Goal: Information Seeking & Learning: Compare options

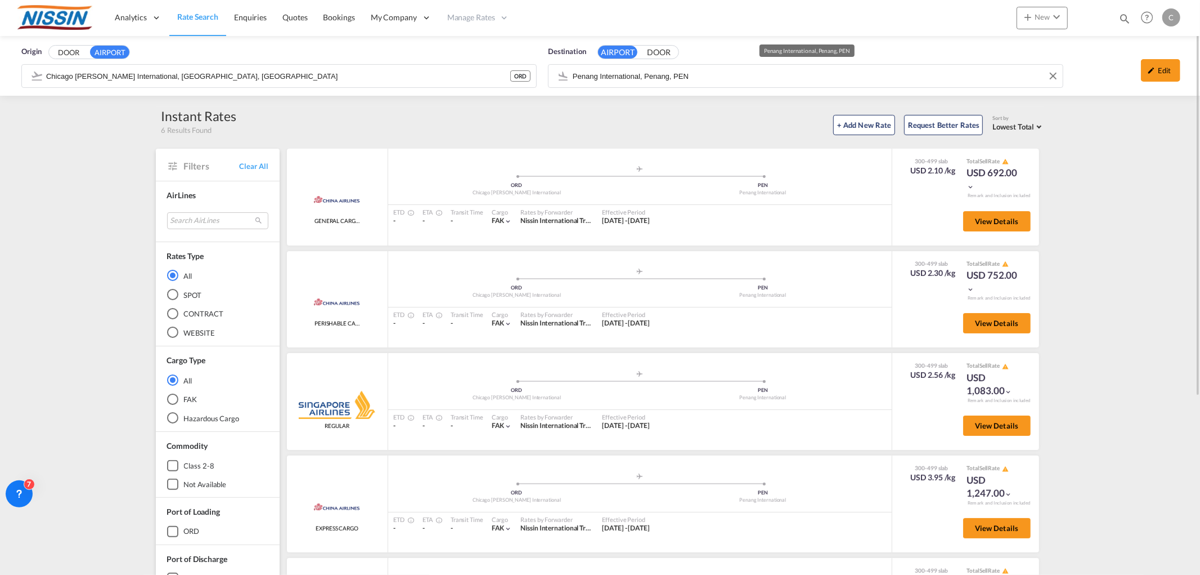
click at [831, 77] on input "Penang International, Penang, PEN" at bounding box center [815, 76] width 485 height 17
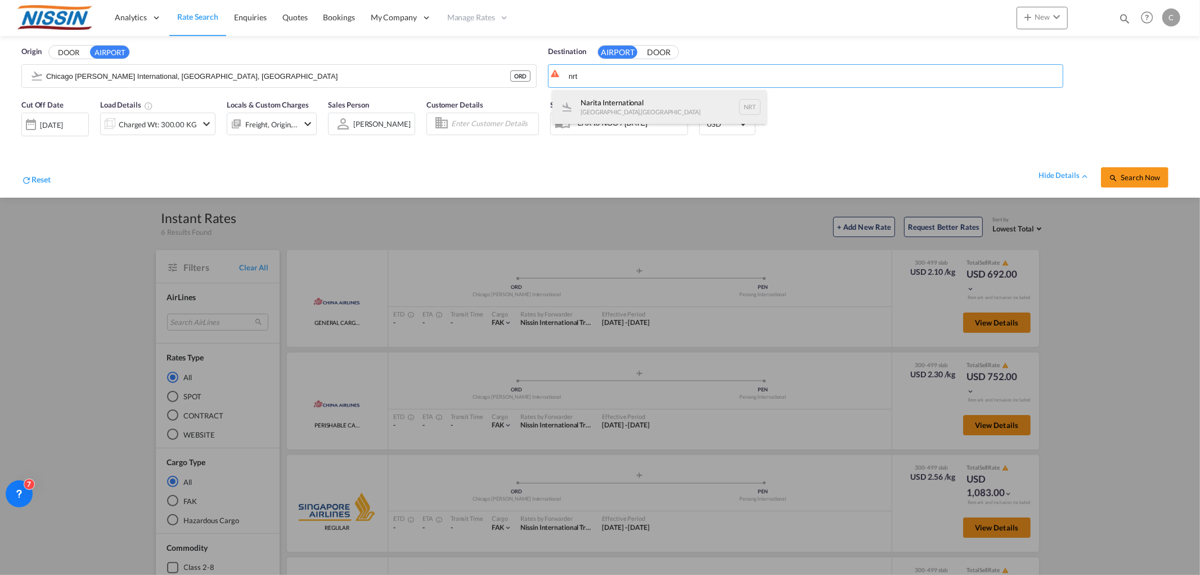
click at [606, 114] on div "Narita International [GEOGRAPHIC_DATA] , [GEOGRAPHIC_DATA] NRT" at bounding box center [660, 107] width 214 height 34
type input "Narita International, [GEOGRAPHIC_DATA], NRT"
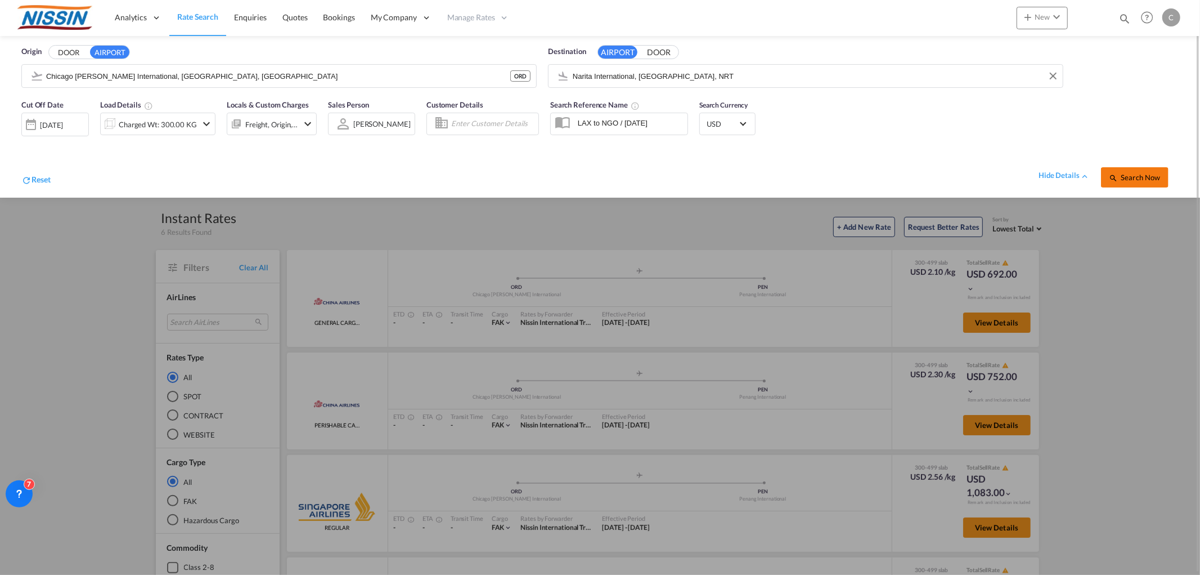
click at [1148, 182] on button "Search Now" at bounding box center [1135, 177] width 68 height 20
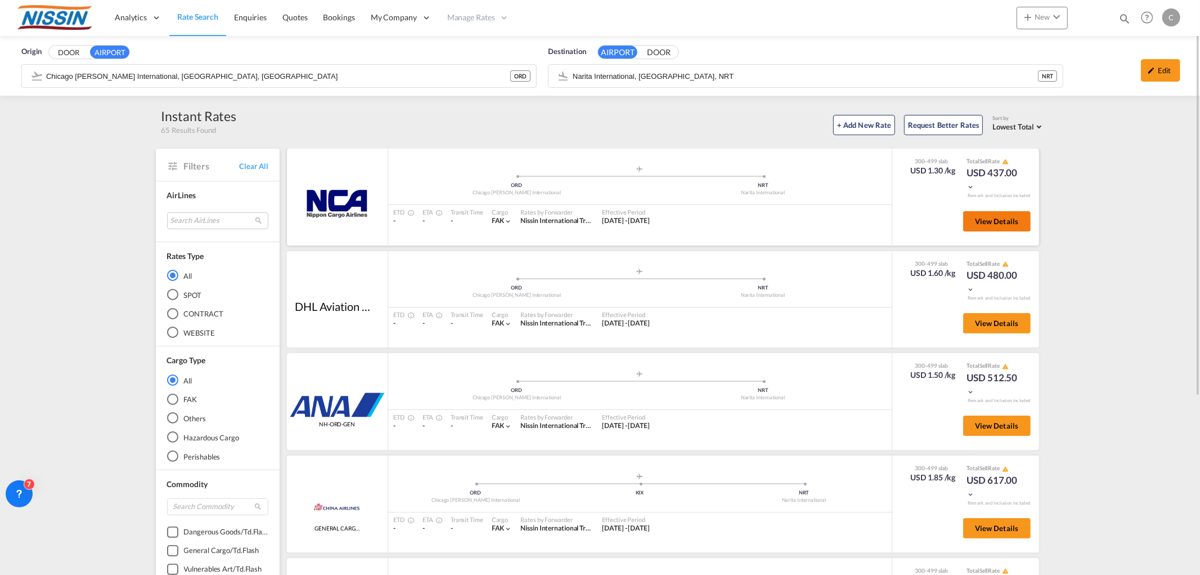
click at [996, 220] on span "View Details" at bounding box center [997, 221] width 44 height 9
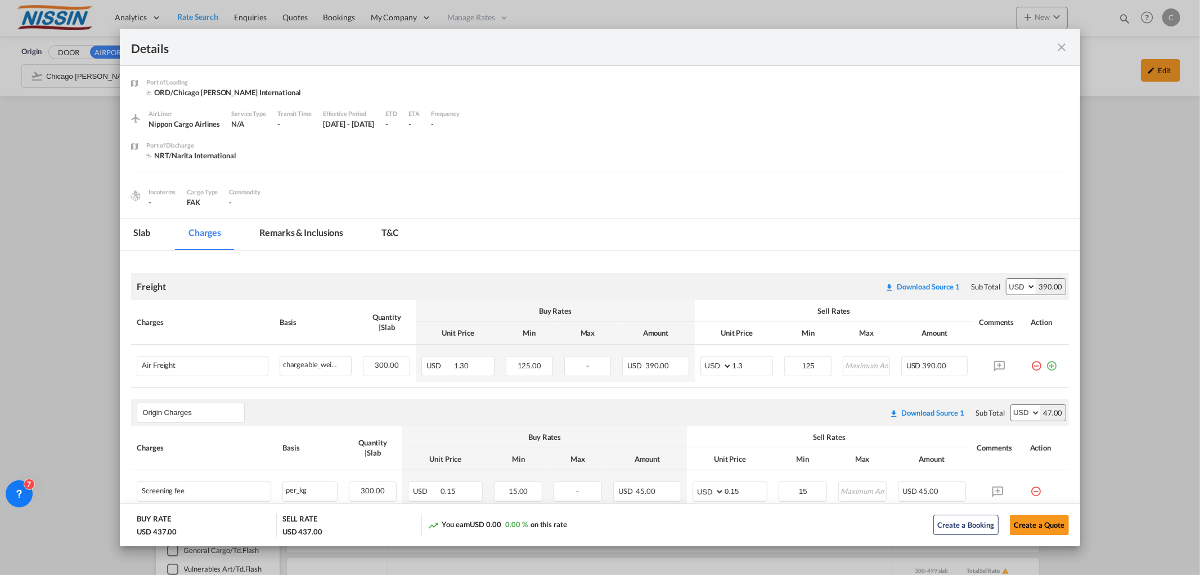
drag, startPoint x: 1060, startPoint y: 39, endPoint x: 1060, endPoint y: 46, distance: 6.2
click at [1060, 40] on div "Port of ..." at bounding box center [1022, 47] width 94 height 14
click at [1065, 51] on md-icon "icon-close fg-AAA8AD m-0 cursor" at bounding box center [1063, 48] width 14 height 14
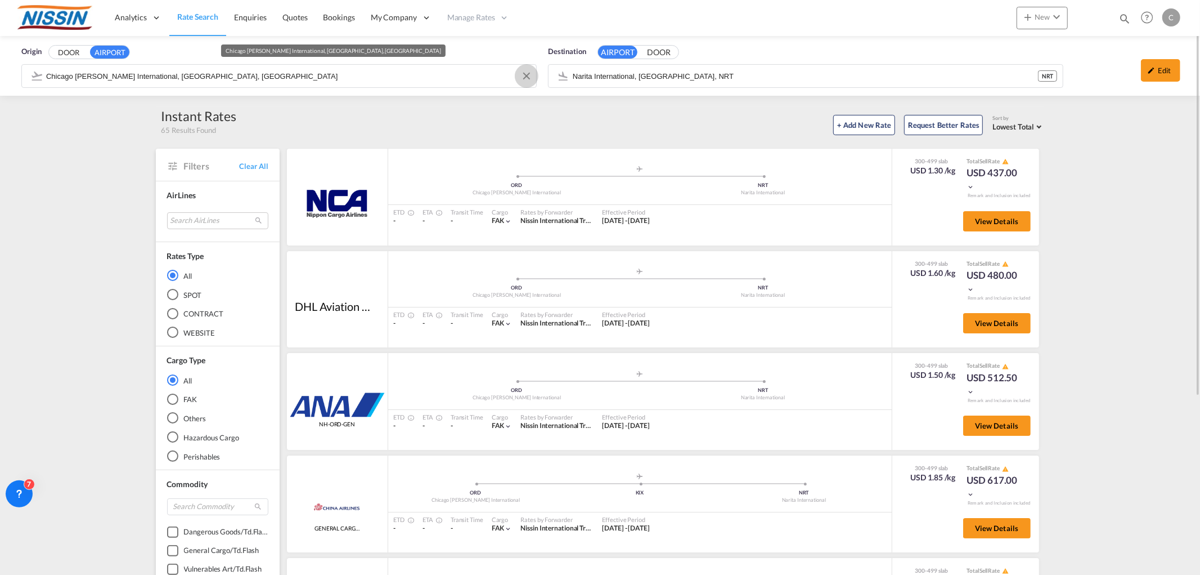
click at [527, 75] on button "Clear Input" at bounding box center [526, 76] width 17 height 17
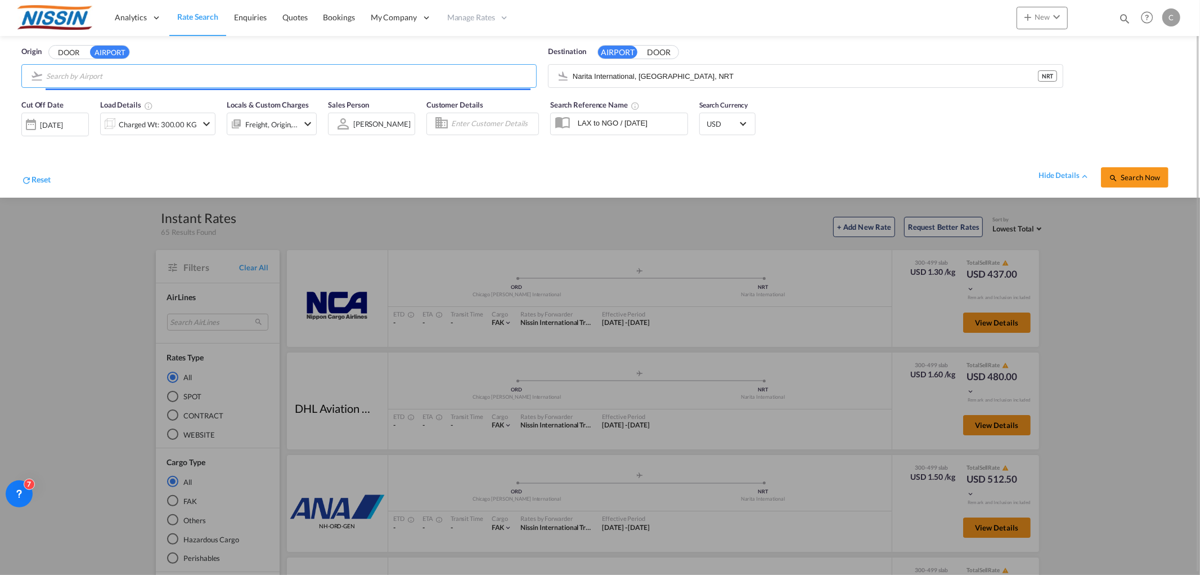
click at [366, 81] on input "Search by Airport" at bounding box center [288, 76] width 485 height 17
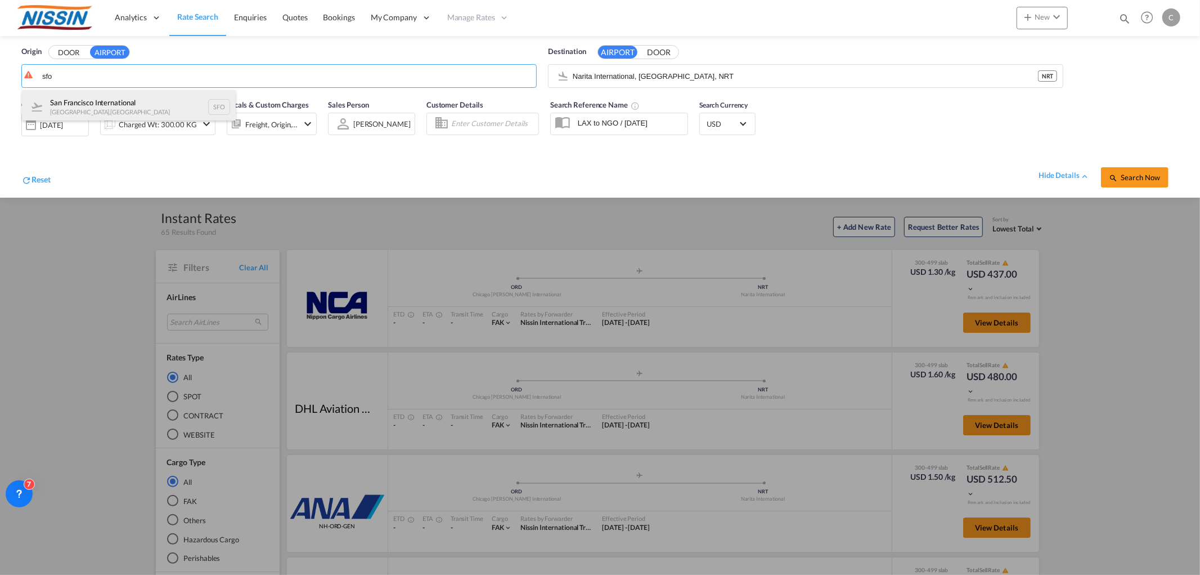
click at [102, 91] on div "San Francisco International [GEOGRAPHIC_DATA] , [GEOGRAPHIC_DATA] SFO" at bounding box center [129, 107] width 214 height 34
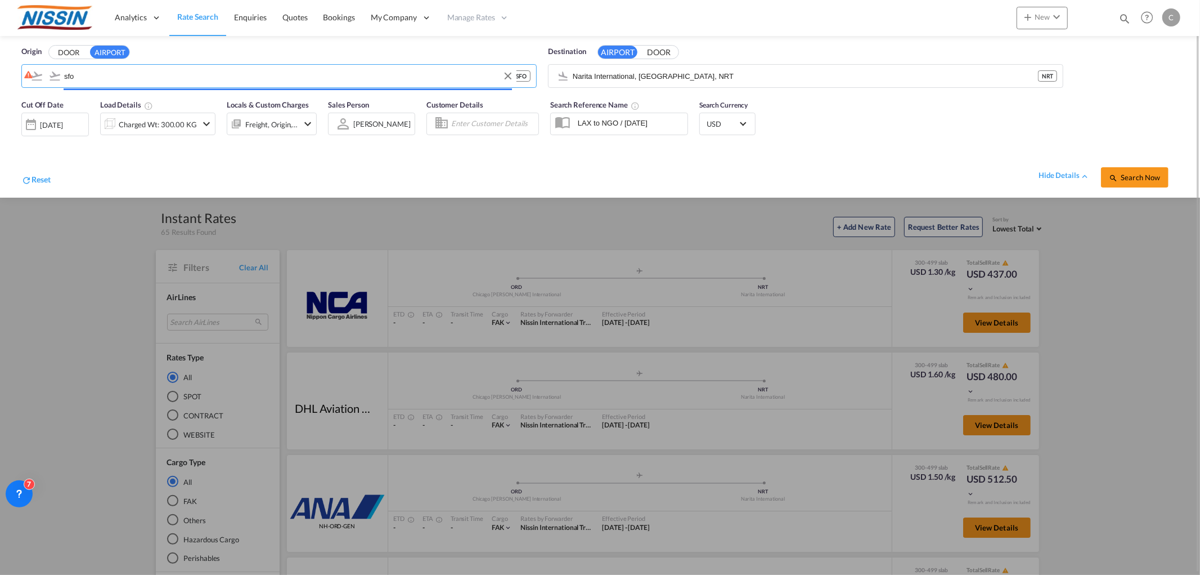
type input "San Francisco International, [GEOGRAPHIC_DATA], [GEOGRAPHIC_DATA]"
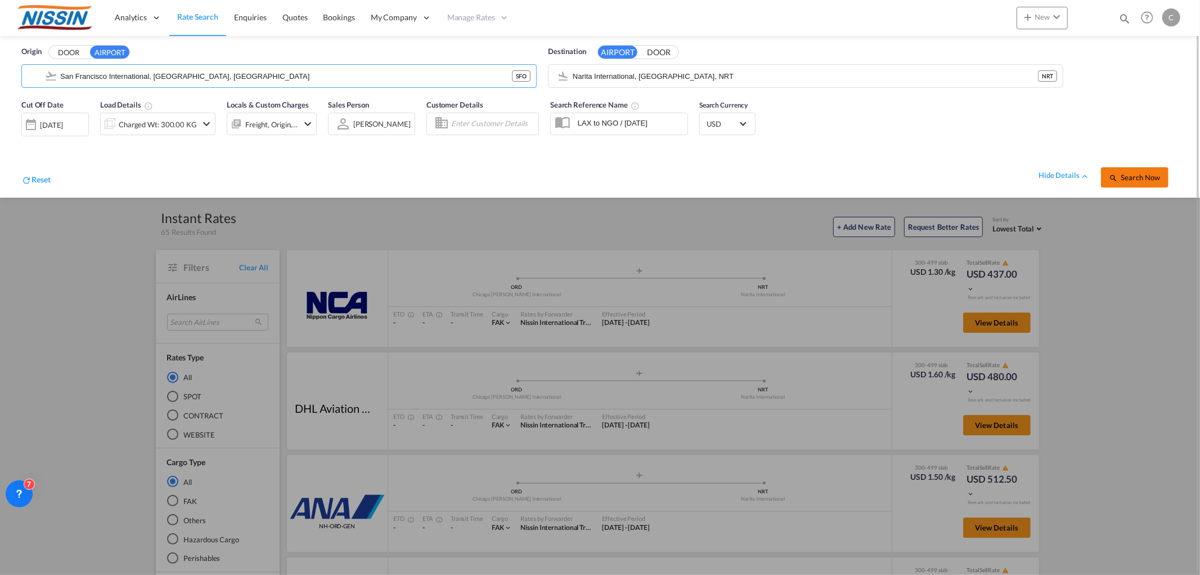
click at [1136, 173] on span "Search Now" at bounding box center [1134, 177] width 51 height 9
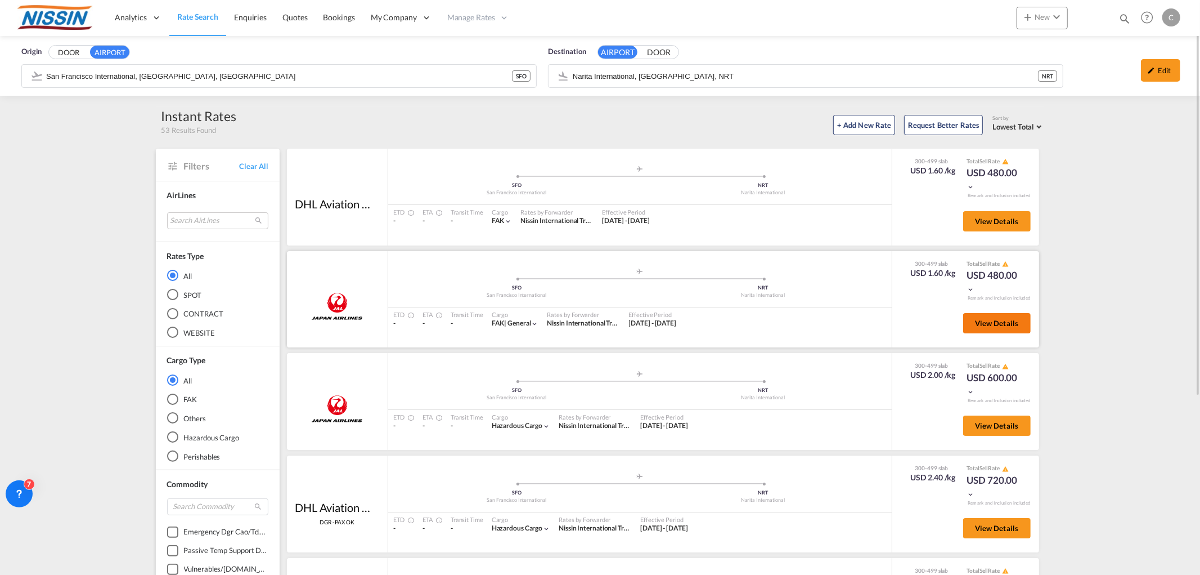
click at [988, 319] on span "View Details" at bounding box center [997, 323] width 44 height 9
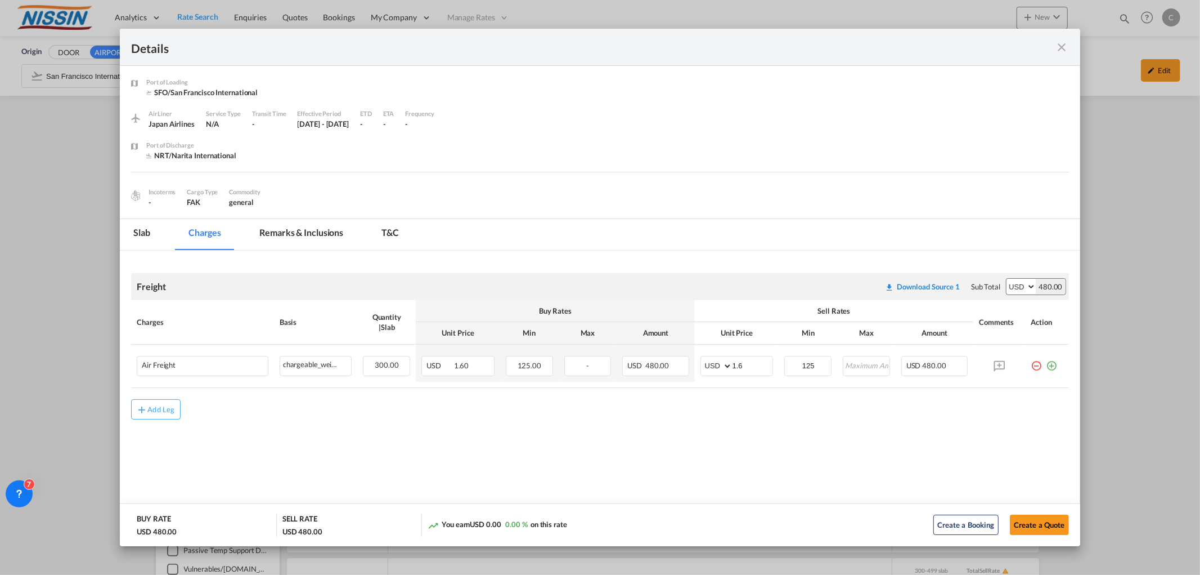
click at [1065, 43] on md-icon "icon-close fg-AAA8AD m-0 cursor" at bounding box center [1063, 48] width 14 height 14
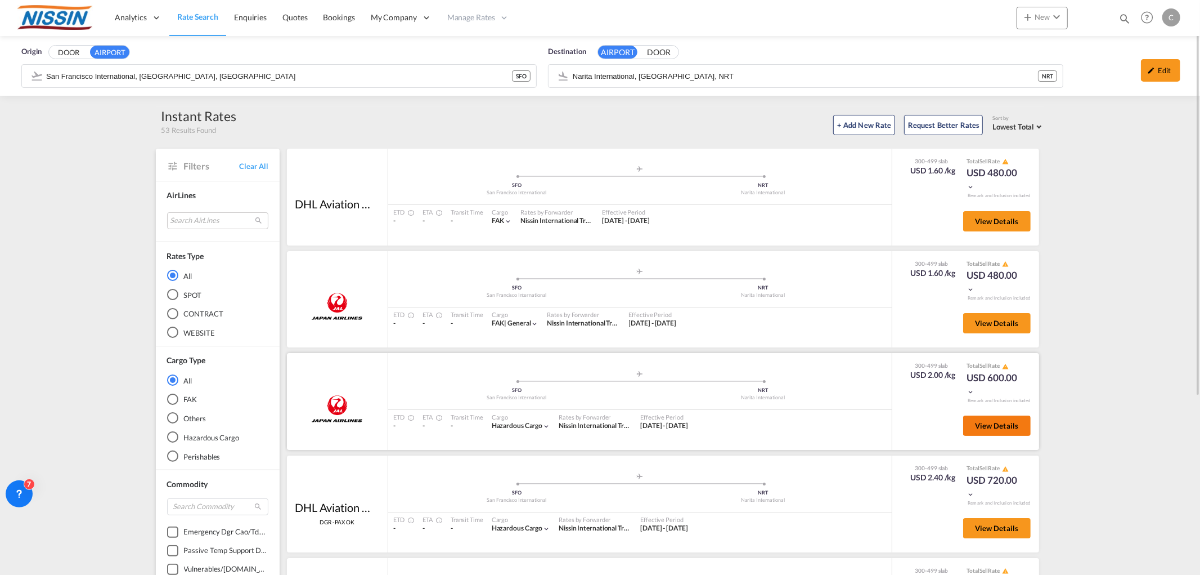
click at [977, 428] on button "View Details" at bounding box center [997, 425] width 68 height 20
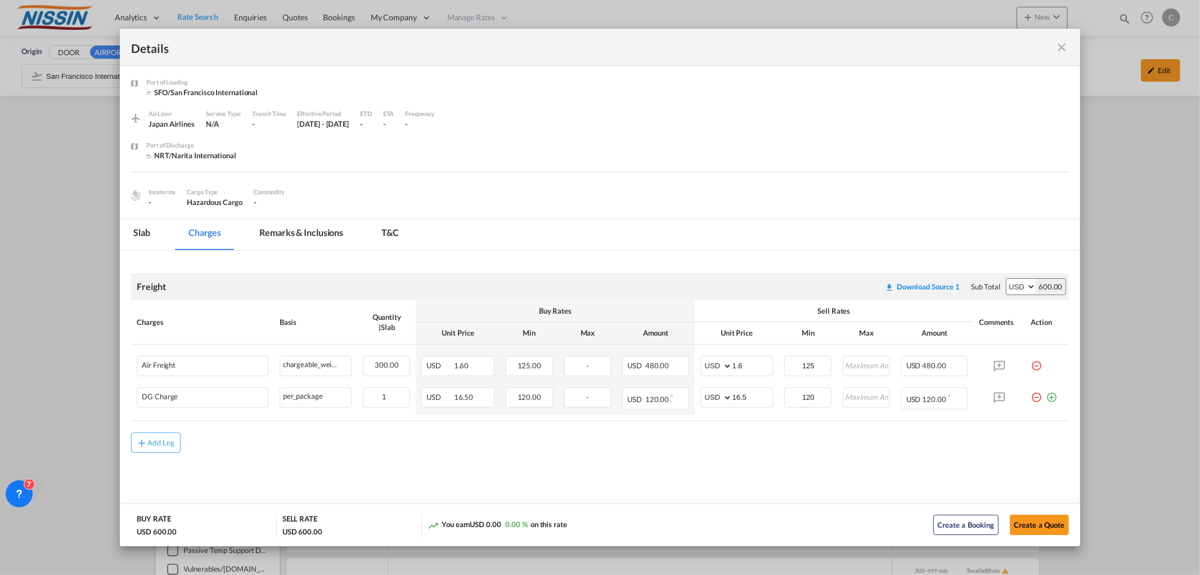
drag, startPoint x: 1062, startPoint y: 46, endPoint x: 1126, endPoint y: 99, distance: 83.1
click at [1062, 46] on md-icon "icon-close fg-AAA8AD m-0 cursor" at bounding box center [1063, 48] width 14 height 14
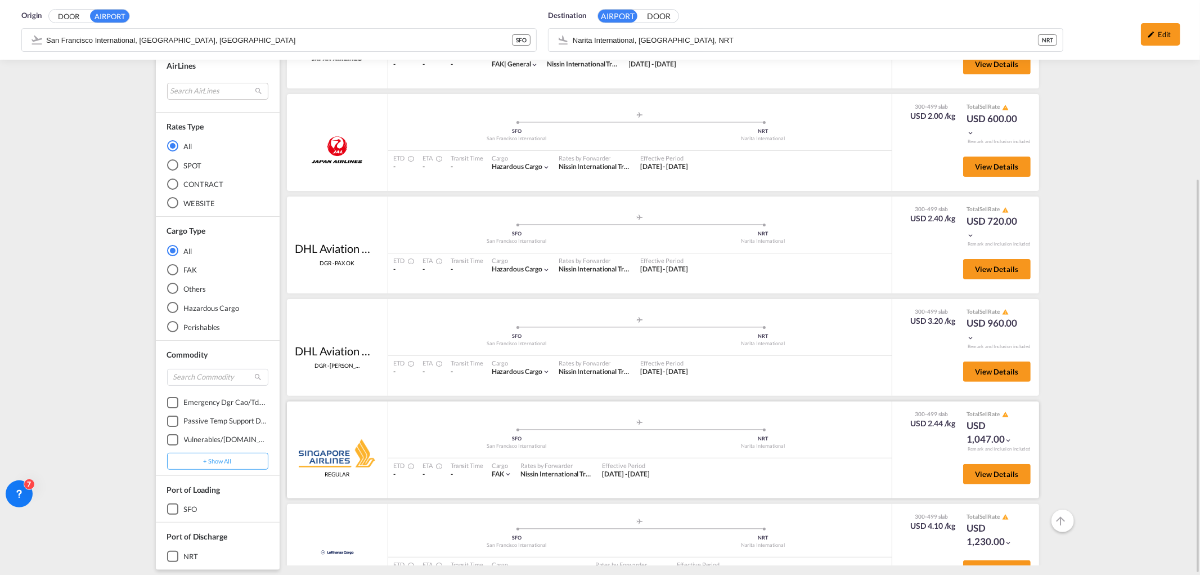
scroll to position [7, 0]
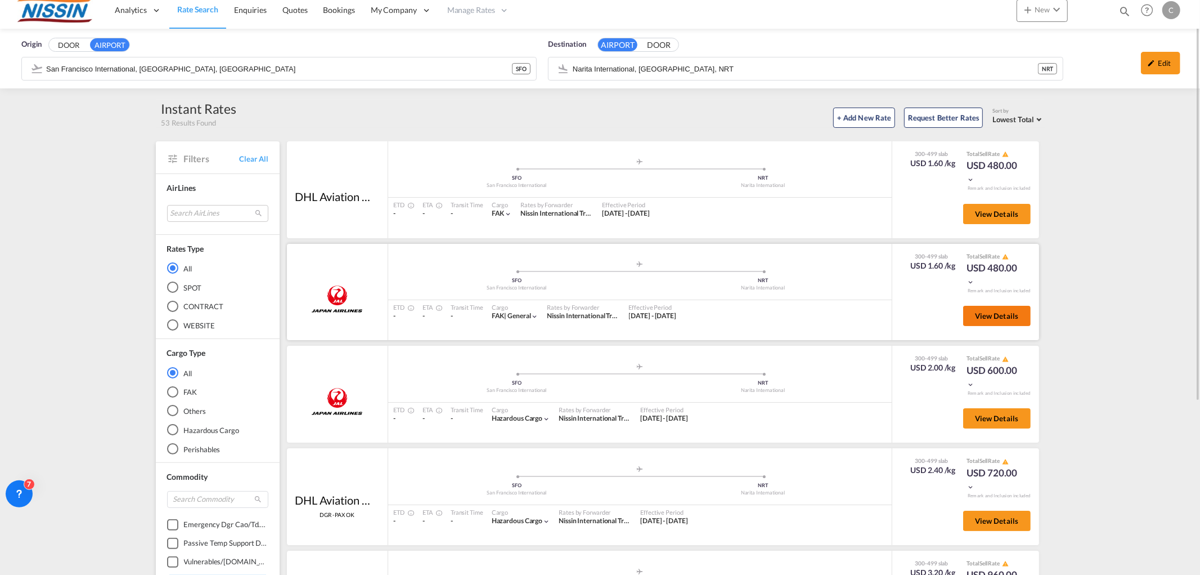
click at [996, 318] on span "View Details" at bounding box center [997, 315] width 44 height 9
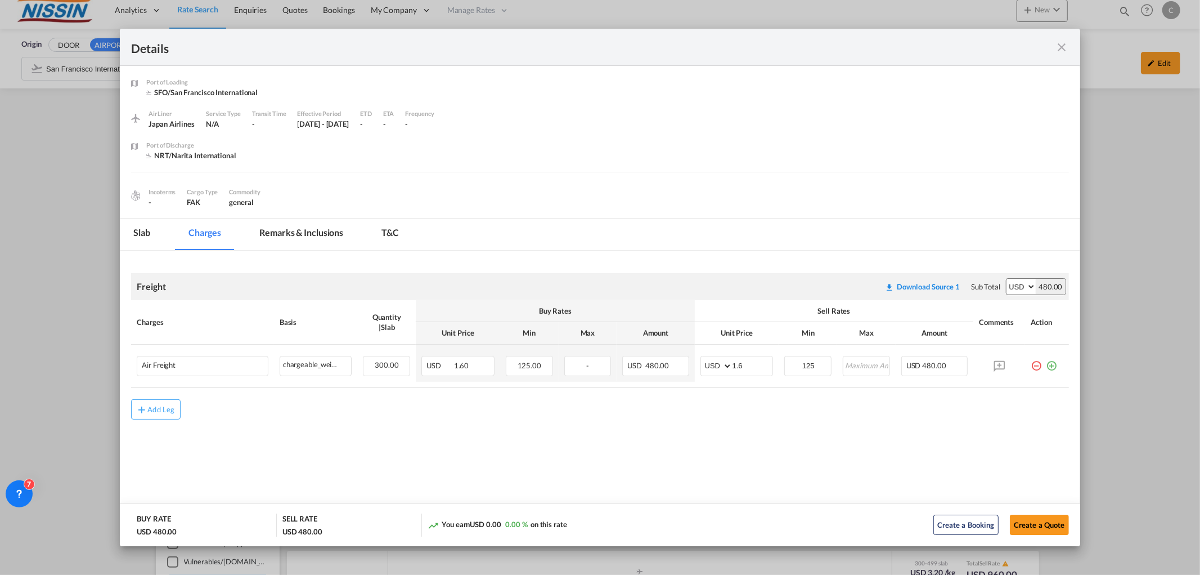
click at [1060, 44] on md-icon "icon-close fg-AAA8AD m-0 cursor" at bounding box center [1063, 48] width 14 height 14
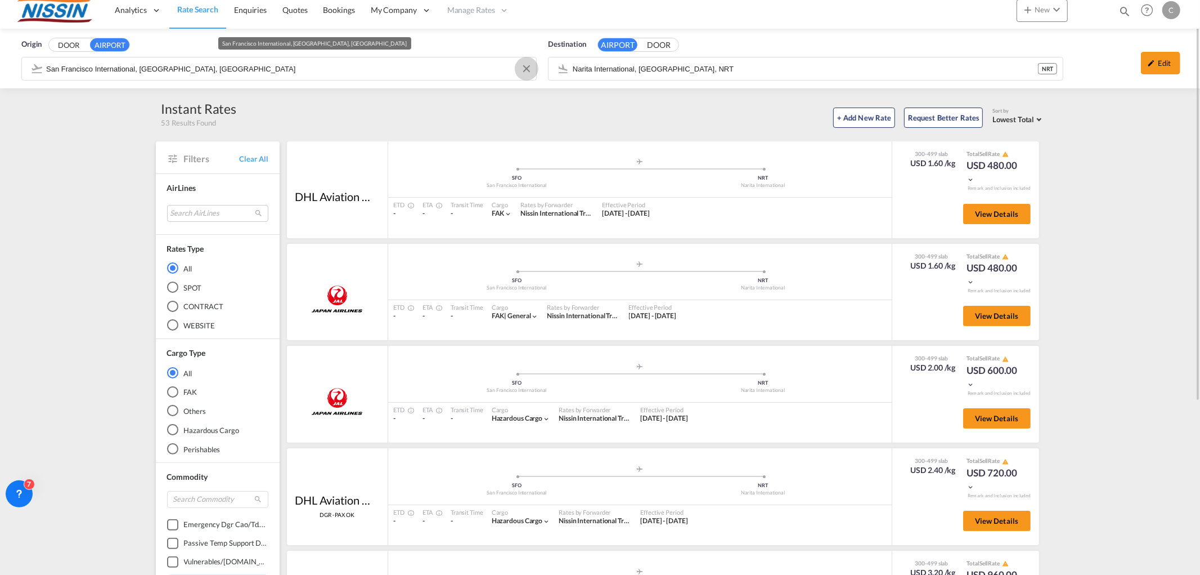
click at [523, 64] on button "Clear Input" at bounding box center [526, 68] width 17 height 17
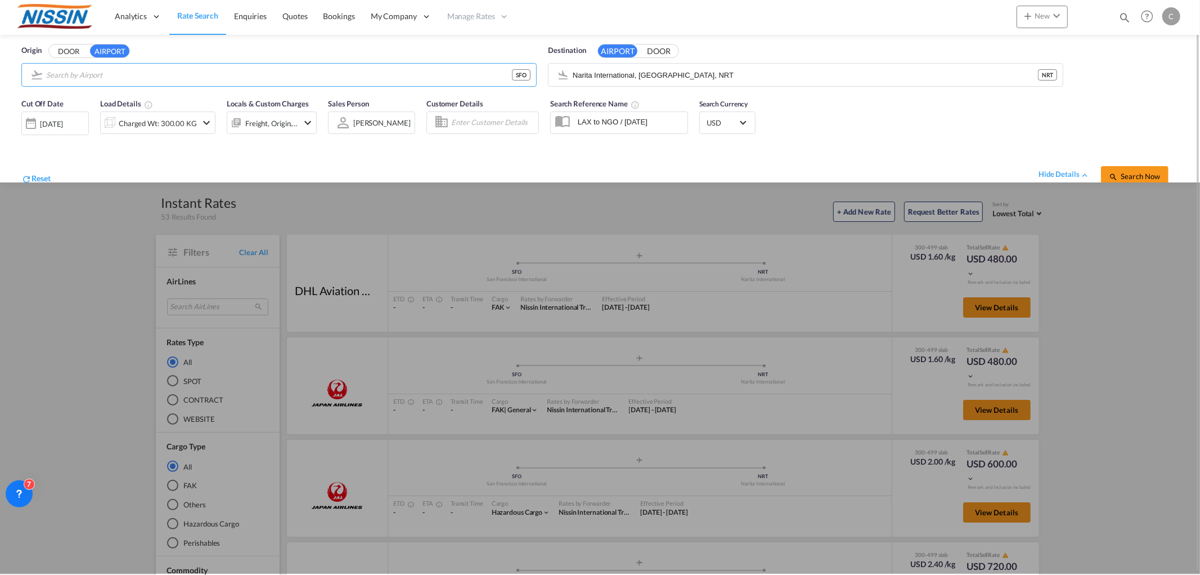
scroll to position [0, 0]
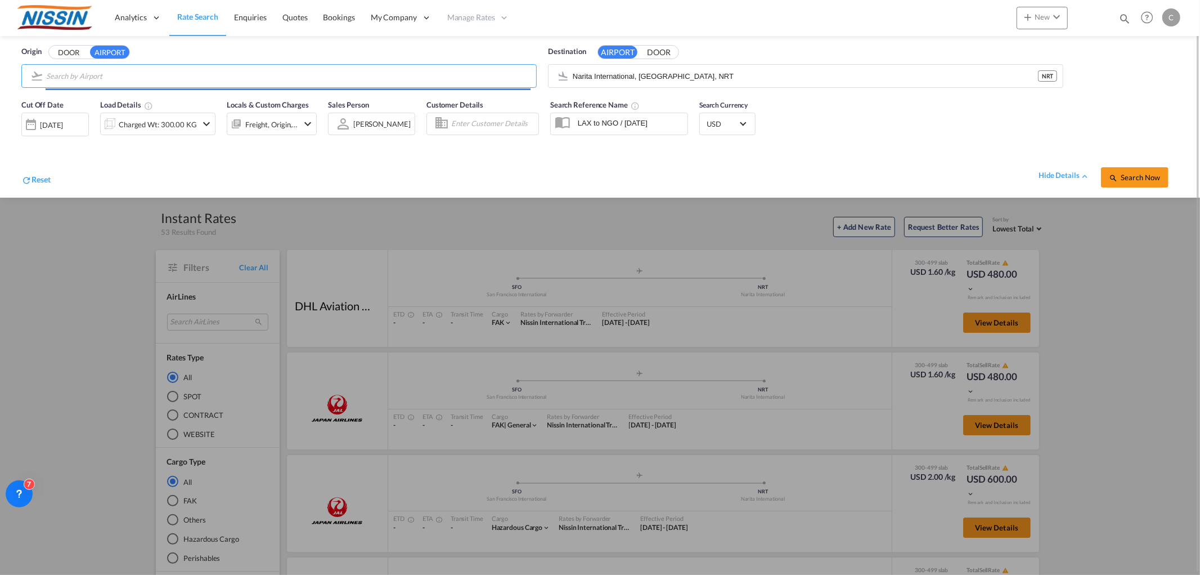
drag, startPoint x: 328, startPoint y: 79, endPoint x: 317, endPoint y: 75, distance: 11.8
click at [330, 75] on input "Search by Airport" at bounding box center [288, 76] width 485 height 17
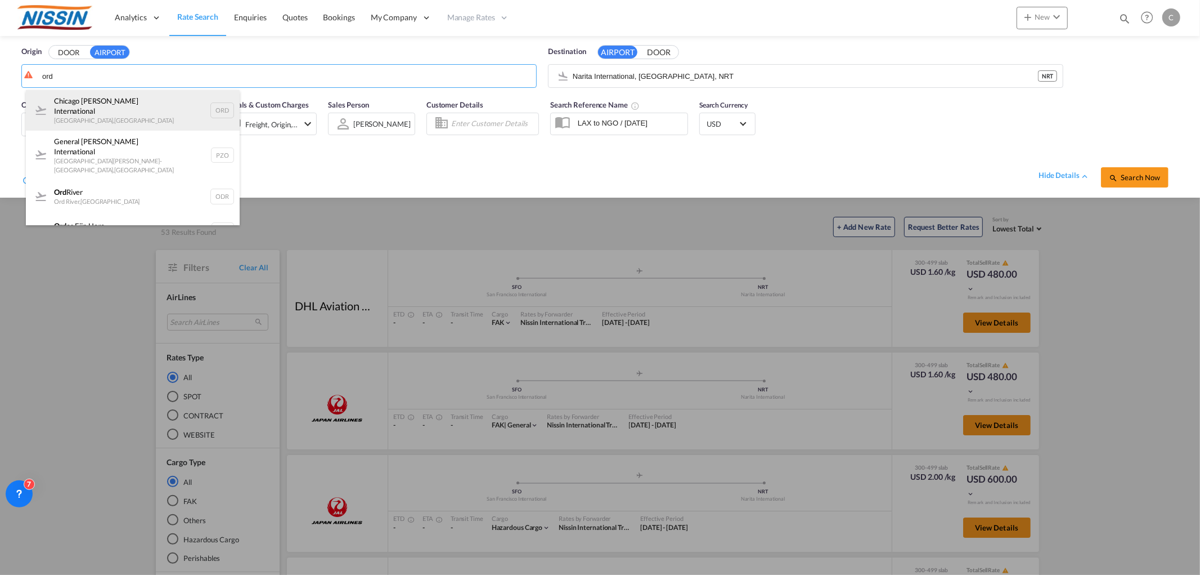
click at [138, 101] on div "Chicago [PERSON_NAME] International [GEOGRAPHIC_DATA] , [GEOGRAPHIC_DATA] ORD" at bounding box center [133, 110] width 214 height 41
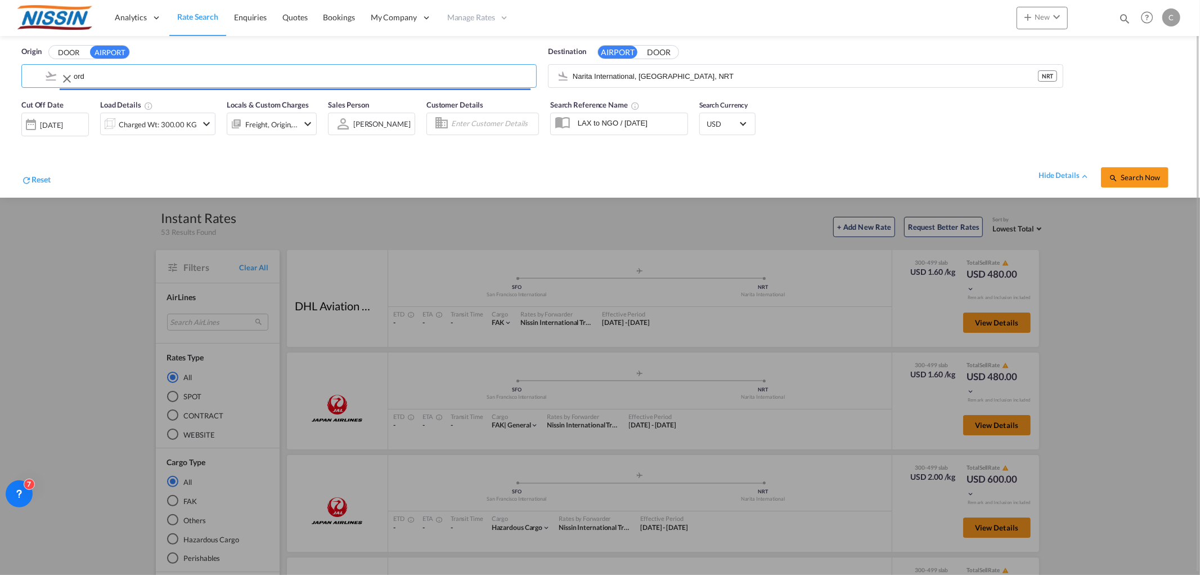
type input "Chicago [PERSON_NAME] International, [GEOGRAPHIC_DATA], [GEOGRAPHIC_DATA]"
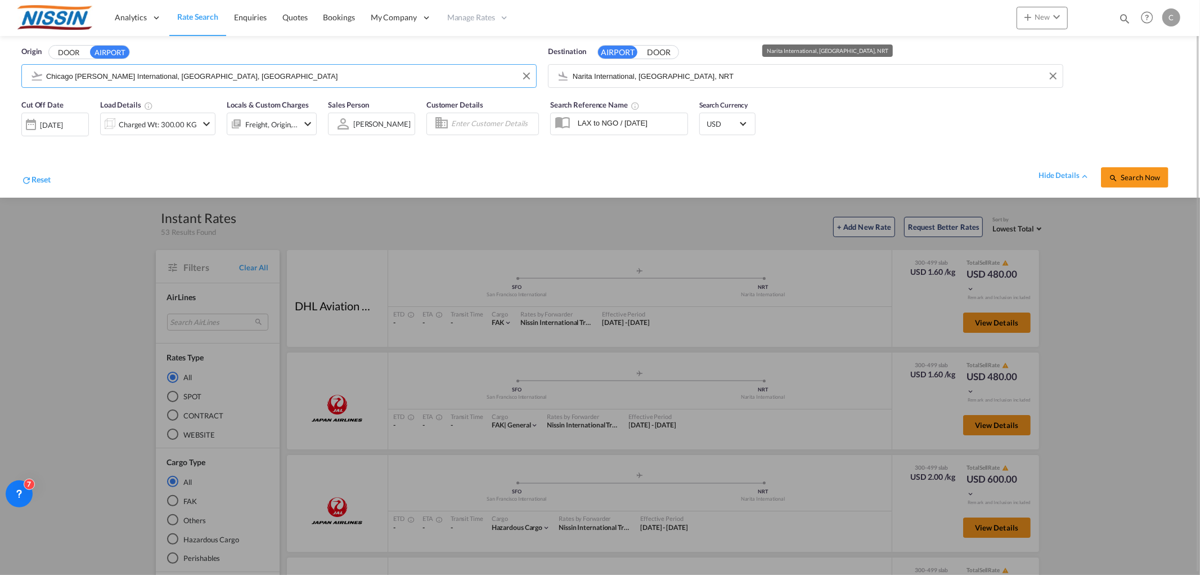
click at [679, 72] on input "Narita International, [GEOGRAPHIC_DATA], NRT" at bounding box center [815, 76] width 485 height 17
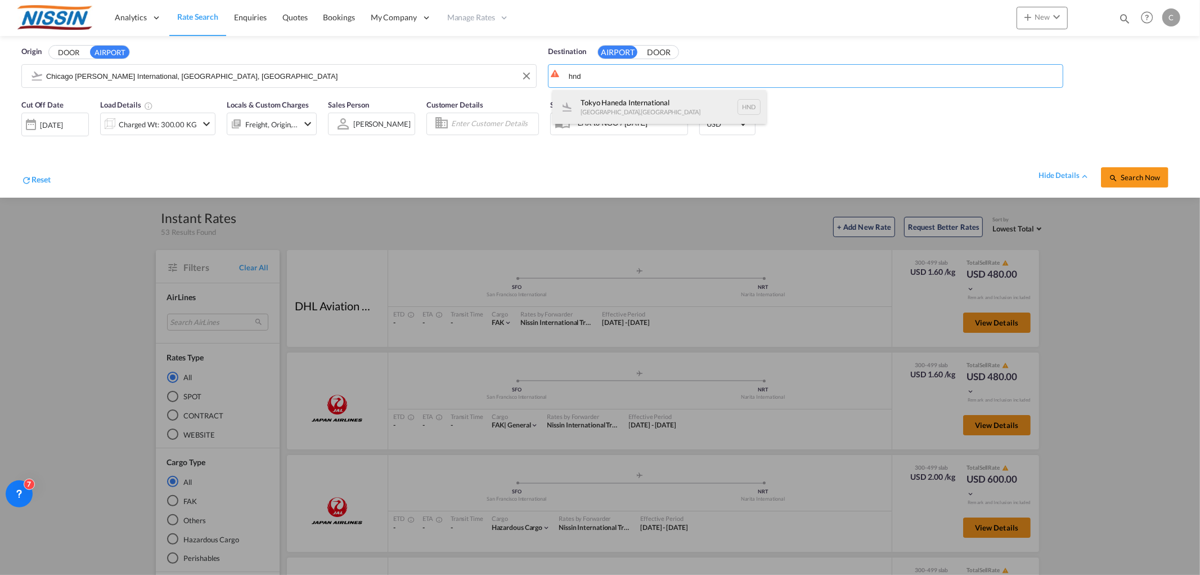
click at [633, 98] on div "[GEOGRAPHIC_DATA] , [GEOGRAPHIC_DATA] HND" at bounding box center [660, 107] width 214 height 34
type input "Tokyo Haneda International, [GEOGRAPHIC_DATA], HND"
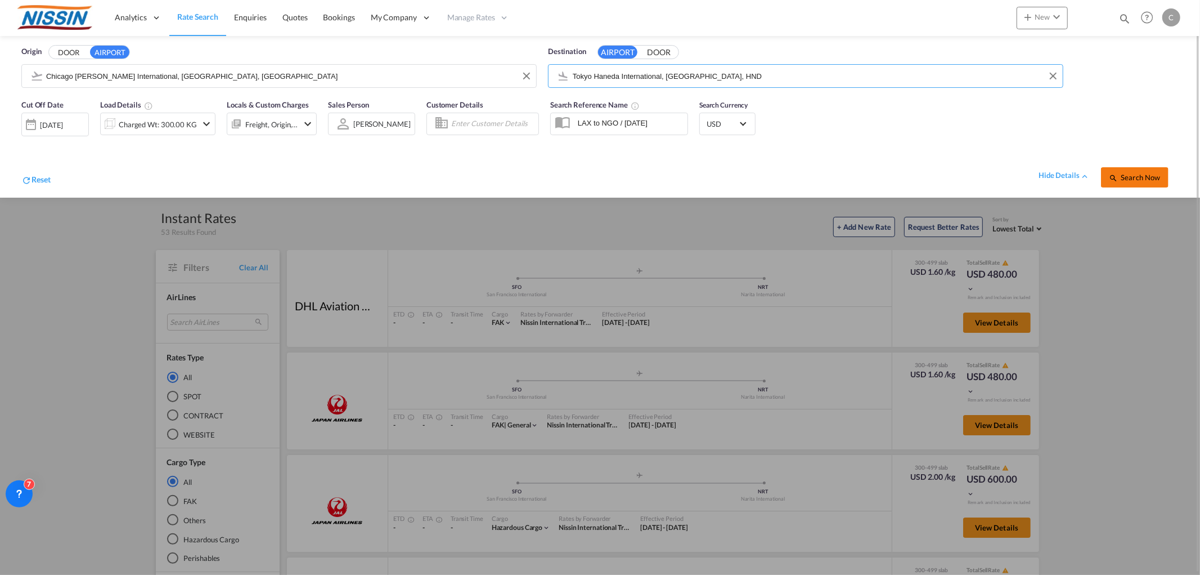
click at [1138, 178] on span "Search Now" at bounding box center [1134, 177] width 51 height 9
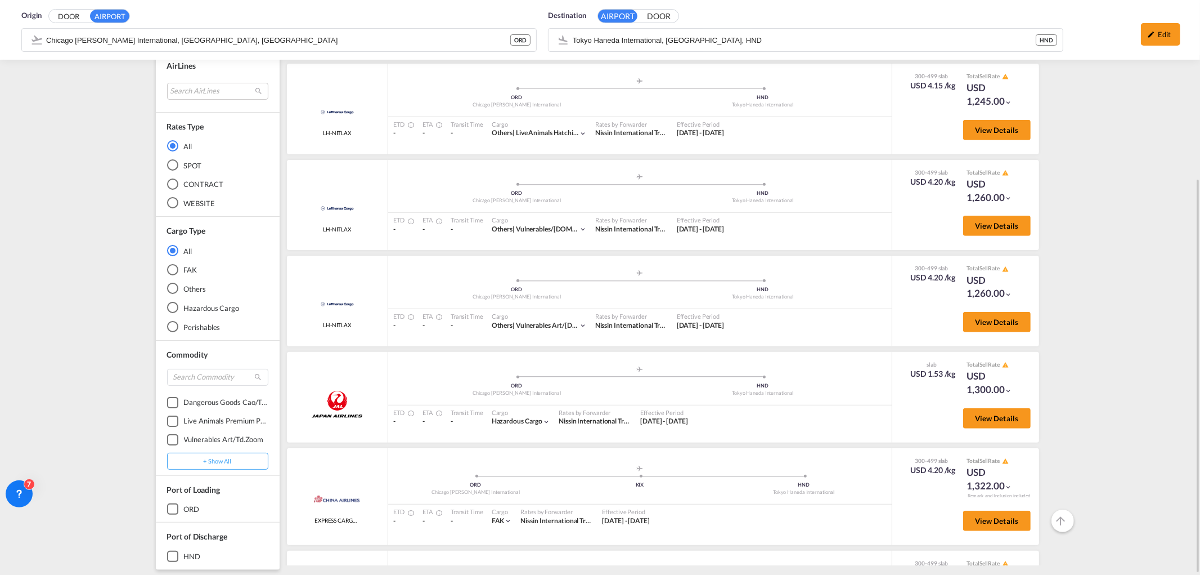
scroll to position [375, 0]
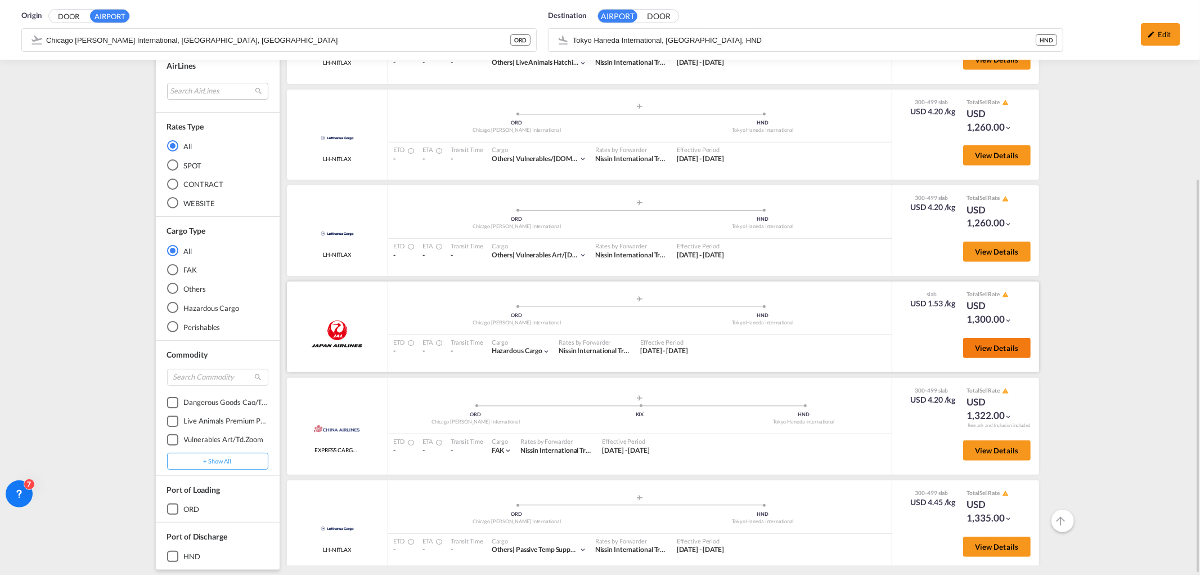
click at [982, 343] on span "View Details" at bounding box center [997, 347] width 44 height 9
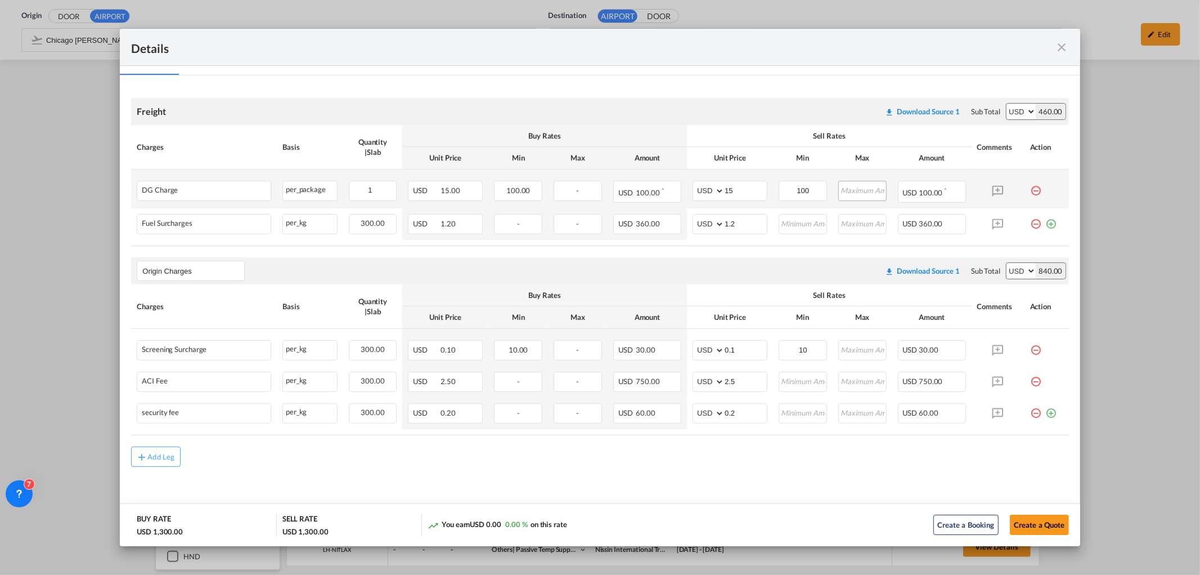
scroll to position [178, 0]
click at [1064, 46] on md-icon "icon-close fg-AAA8AD m-0 cursor" at bounding box center [1063, 48] width 14 height 14
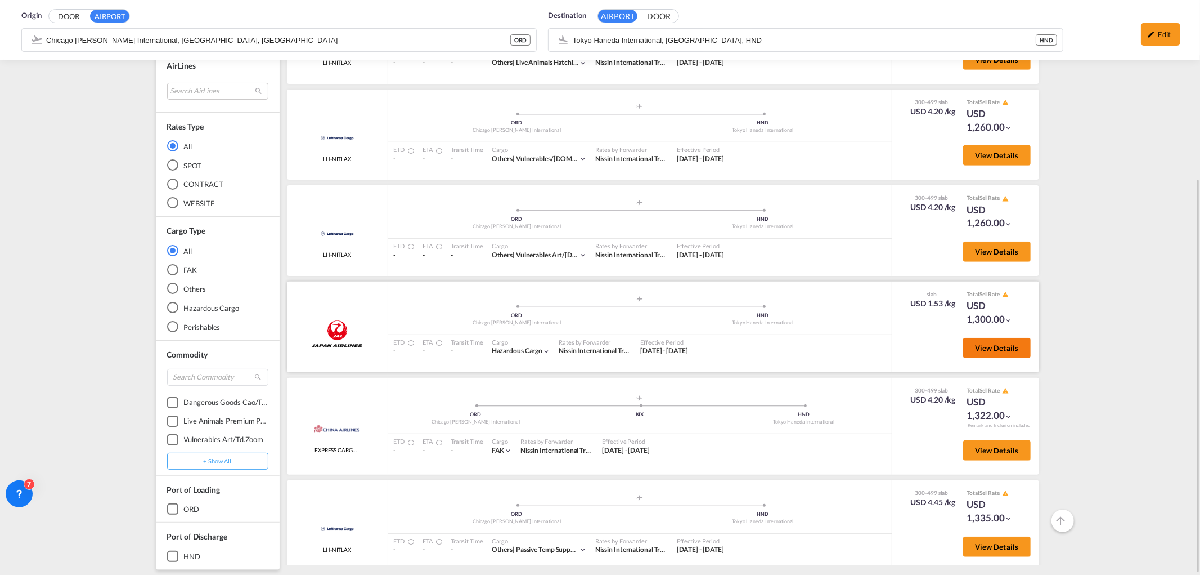
click at [988, 338] on button "View Details" at bounding box center [997, 348] width 68 height 20
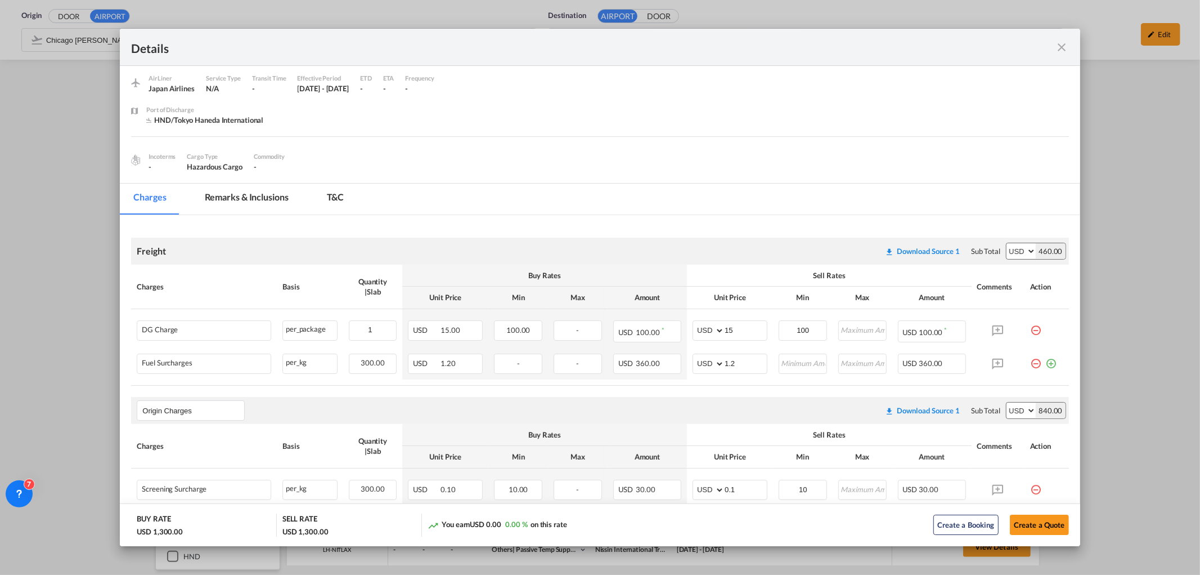
scroll to position [0, 0]
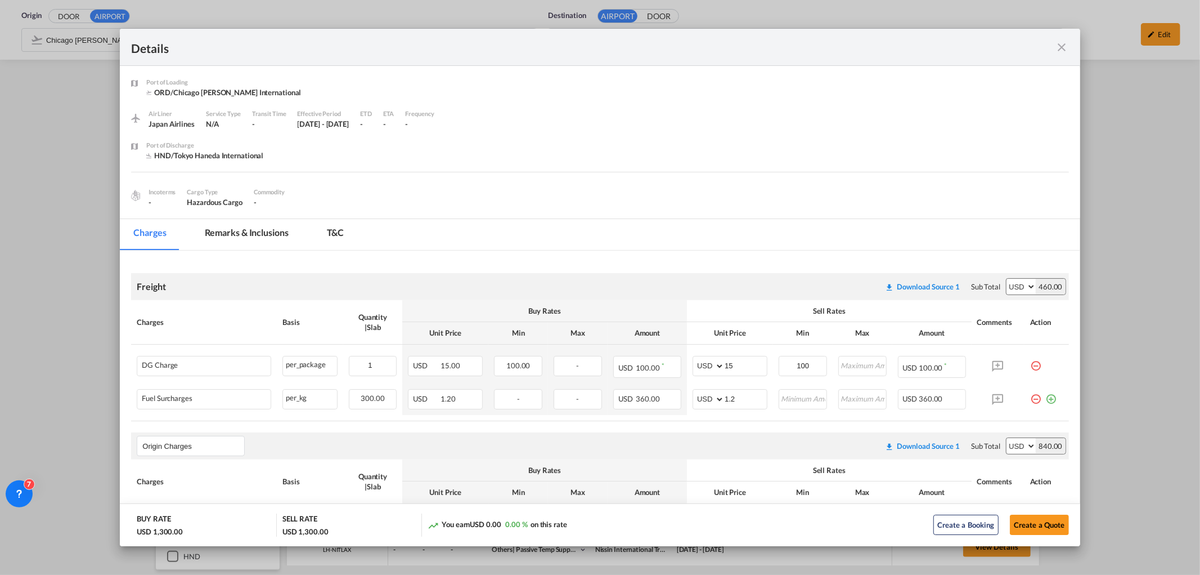
click at [1068, 41] on md-icon "icon-close fg-AAA8AD m-0 cursor" at bounding box center [1063, 48] width 14 height 14
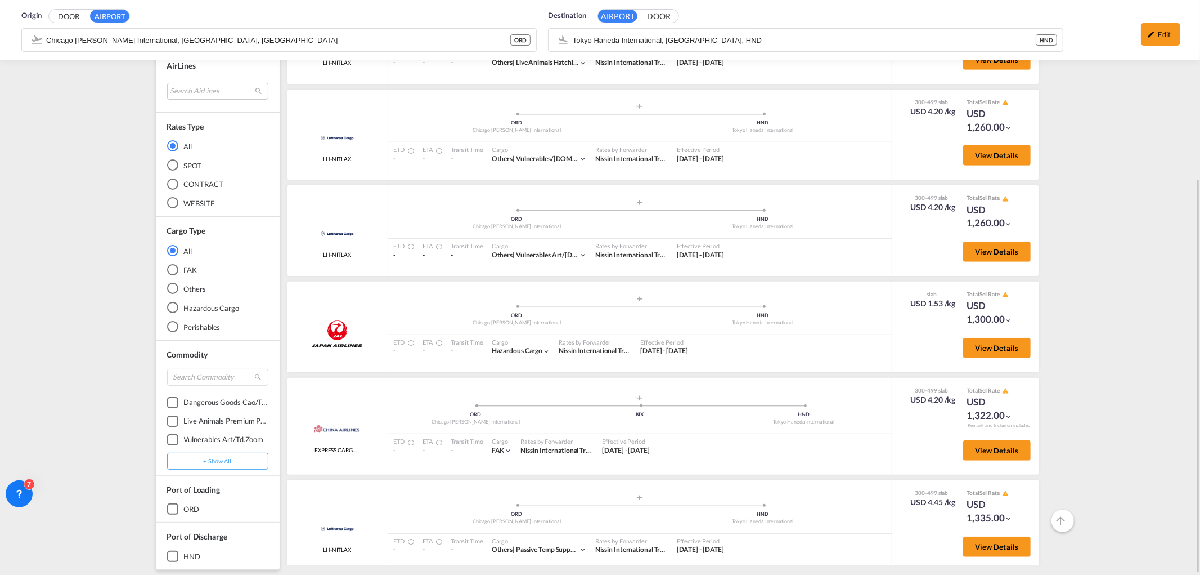
scroll to position [196, 0]
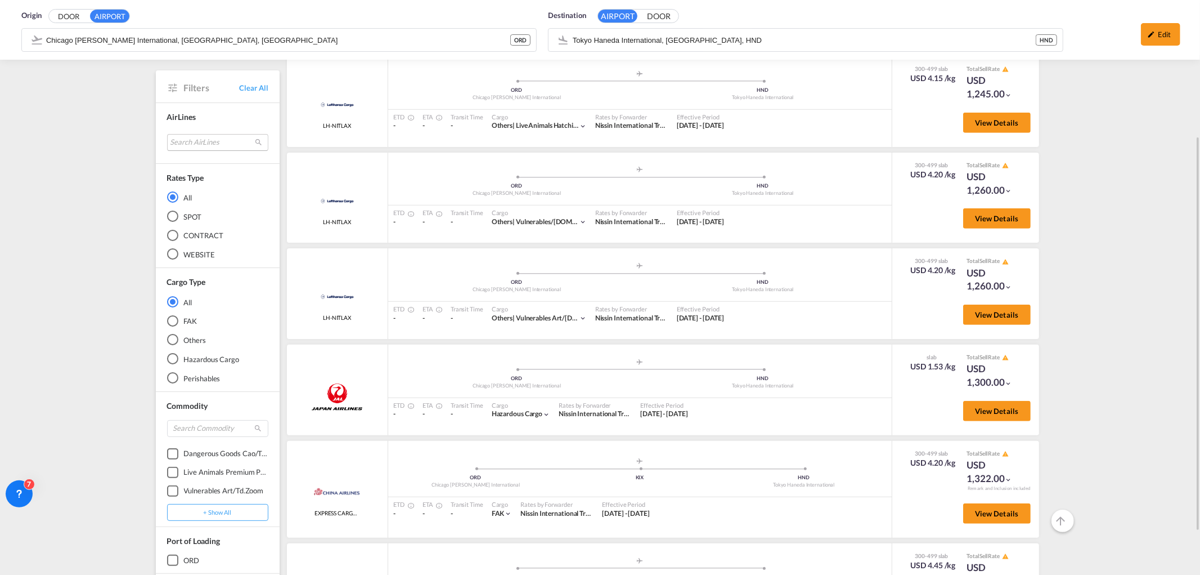
click at [212, 138] on md-select "Search AirLines air express s.a. cma cgm air cargo ddwl logistics fast logistic…" at bounding box center [217, 141] width 101 height 17
click at [222, 113] on input "search" at bounding box center [212, 116] width 121 height 10
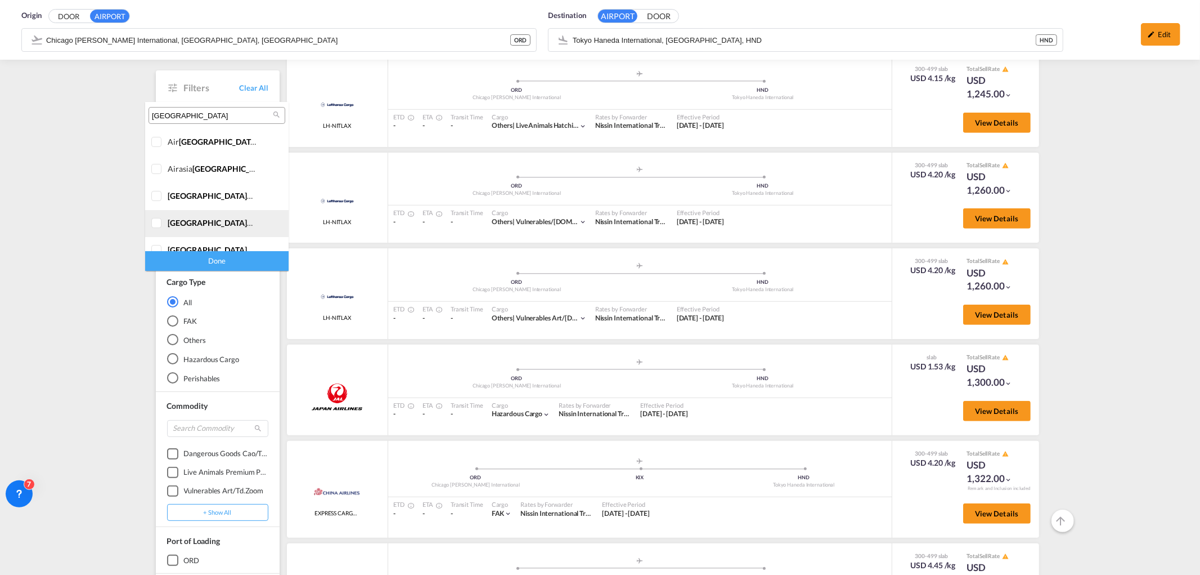
type input "[GEOGRAPHIC_DATA]"
click at [158, 222] on div at bounding box center [156, 223] width 11 height 11
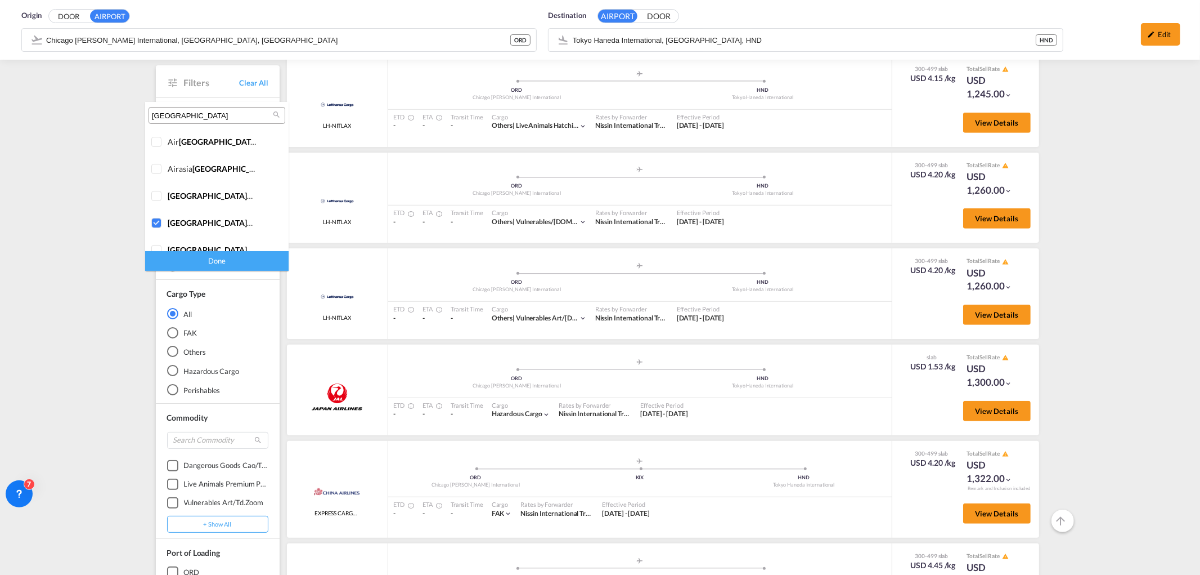
click at [238, 260] on div "Done" at bounding box center [216, 261] width 143 height 20
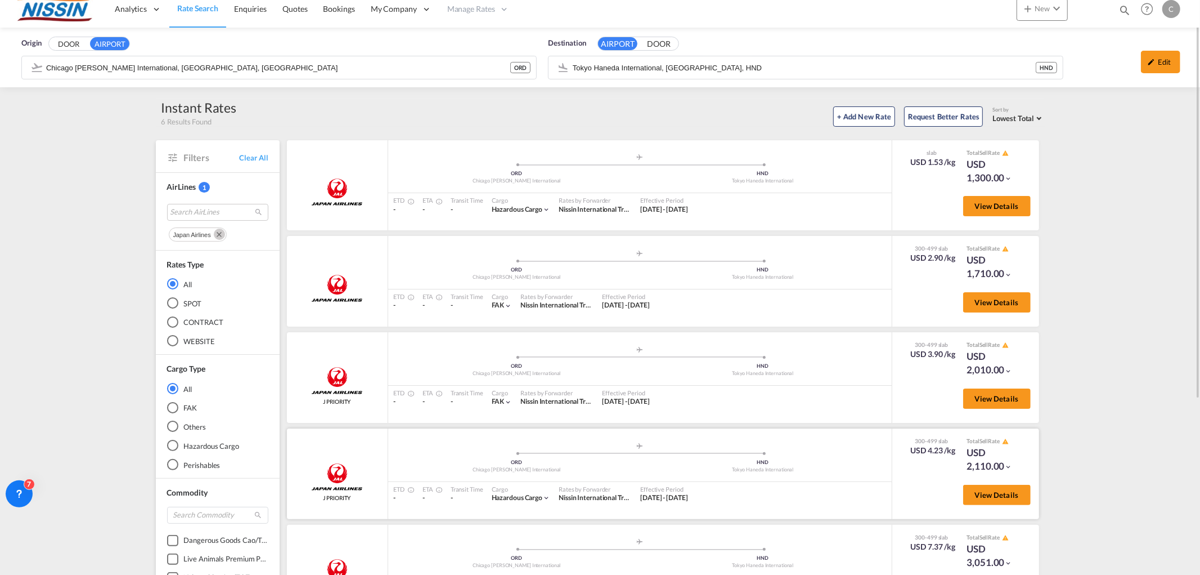
scroll to position [0, 0]
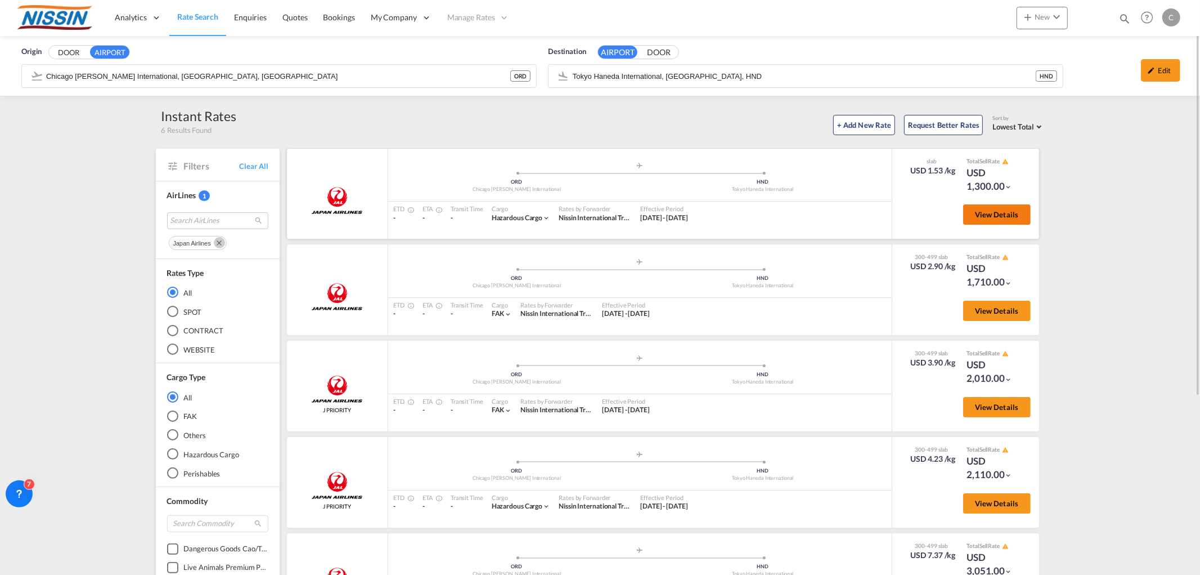
click at [1008, 216] on span "View Details" at bounding box center [997, 214] width 44 height 9
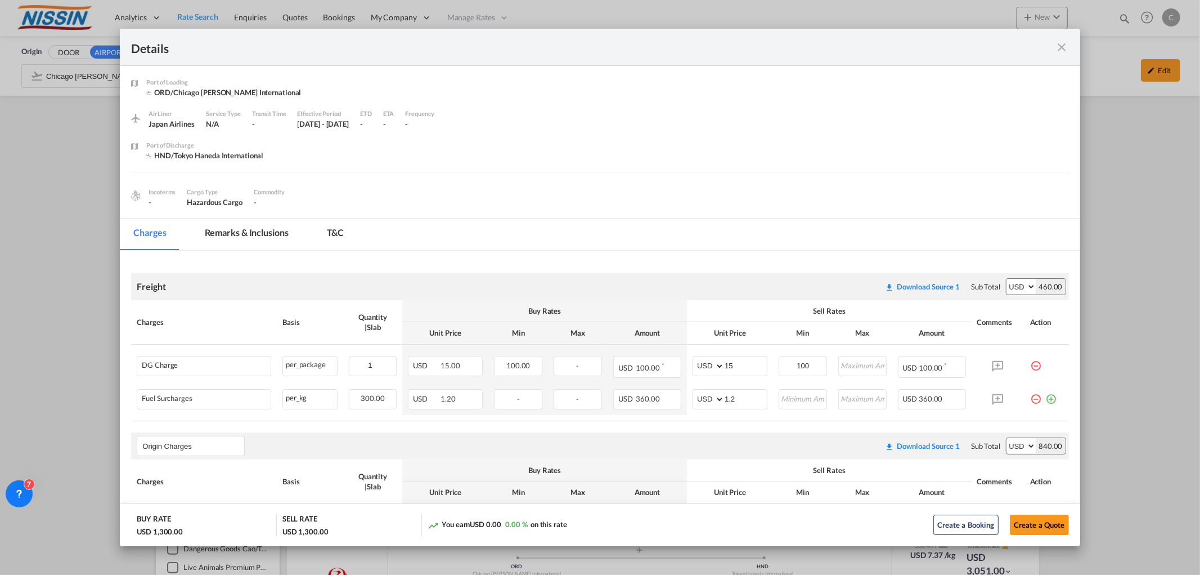
click at [1059, 47] on md-icon "icon-close fg-AAA8AD m-0 cursor" at bounding box center [1063, 48] width 14 height 14
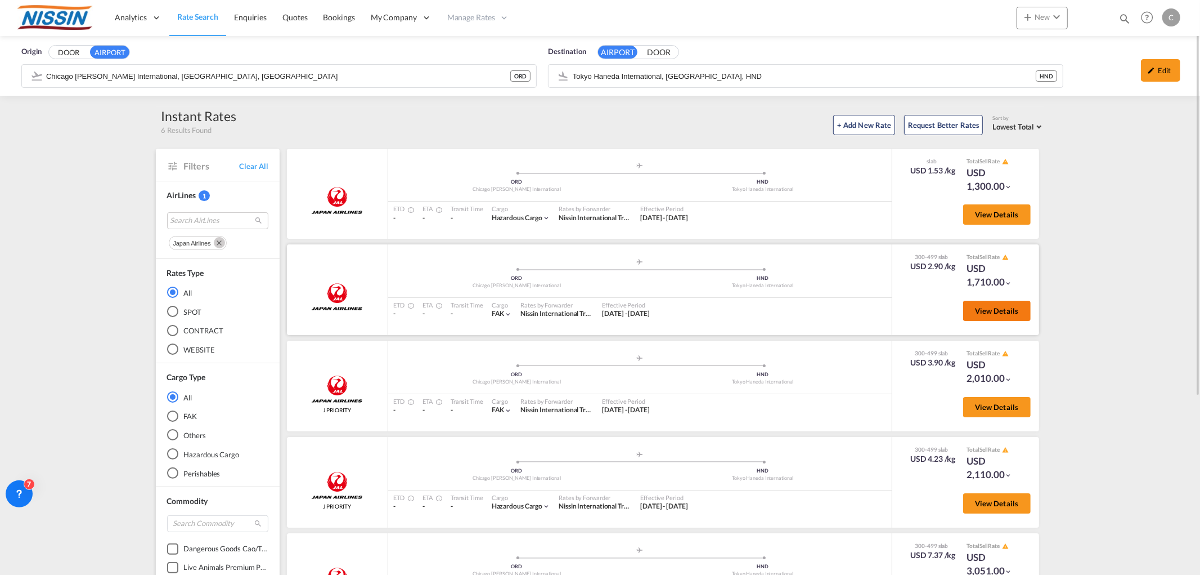
click at [997, 307] on span "View Details" at bounding box center [997, 310] width 44 height 9
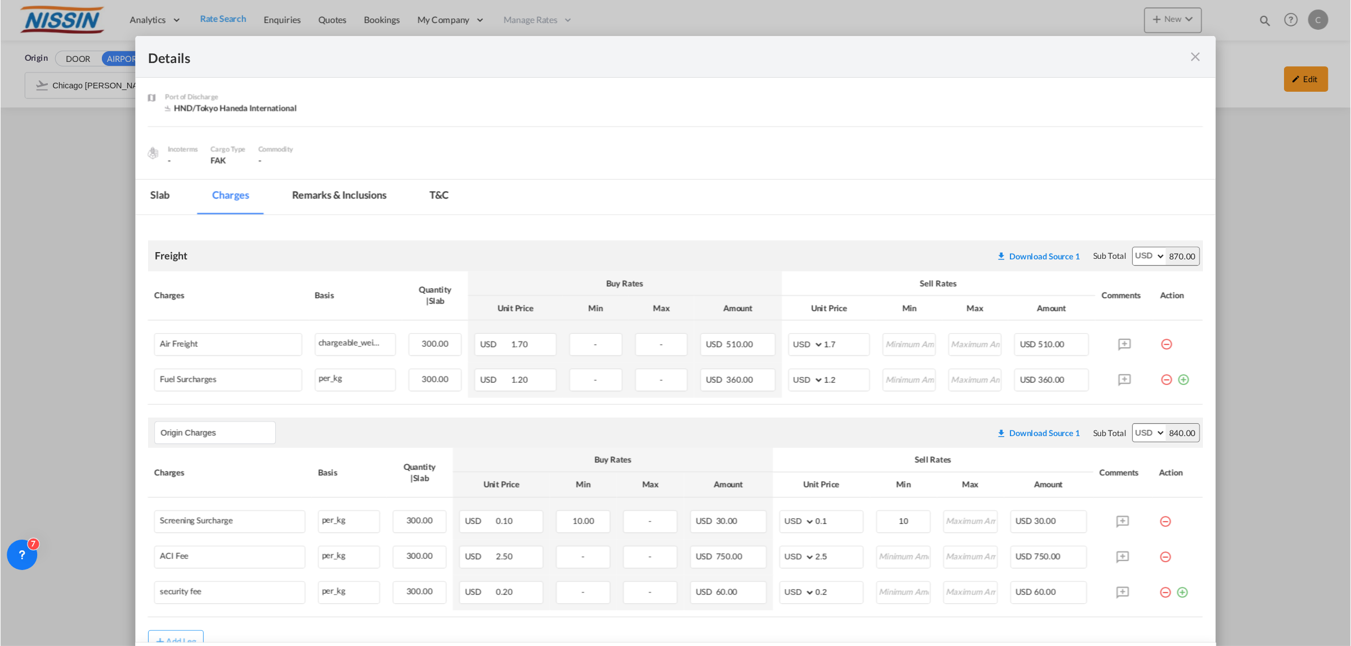
scroll to position [62, 0]
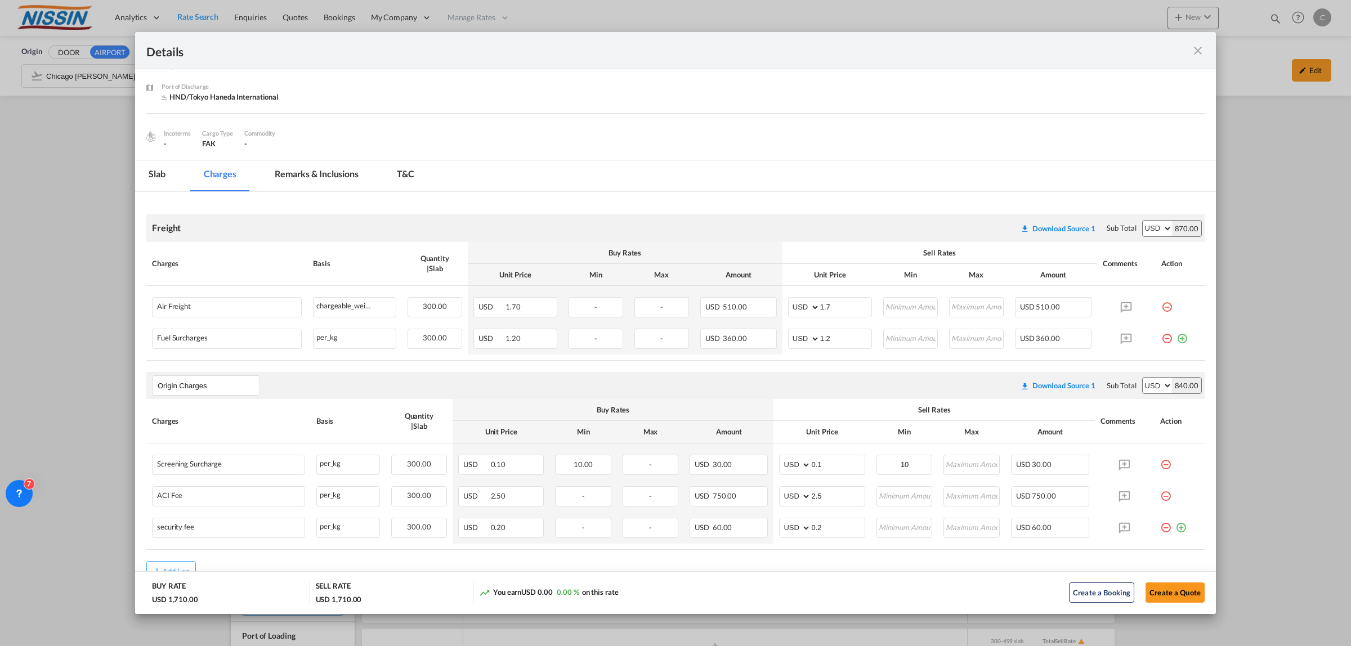
drag, startPoint x: 1199, startPoint y: 8, endPoint x: 935, endPoint y: 144, distance: 296.5
click at [935, 144] on div "Incoterms - Cargo Type FAK Commodity -" at bounding box center [675, 136] width 1058 height 26
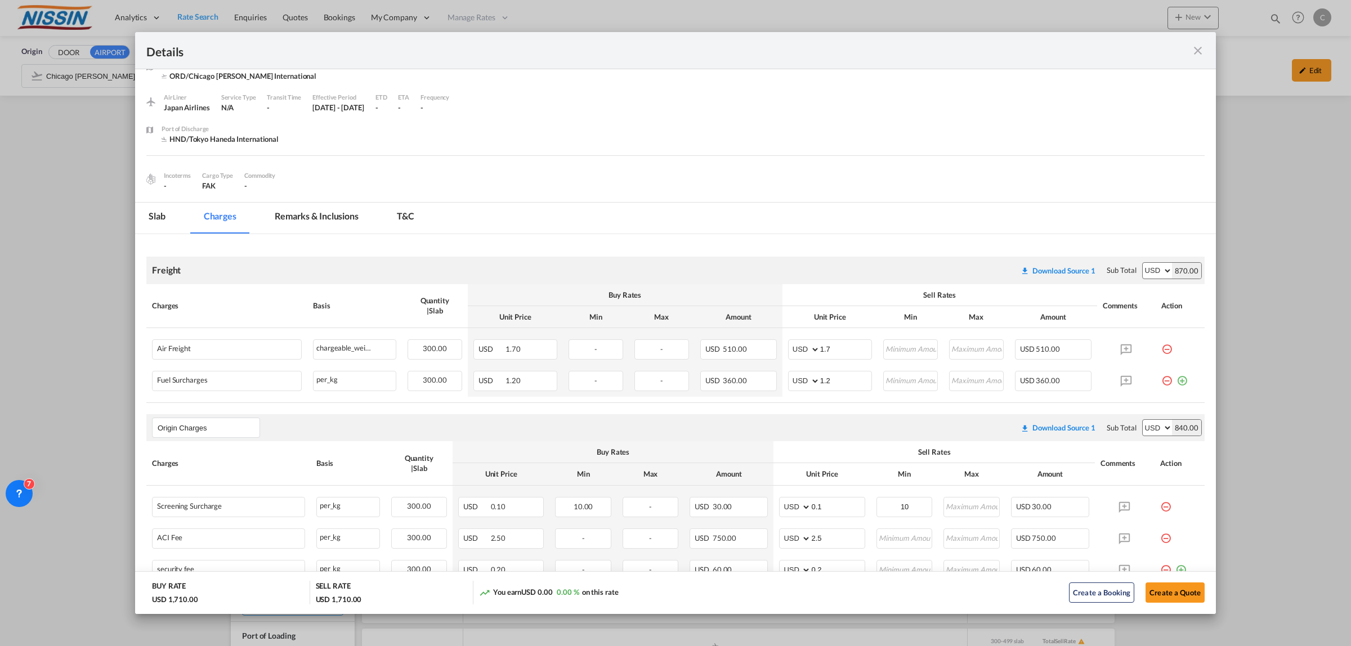
scroll to position [0, 0]
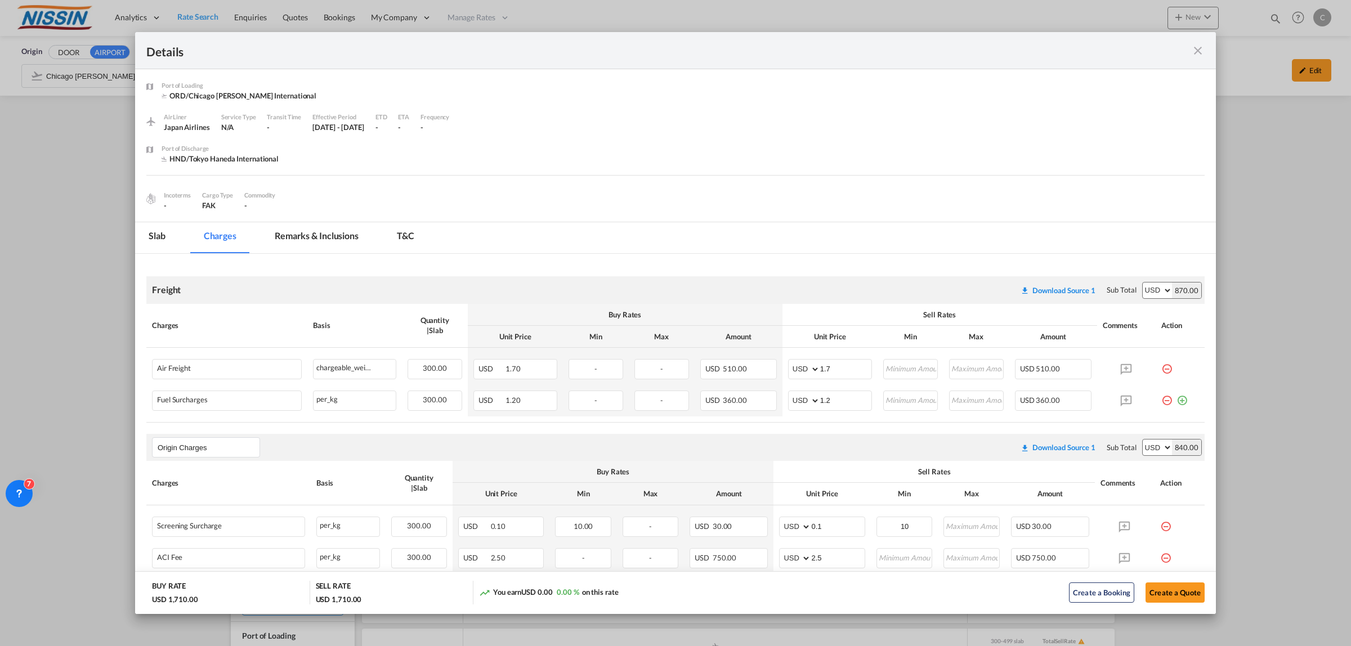
click at [1191, 51] on md-icon "icon-close fg-AAA8AD m-0 cursor" at bounding box center [1198, 51] width 14 height 14
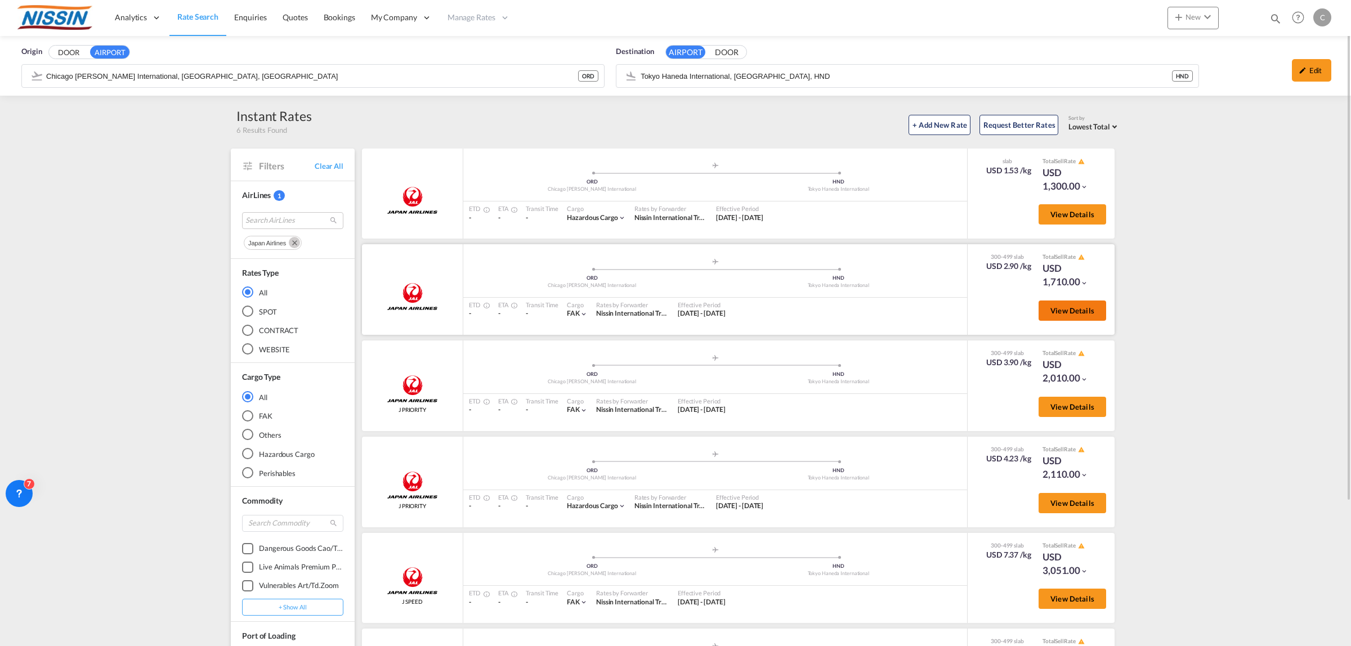
click at [1085, 317] on button "View Details" at bounding box center [1072, 311] width 68 height 20
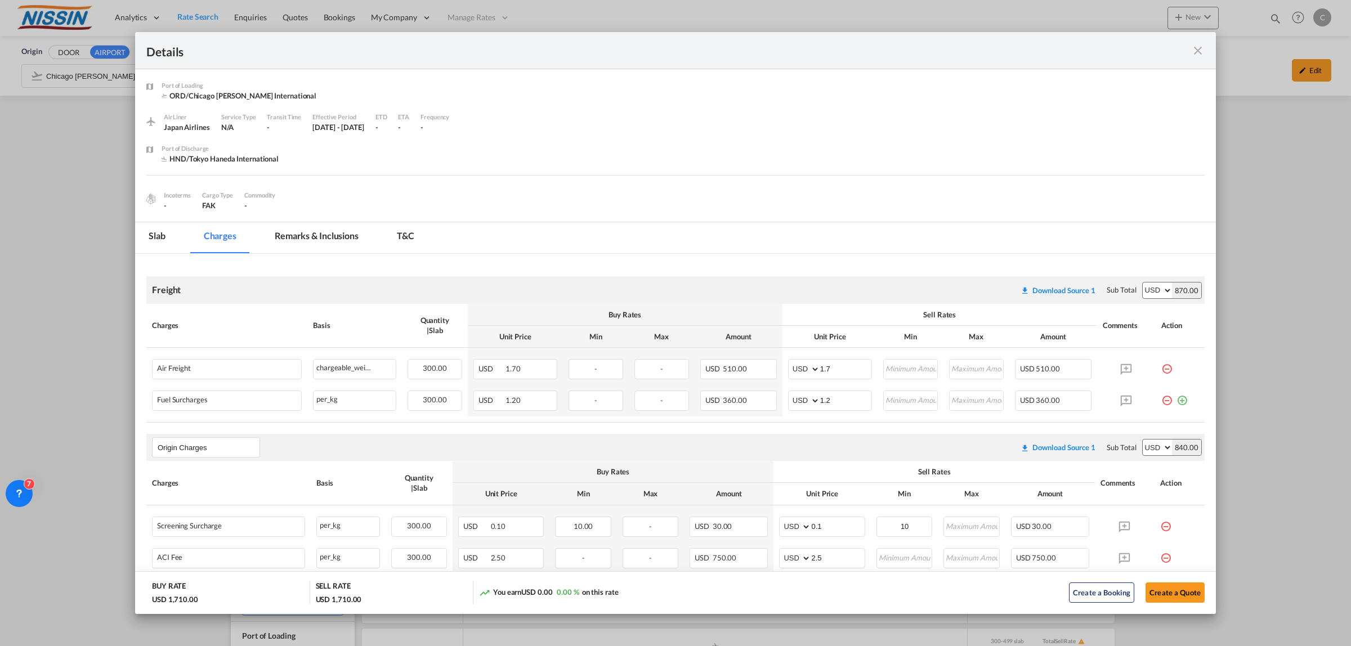
click at [1197, 48] on md-icon "icon-close fg-AAA8AD m-0 cursor" at bounding box center [1198, 51] width 14 height 14
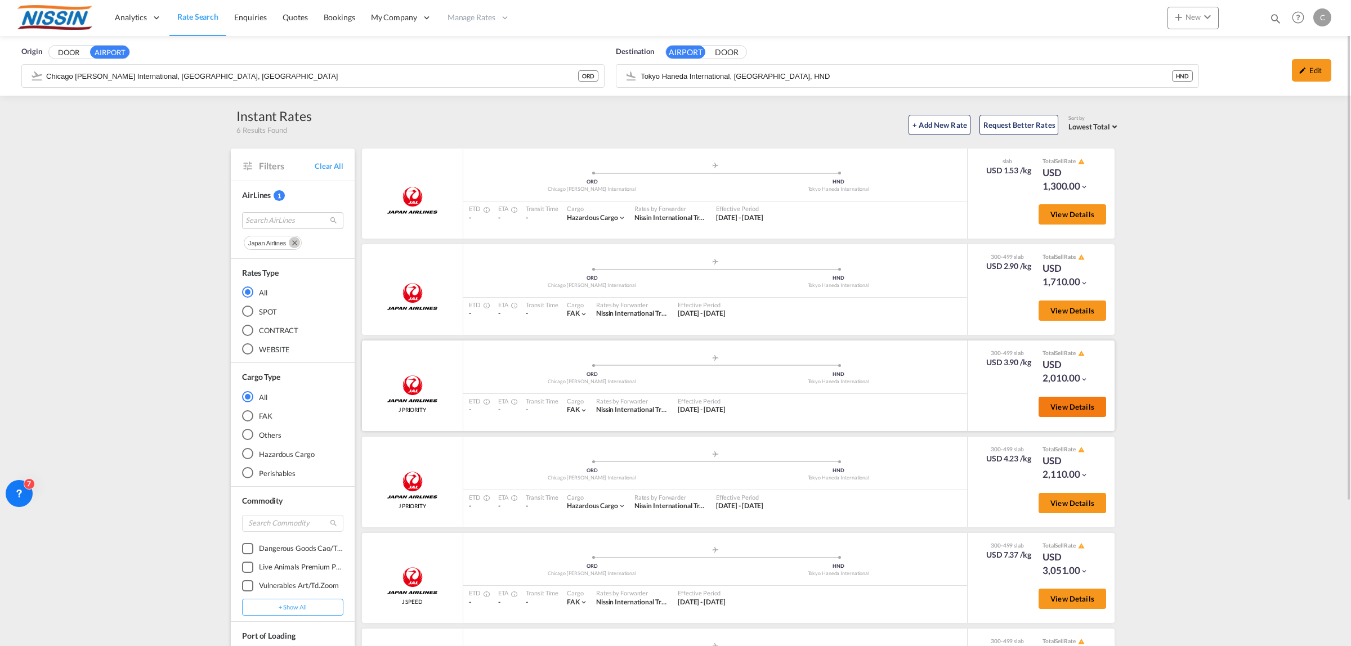
click at [1064, 403] on span "View Details" at bounding box center [1072, 406] width 44 height 9
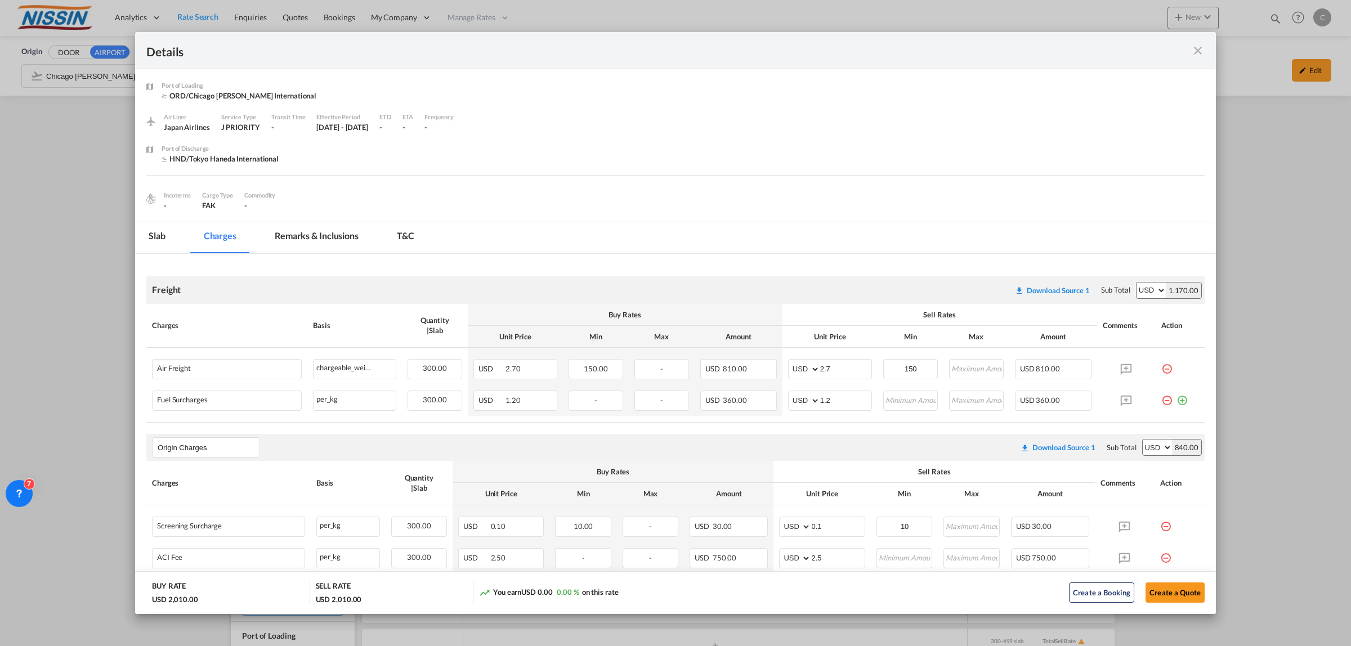
click at [1200, 46] on md-icon "icon-close fg-AAA8AD m-0 cursor" at bounding box center [1198, 51] width 14 height 14
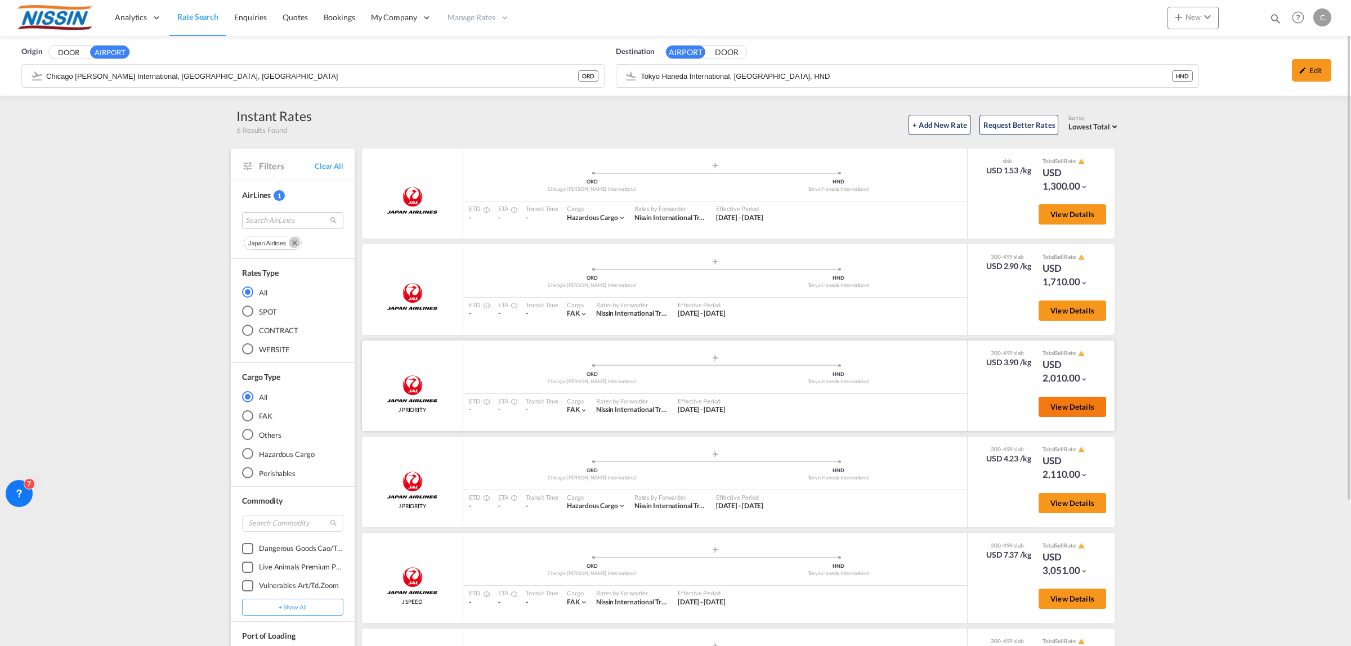
click at [1082, 411] on button "View Details" at bounding box center [1072, 407] width 68 height 20
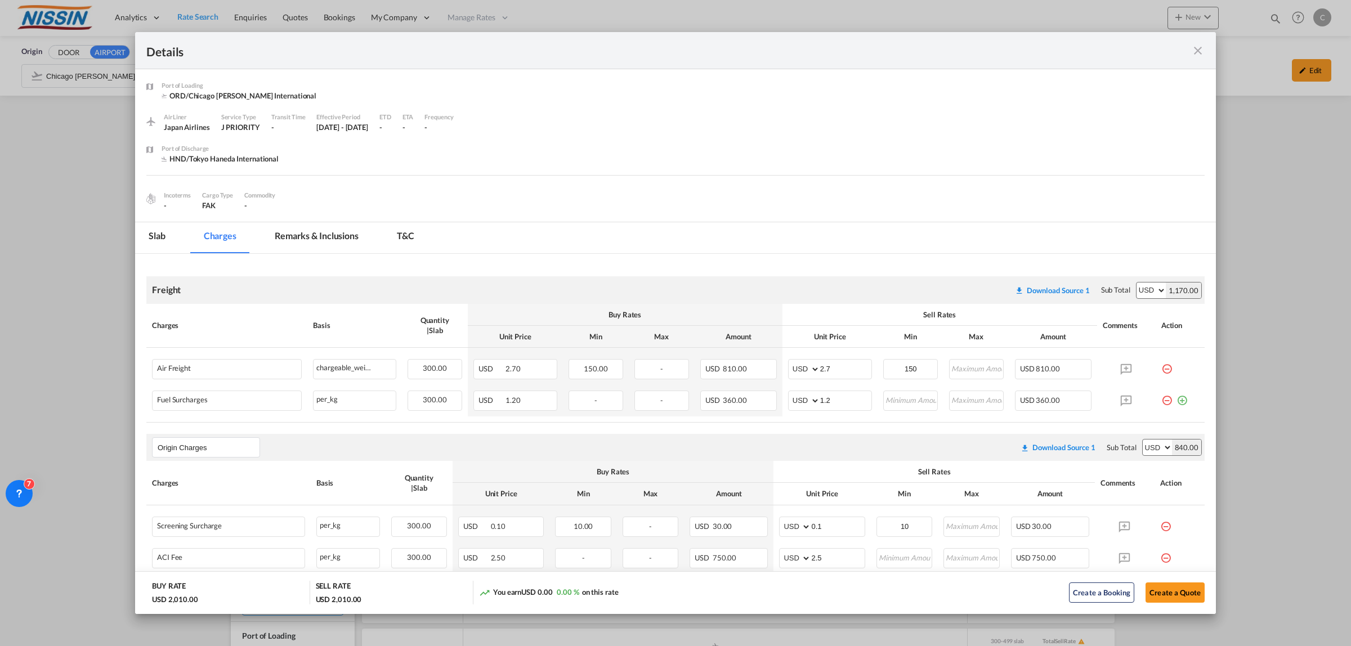
click at [1194, 46] on md-icon "icon-close fg-AAA8AD m-0 cursor" at bounding box center [1198, 51] width 14 height 14
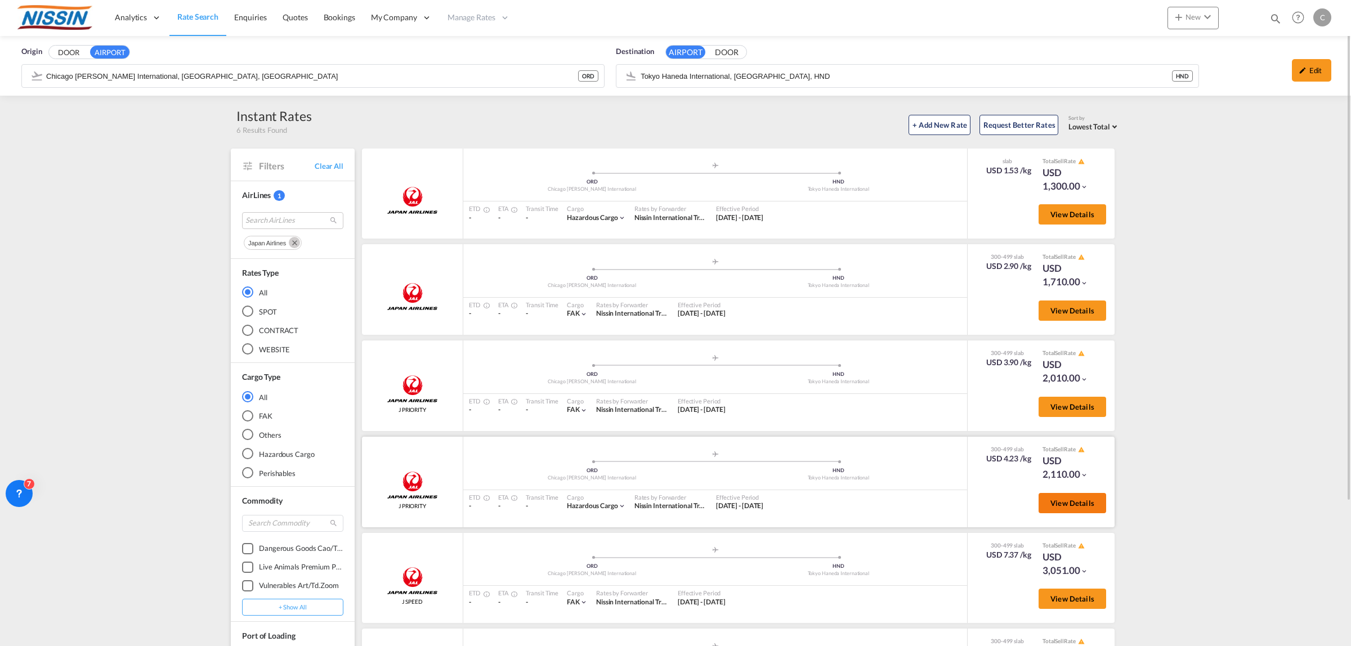
click at [1078, 499] on span "View Details" at bounding box center [1072, 503] width 44 height 9
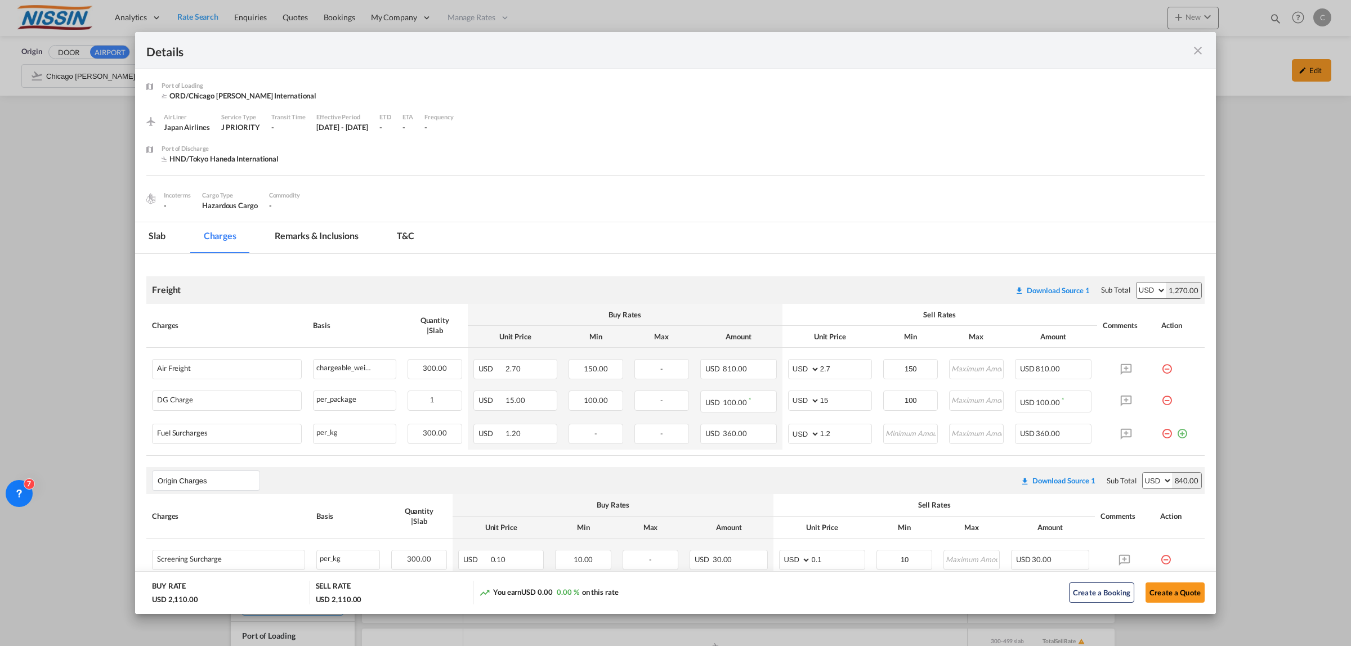
click at [1197, 48] on md-icon "icon-close fg-AAA8AD m-0 cursor" at bounding box center [1198, 51] width 14 height 14
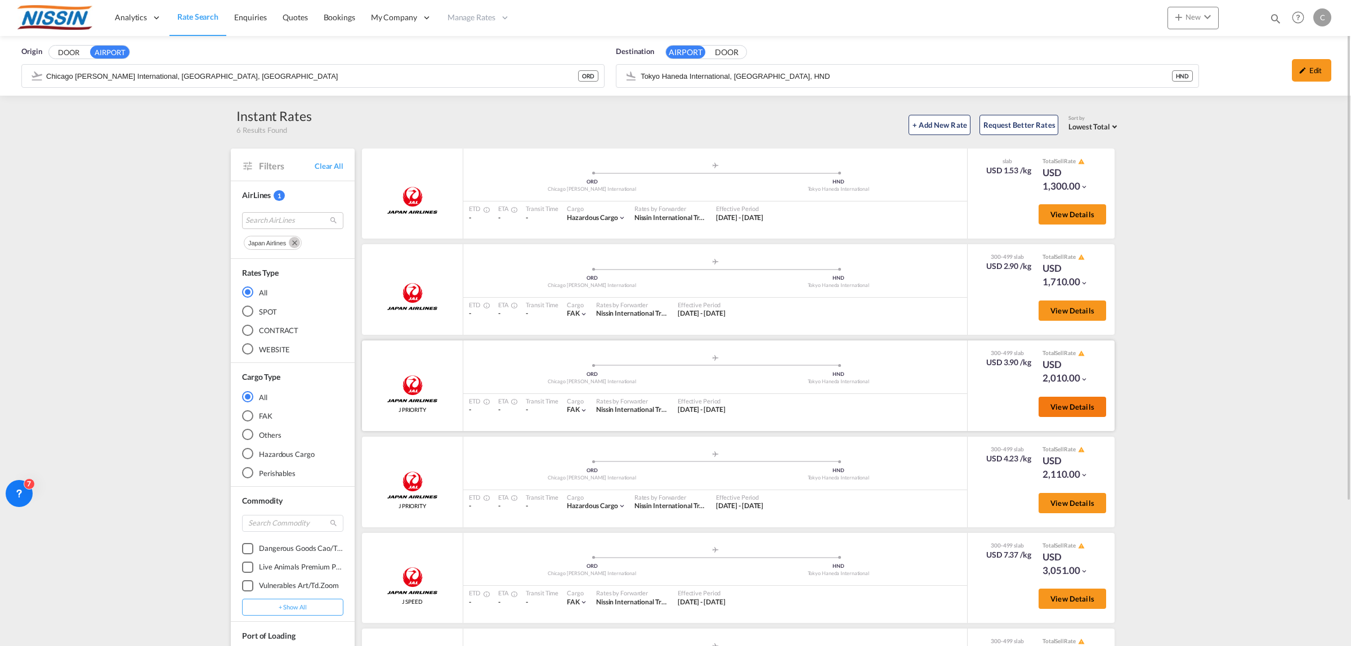
click at [1060, 403] on span "View Details" at bounding box center [1072, 406] width 44 height 9
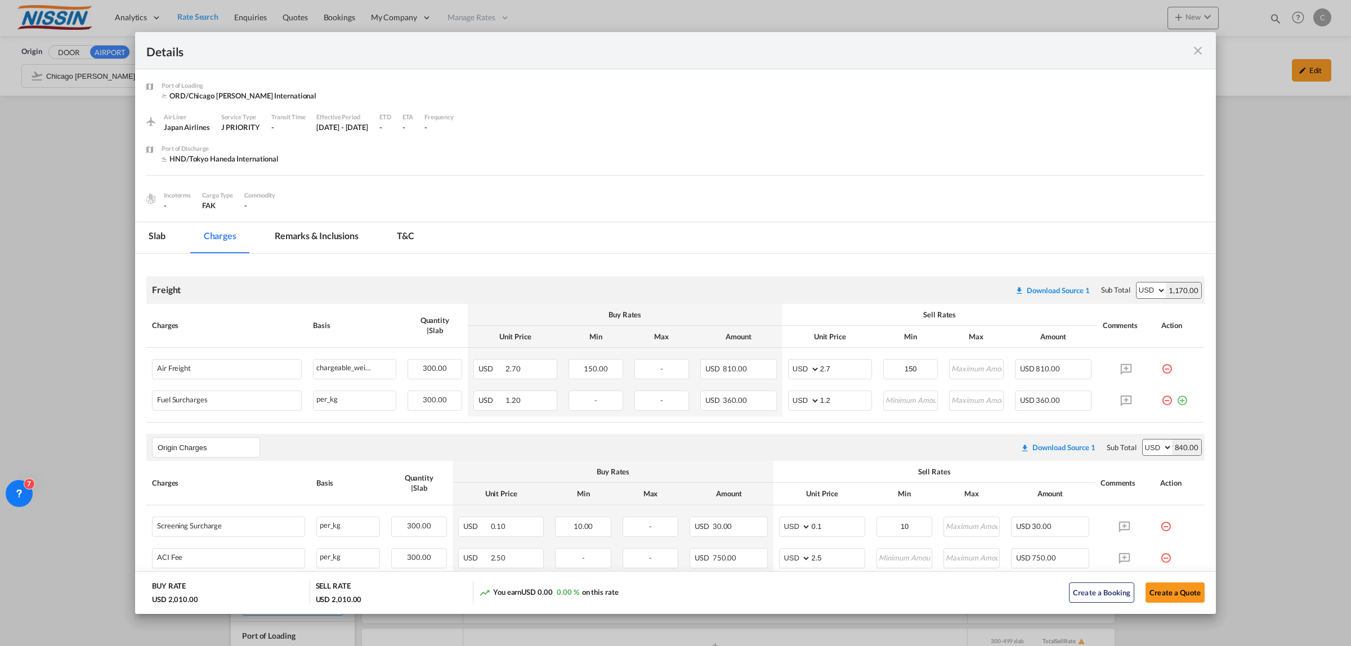
click at [1196, 50] on md-icon "icon-close fg-AAA8AD m-0 cursor" at bounding box center [1198, 51] width 14 height 14
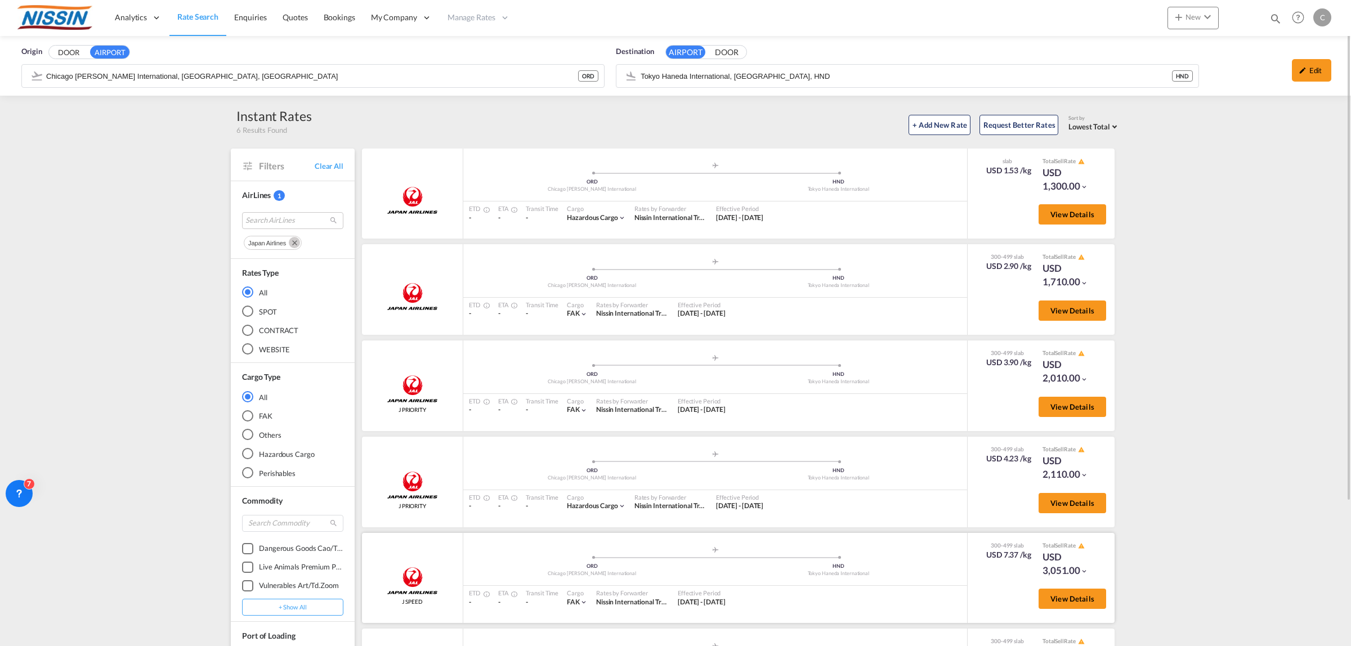
scroll to position [70, 0]
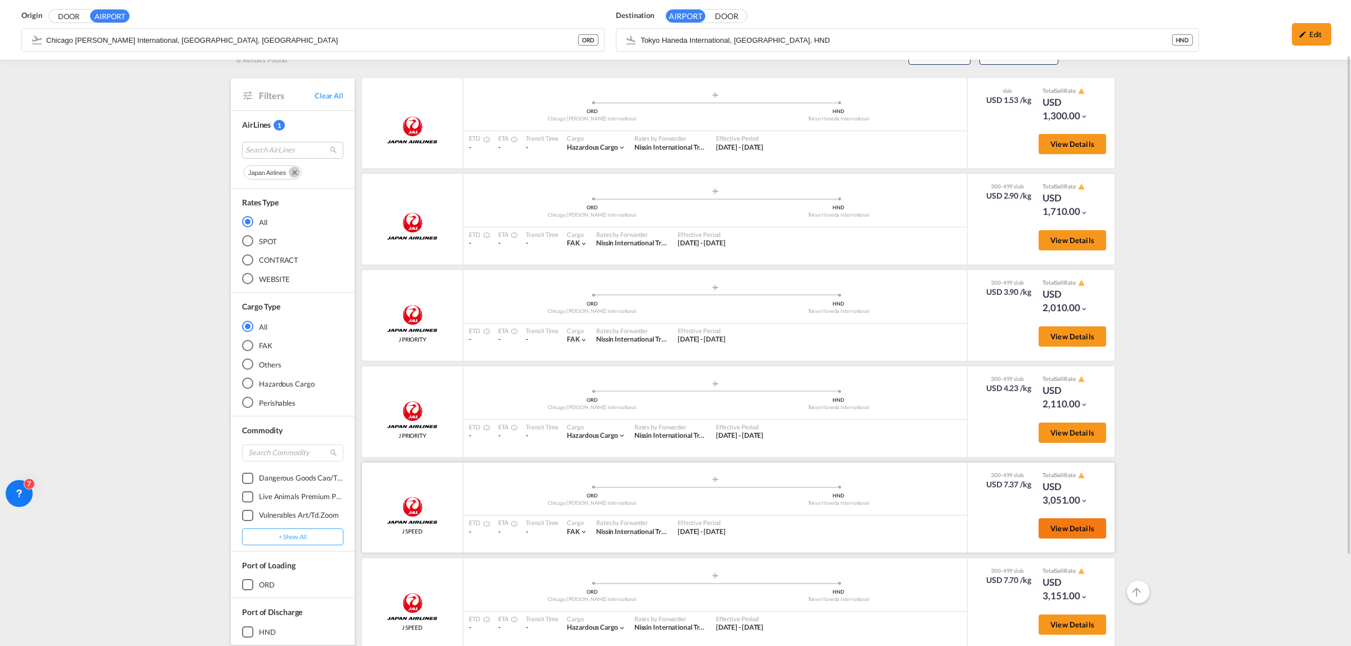
click at [1051, 525] on span "View Details" at bounding box center [1072, 528] width 44 height 9
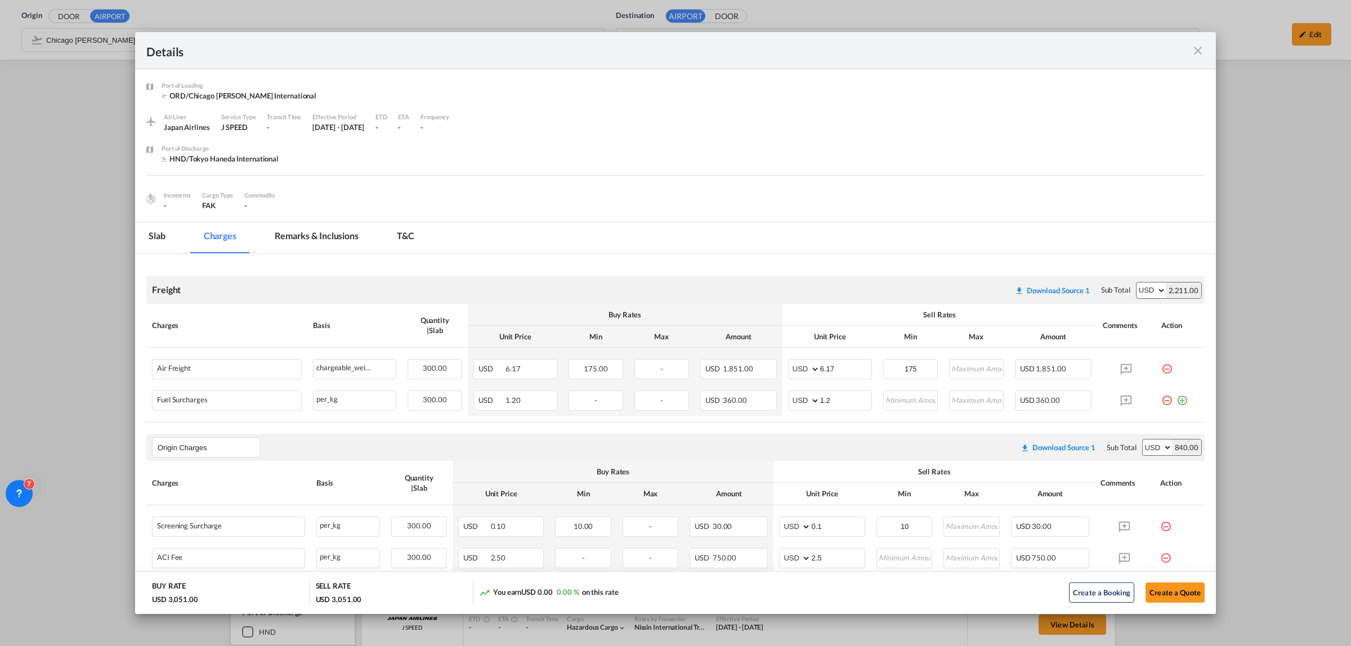
click at [1194, 48] on md-icon "icon-close fg-AAA8AD m-0 cursor" at bounding box center [1198, 51] width 14 height 14
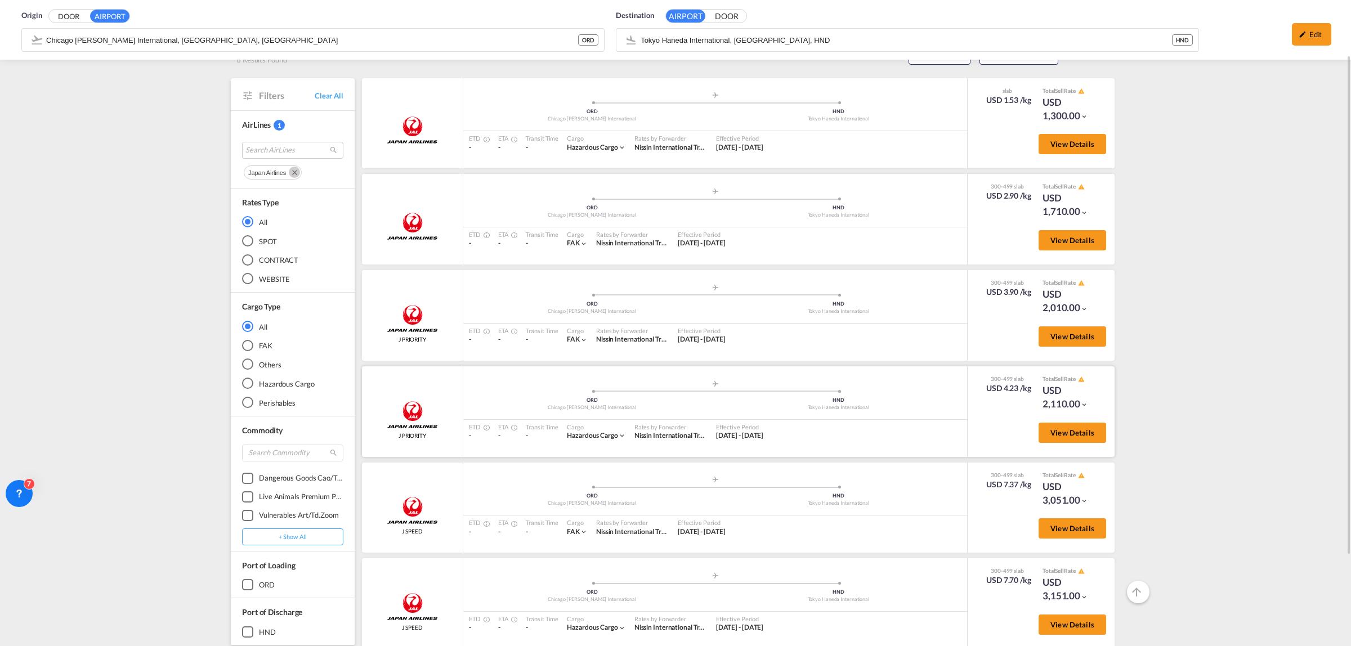
scroll to position [141, 0]
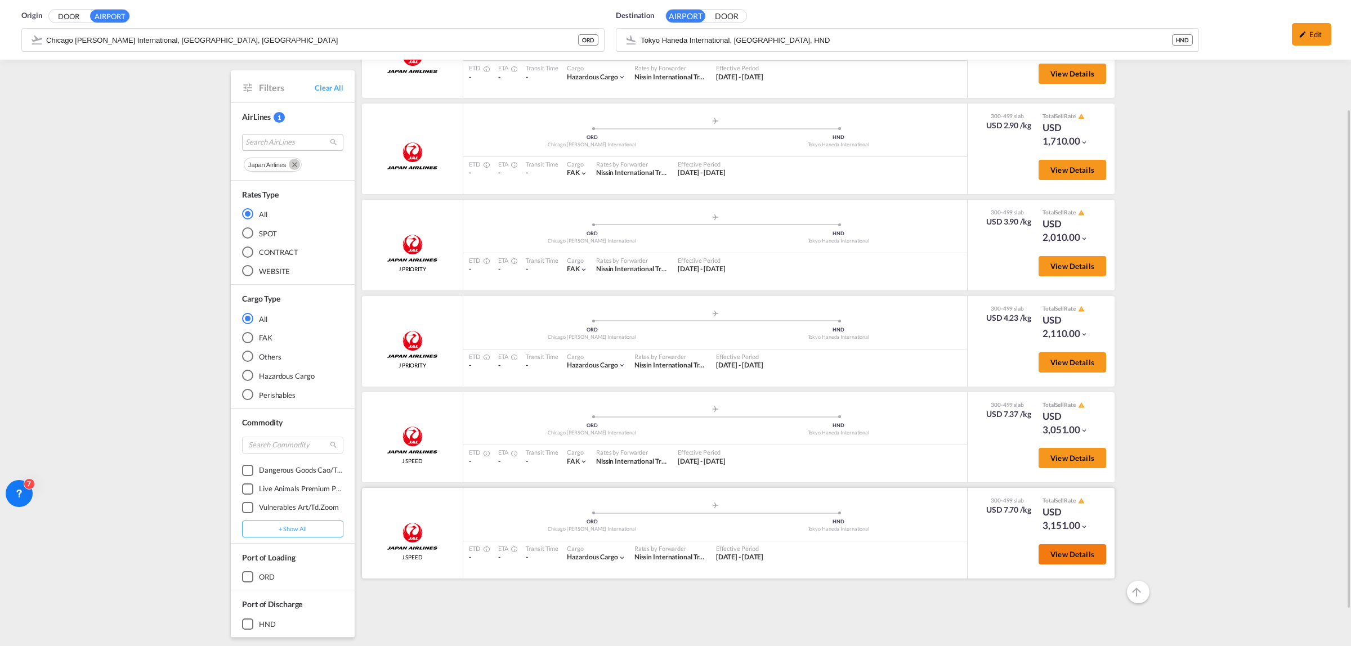
click at [1081, 553] on button "View Details" at bounding box center [1072, 554] width 68 height 20
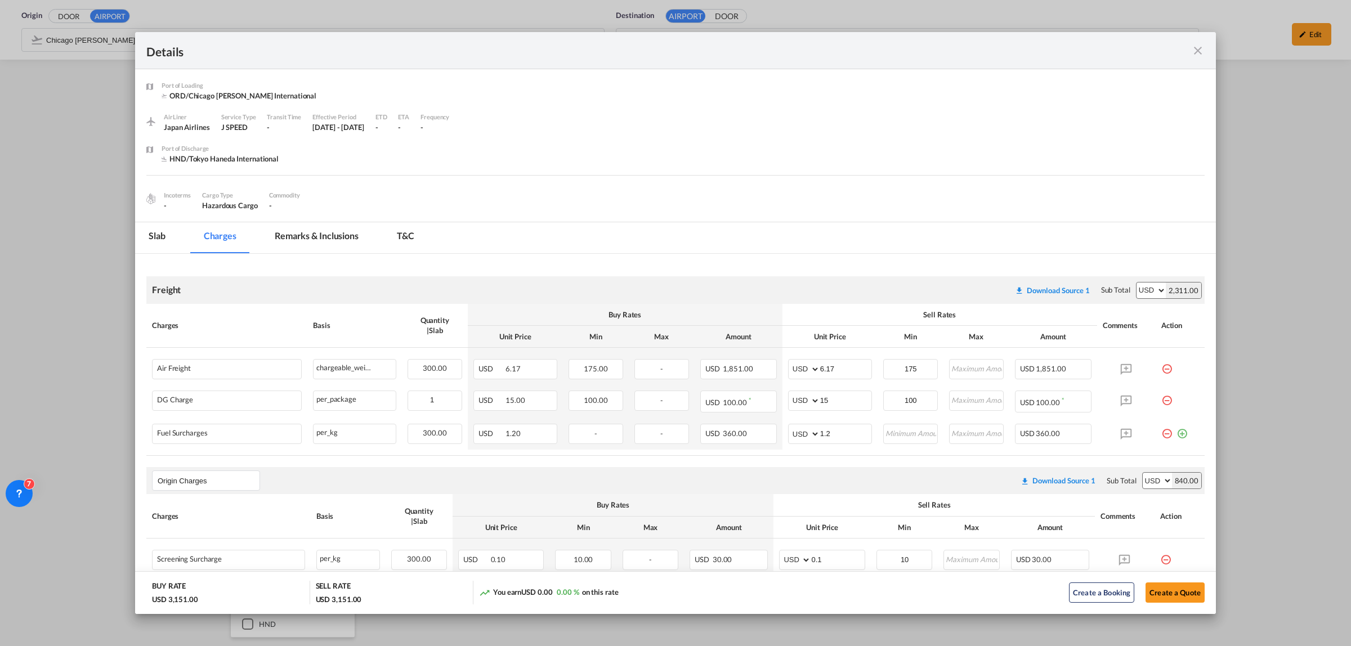
click at [1198, 47] on md-icon "icon-close fg-AAA8AD m-0 cursor" at bounding box center [1198, 51] width 14 height 14
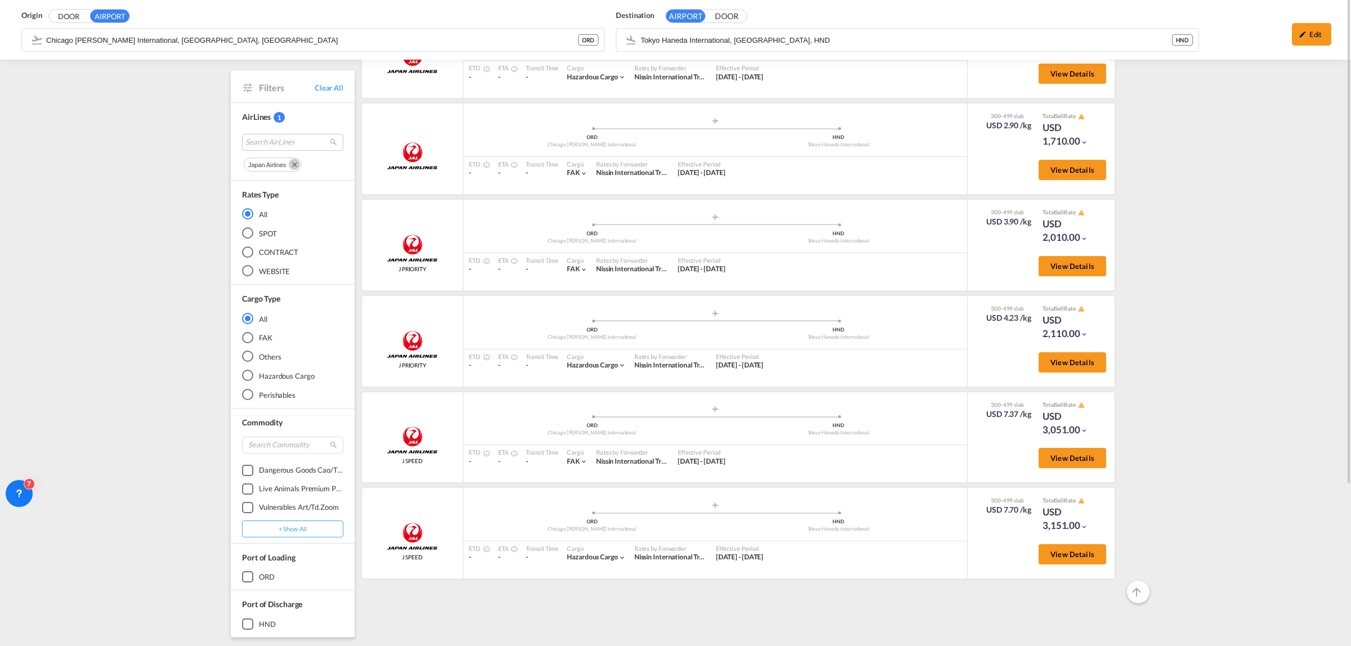
scroll to position [70, 0]
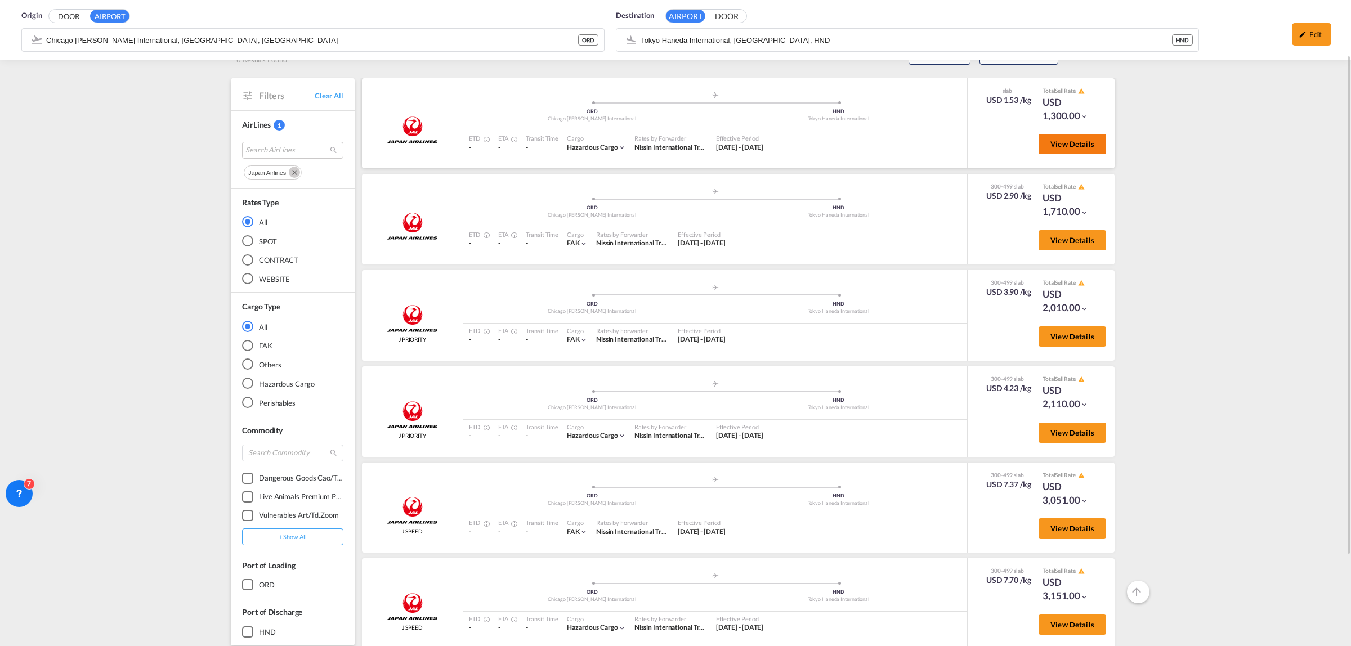
click at [1087, 147] on button "View Details" at bounding box center [1072, 144] width 68 height 20
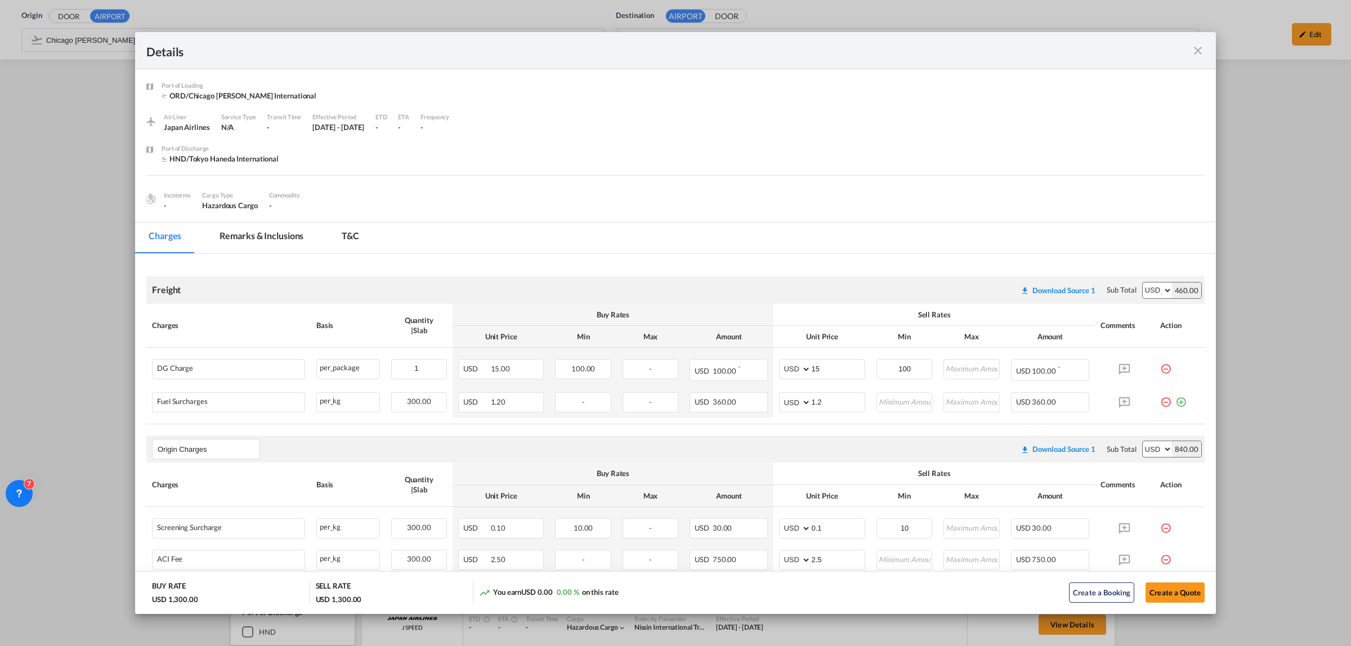
click at [1200, 56] on md-icon "icon-close fg-AAA8AD m-0 cursor" at bounding box center [1198, 51] width 14 height 14
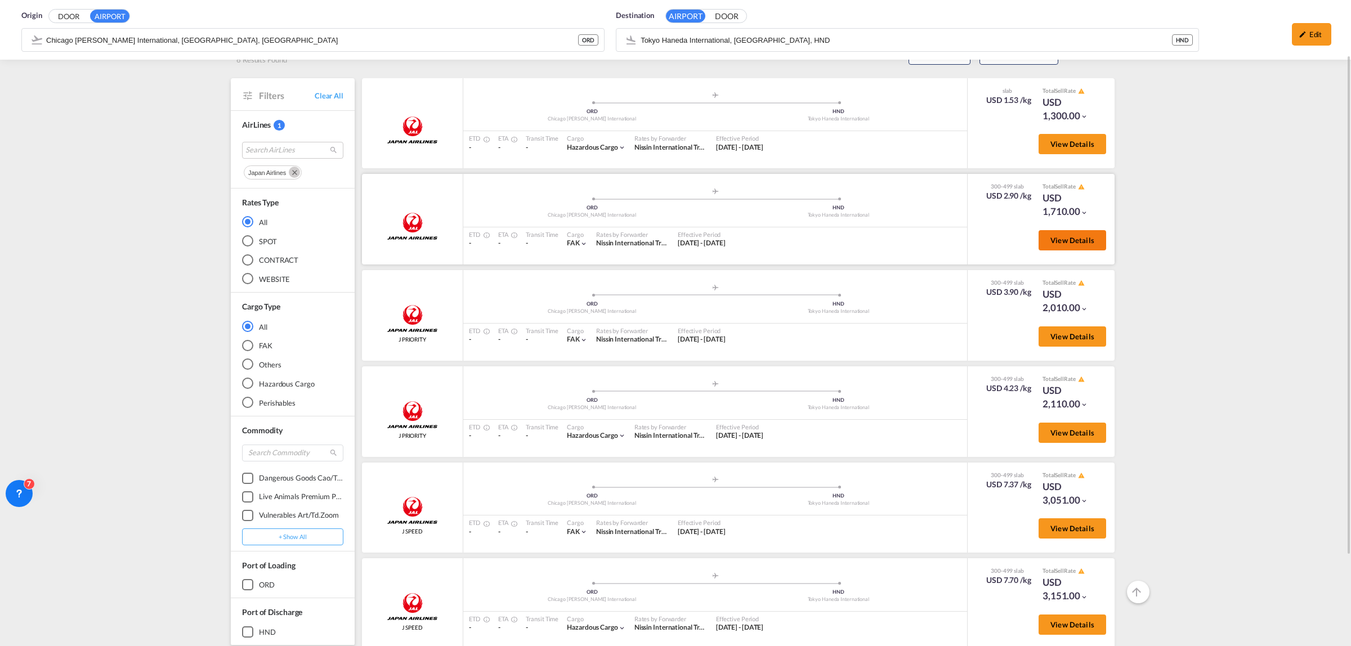
click at [1078, 242] on span "View Details" at bounding box center [1072, 240] width 44 height 9
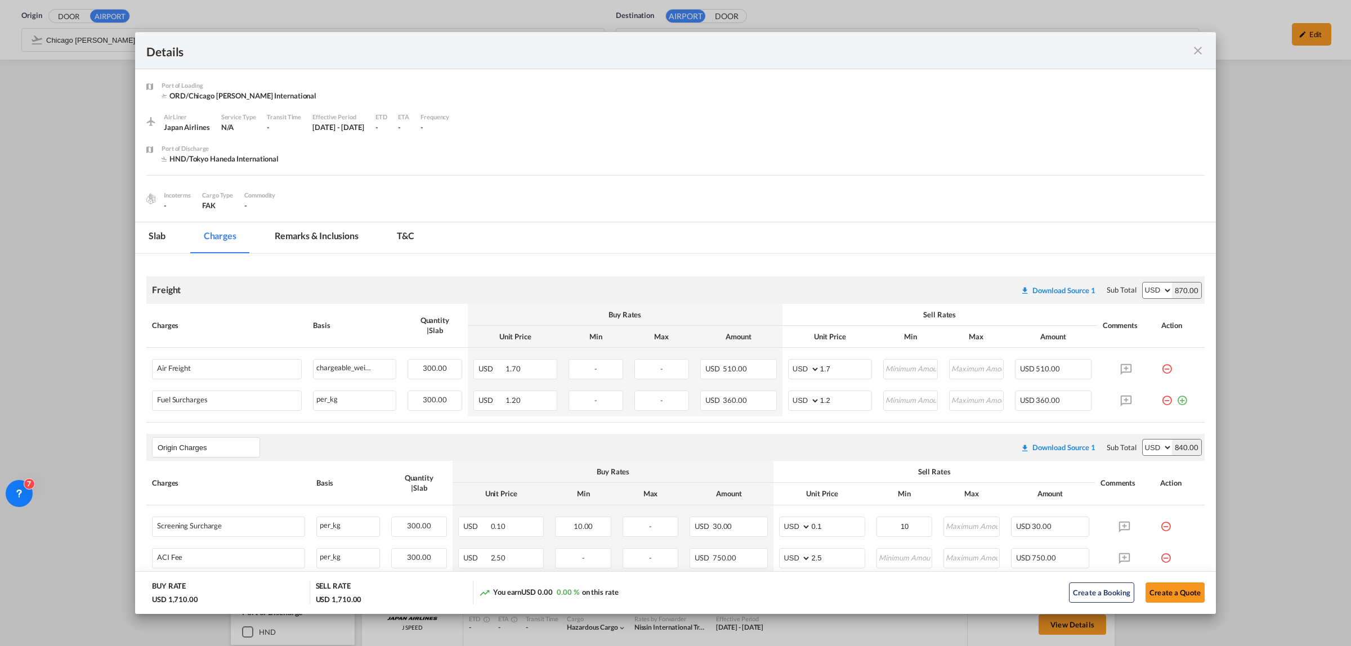
click at [1200, 45] on md-icon "icon-close fg-AAA8AD m-0 cursor" at bounding box center [1198, 51] width 14 height 14
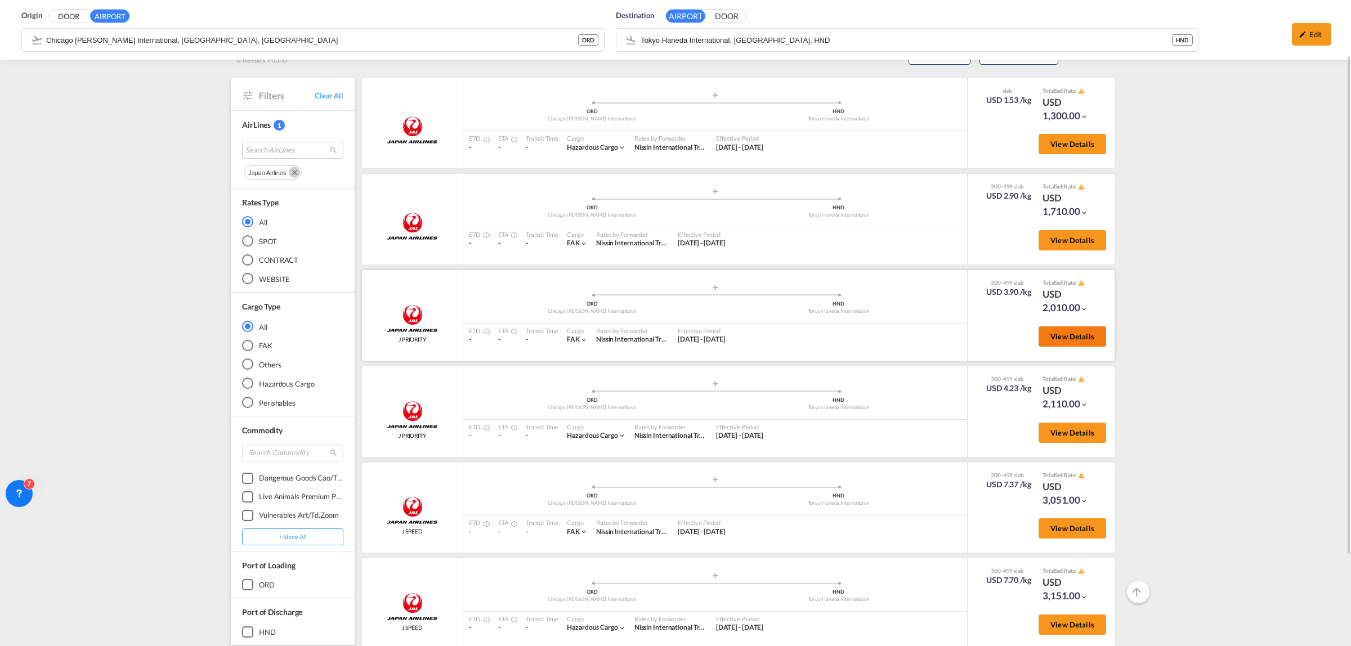
click at [1082, 337] on span "View Details" at bounding box center [1072, 336] width 44 height 9
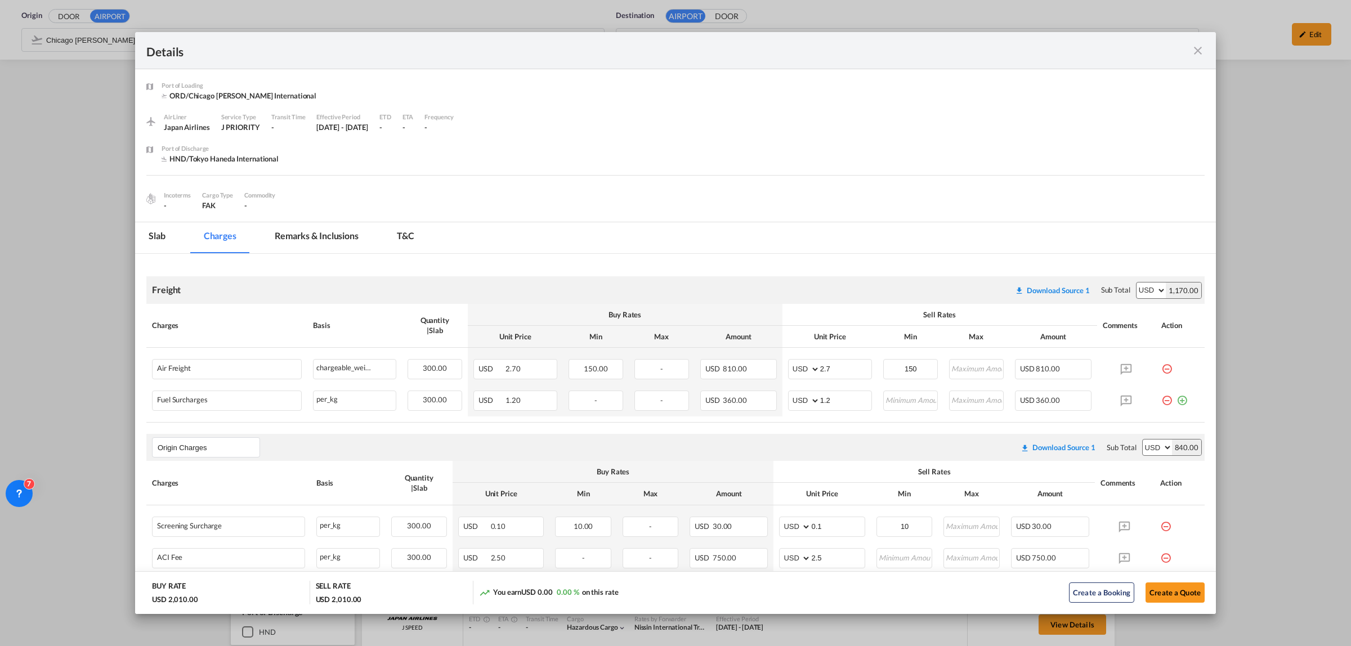
click at [1198, 50] on md-icon "icon-close fg-AAA8AD m-0 cursor" at bounding box center [1198, 51] width 14 height 14
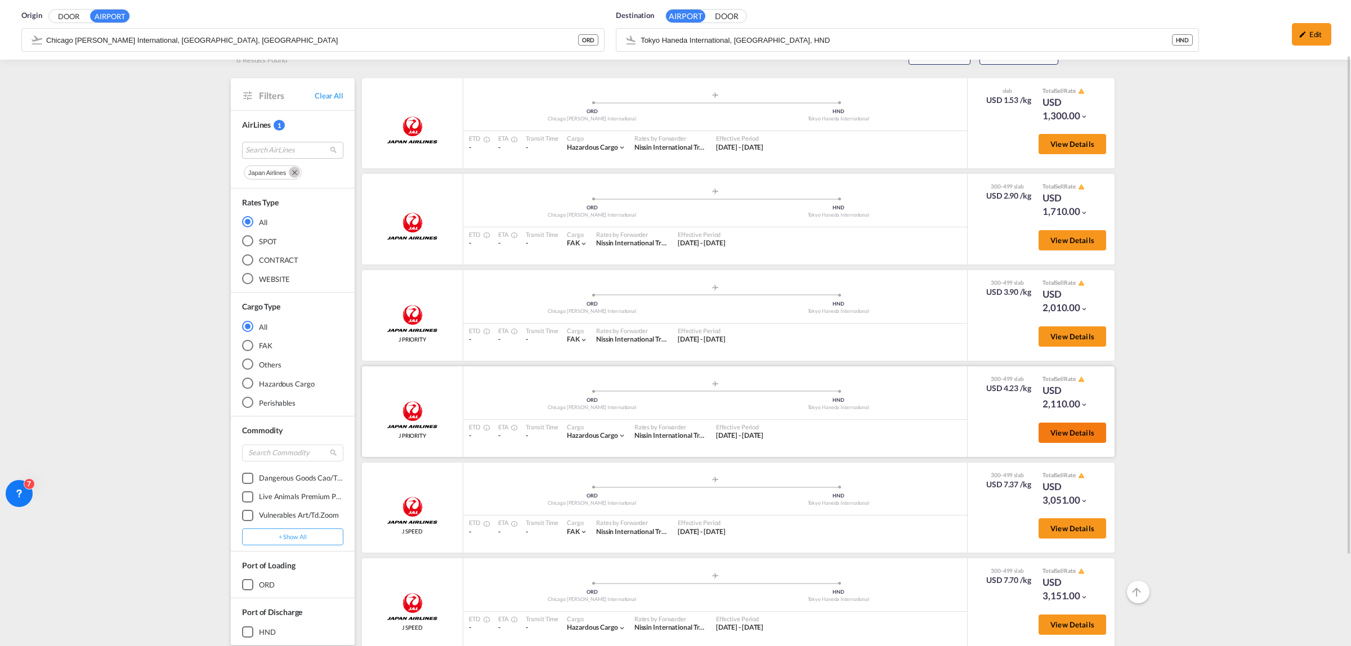
click at [1070, 431] on span "View Details" at bounding box center [1072, 432] width 44 height 9
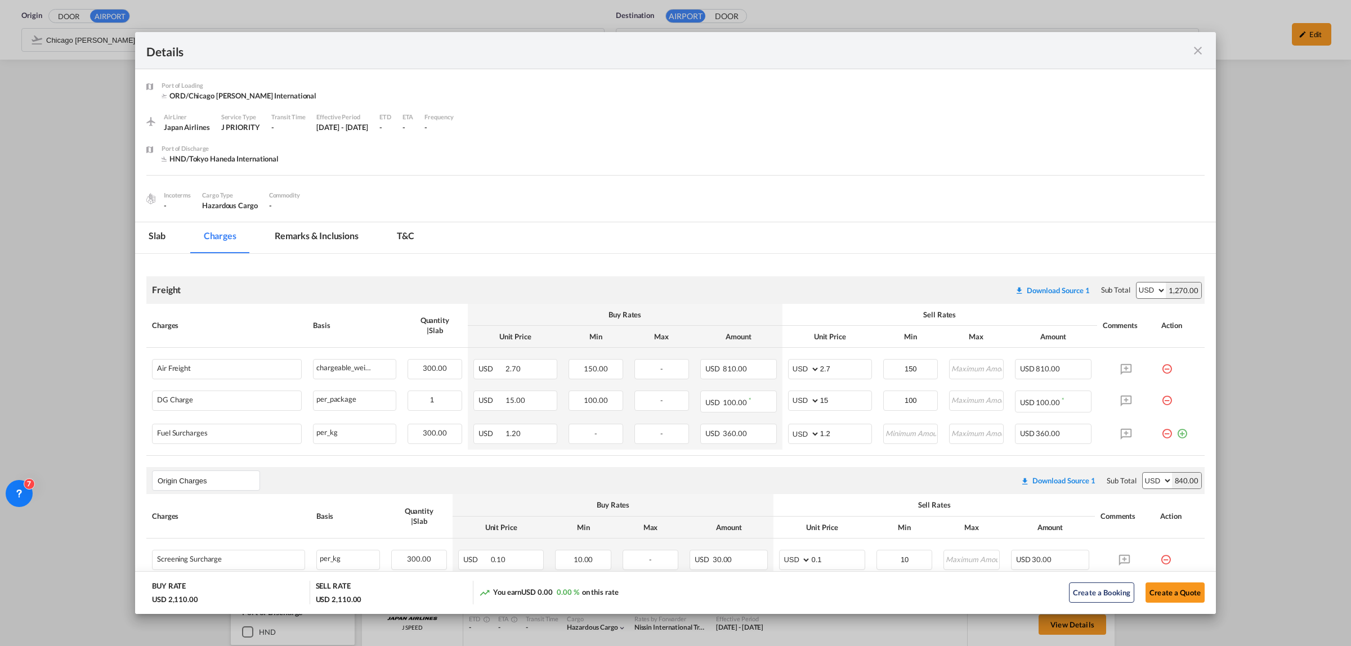
click at [1196, 46] on md-icon "icon-close fg-AAA8AD m-0 cursor" at bounding box center [1198, 51] width 14 height 14
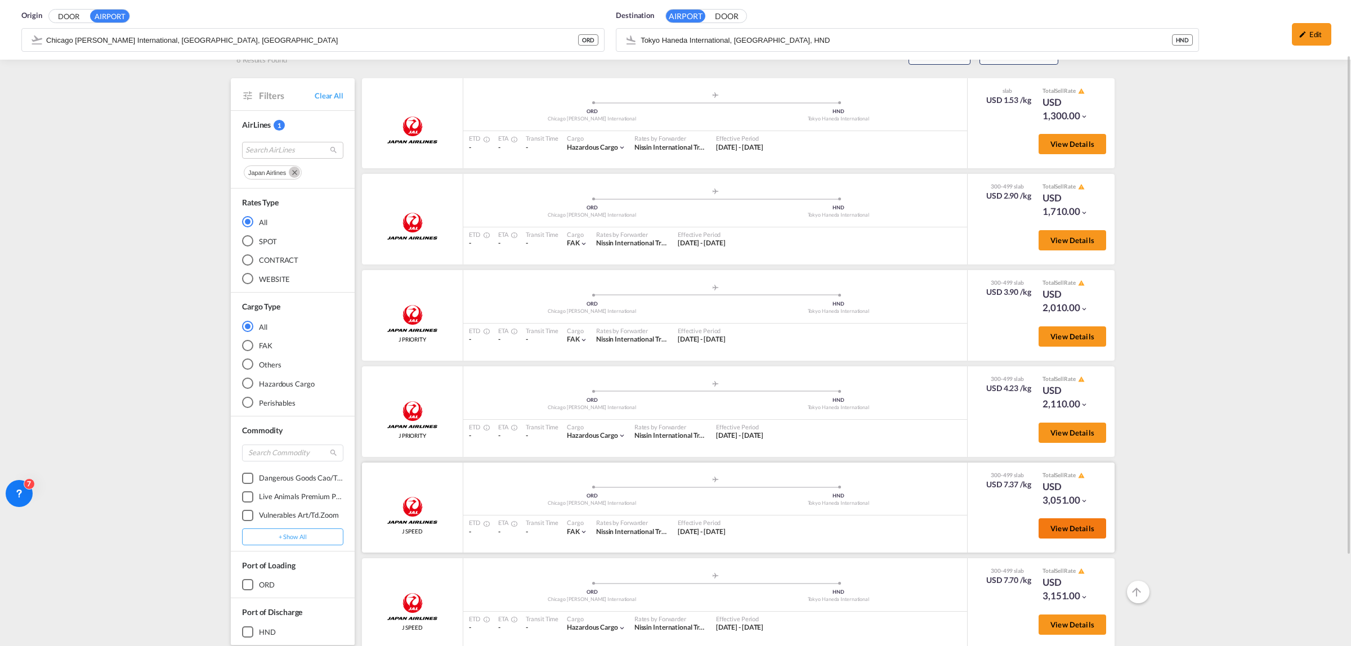
click at [1072, 524] on span "View Details" at bounding box center [1072, 528] width 44 height 9
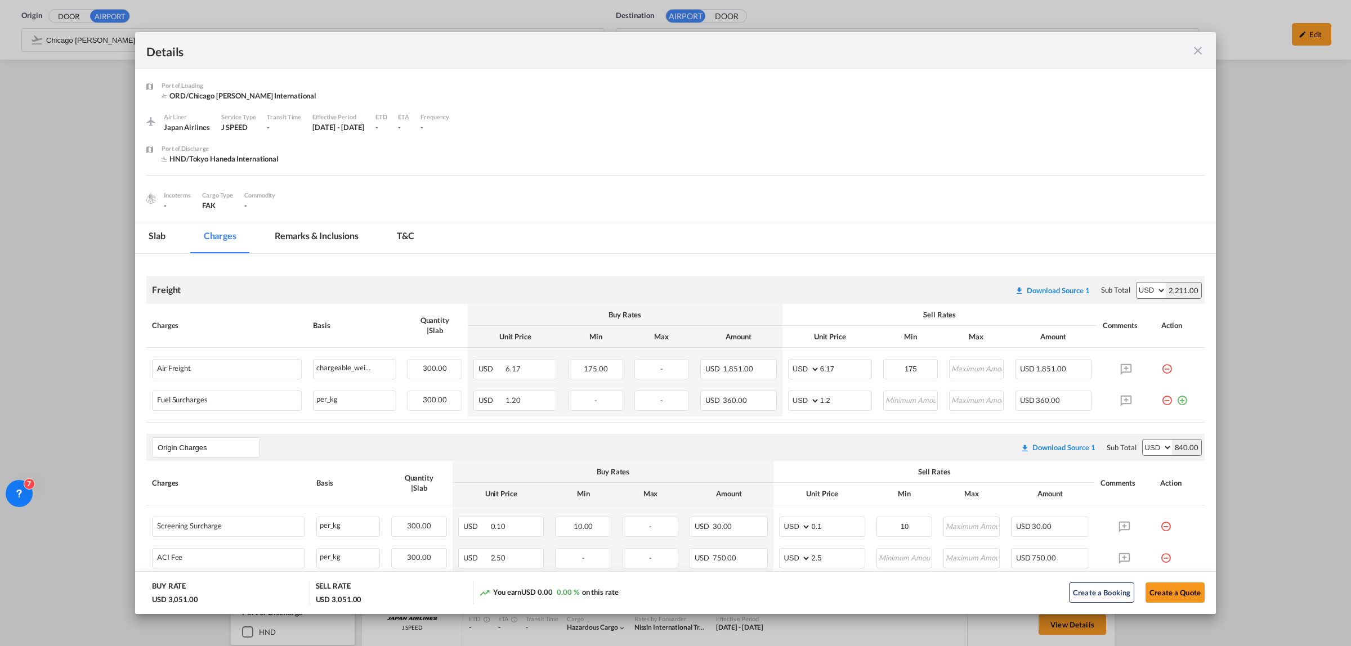
click at [1199, 46] on md-icon "icon-close fg-AAA8AD m-0 cursor" at bounding box center [1198, 51] width 14 height 14
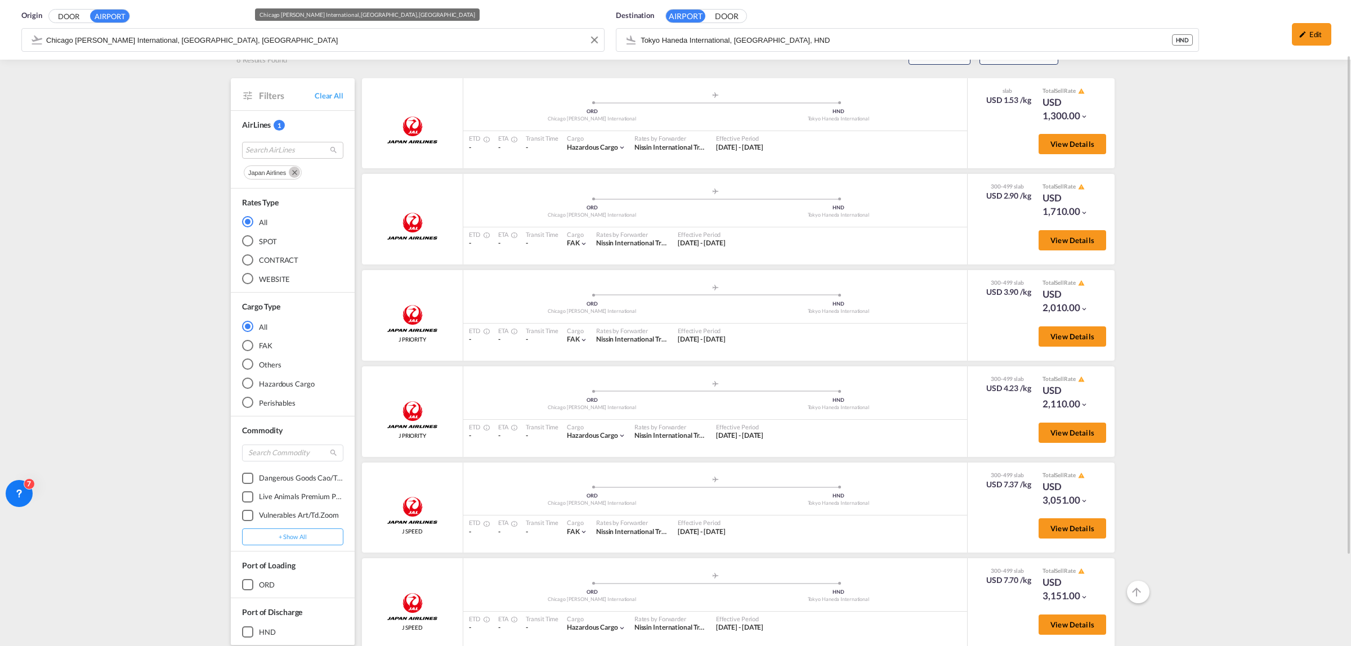
click at [449, 41] on div "Origin DOOR AIRPORT Chicago [PERSON_NAME] International, [GEOGRAPHIC_DATA], [GE…" at bounding box center [675, 30] width 1351 height 60
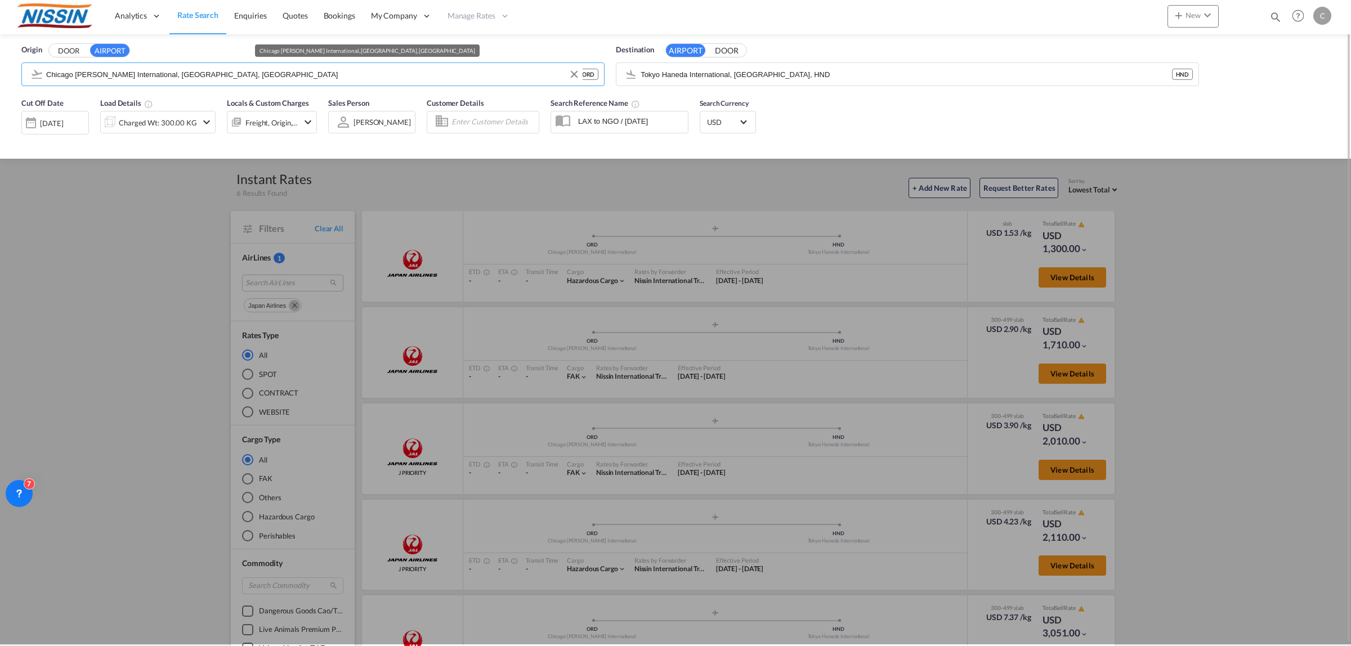
scroll to position [0, 0]
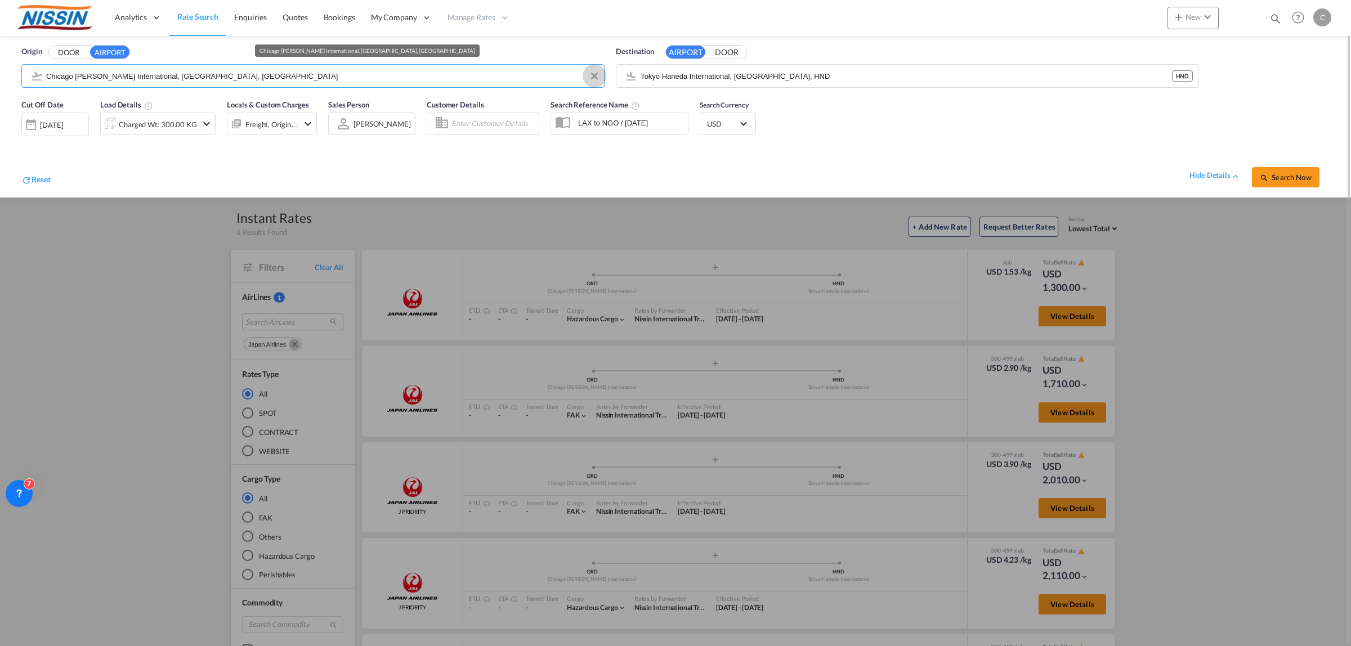
click at [593, 78] on md-icon "Clear Input" at bounding box center [594, 76] width 12 height 12
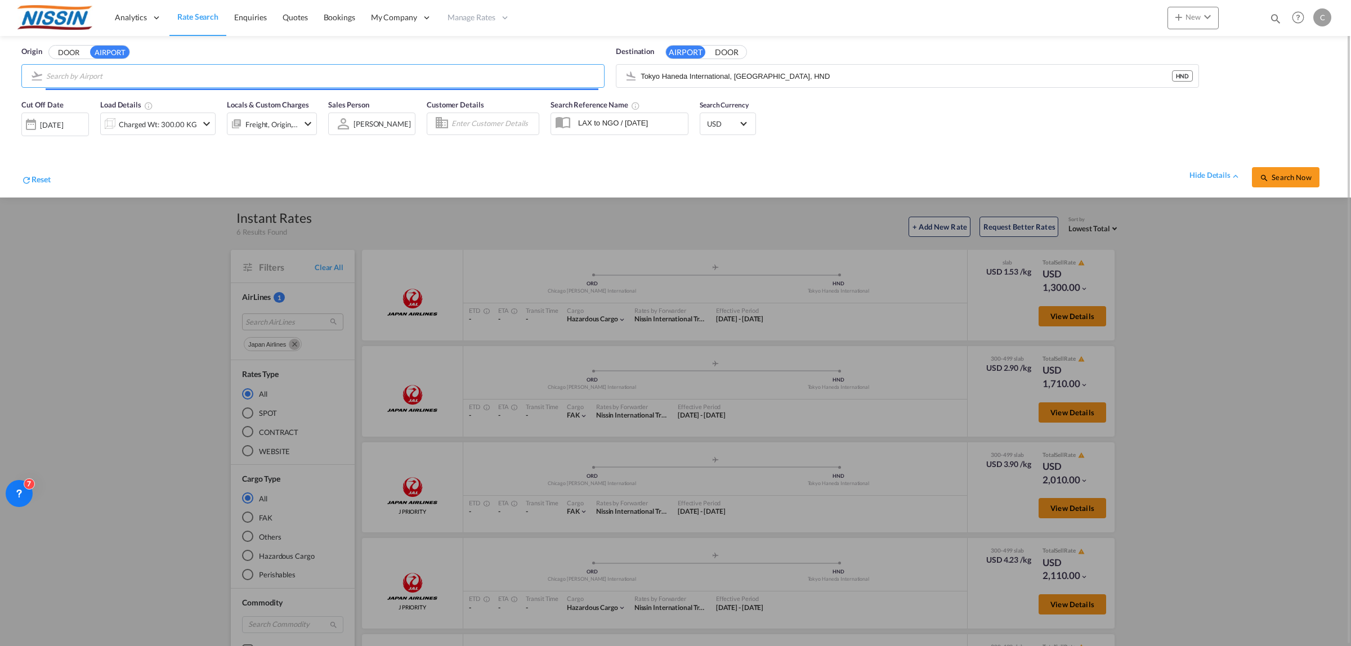
click at [420, 78] on input "Search by Airport" at bounding box center [322, 76] width 552 height 17
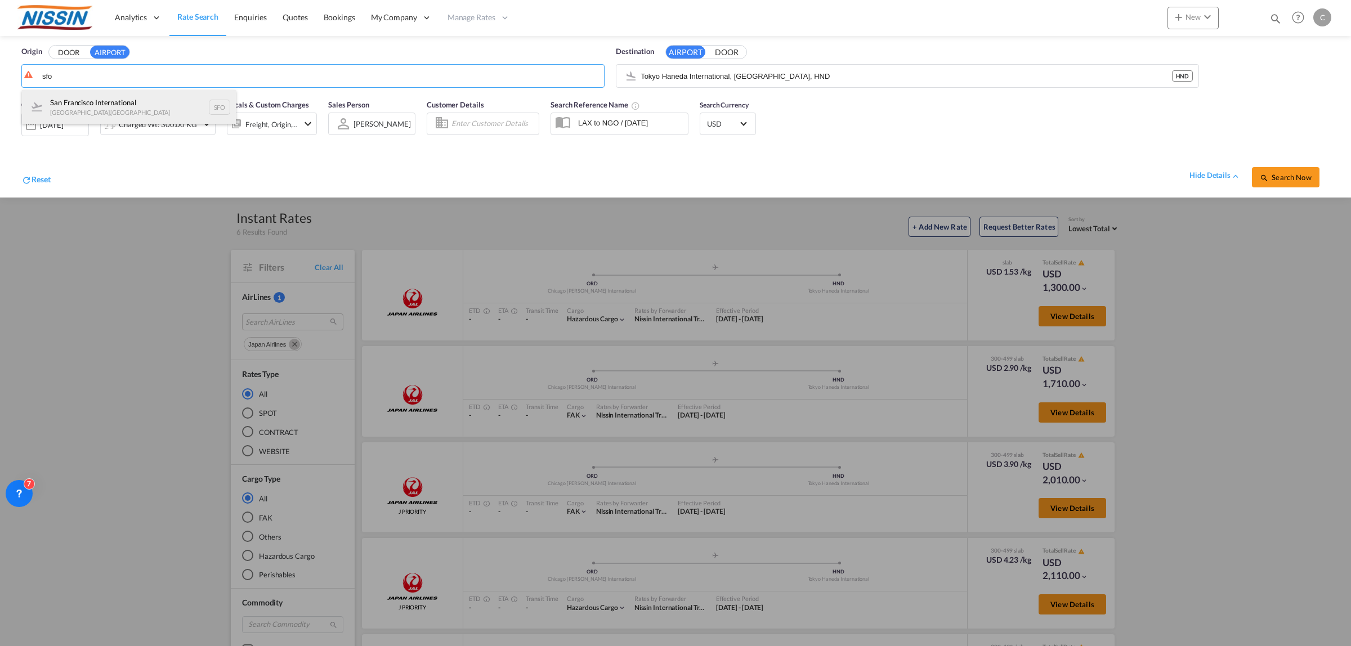
click at [156, 108] on div "San Francisco International [GEOGRAPHIC_DATA] , [GEOGRAPHIC_DATA] SFO" at bounding box center [129, 107] width 214 height 34
type input "San Francisco International, [GEOGRAPHIC_DATA], [GEOGRAPHIC_DATA]"
click at [825, 71] on input "Tokyo Haneda International, [GEOGRAPHIC_DATA], HND" at bounding box center [905, 76] width 531 height 17
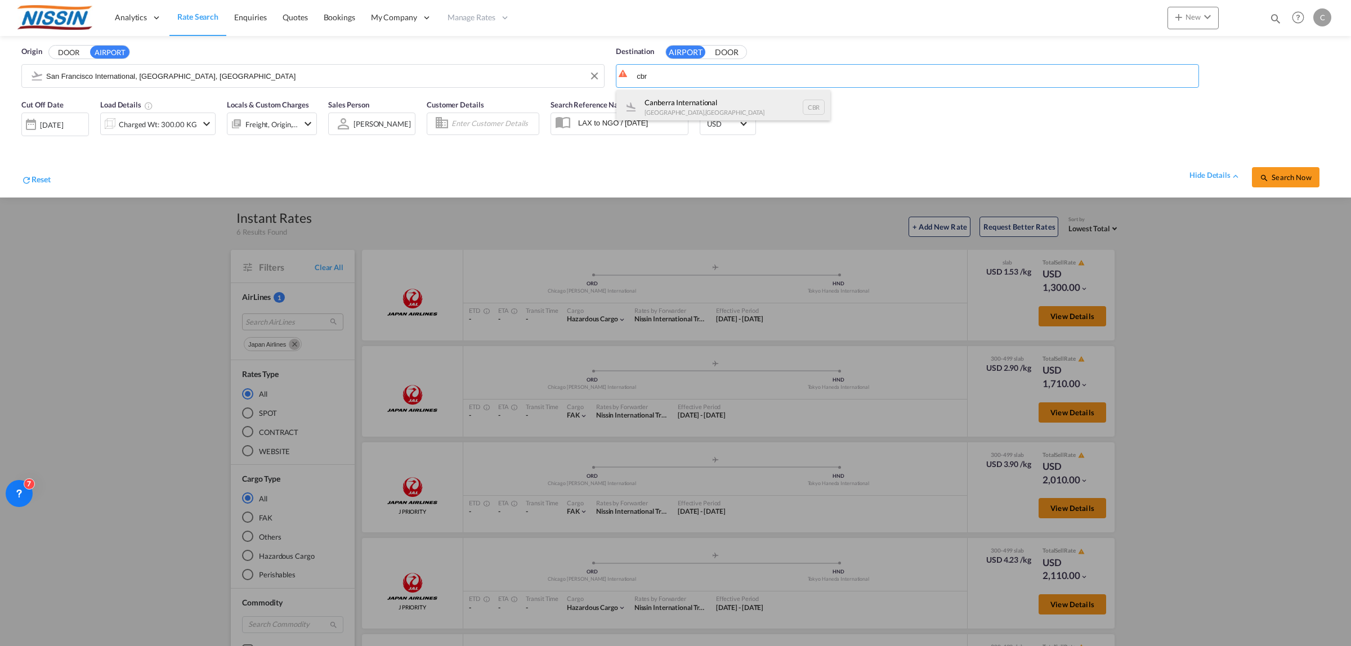
click at [712, 106] on div "Canberra International [GEOGRAPHIC_DATA] , [GEOGRAPHIC_DATA] CBR" at bounding box center [723, 107] width 214 height 34
type input "Canberra International, [GEOGRAPHIC_DATA], [GEOGRAPHIC_DATA]"
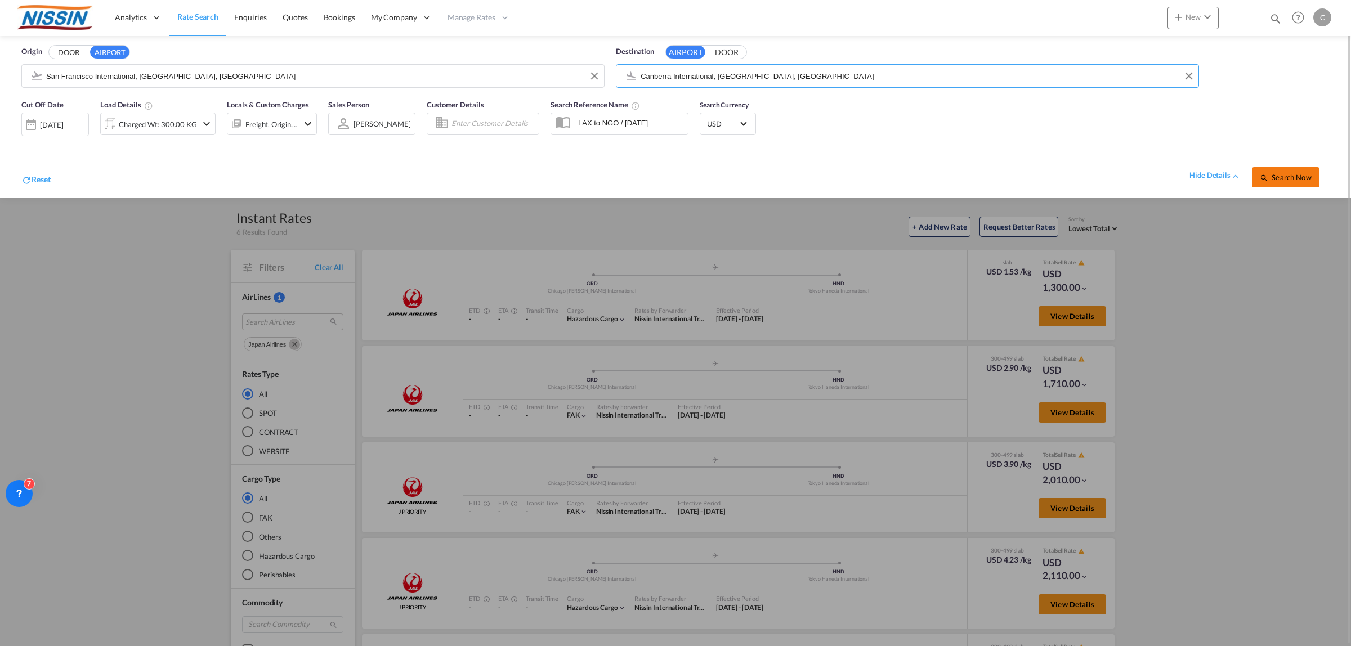
click at [1200, 175] on span "Search Now" at bounding box center [1284, 177] width 51 height 9
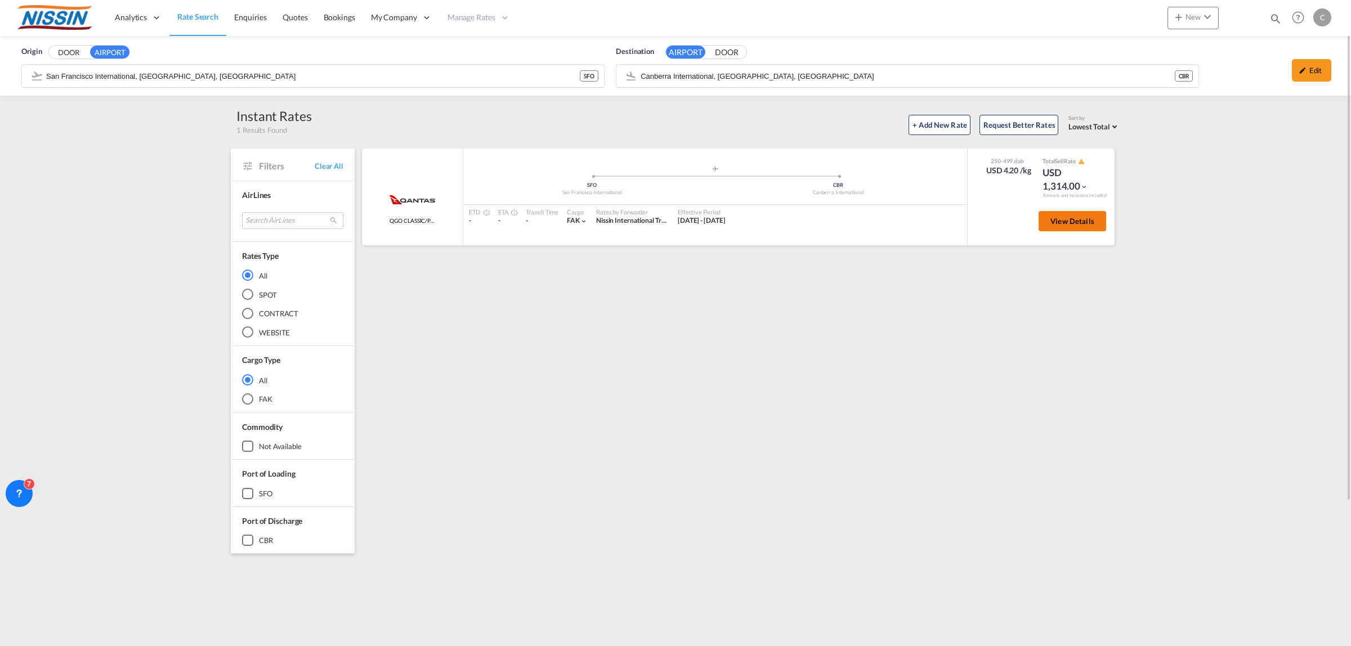
click at [1085, 223] on span "View Details" at bounding box center [1072, 221] width 44 height 9
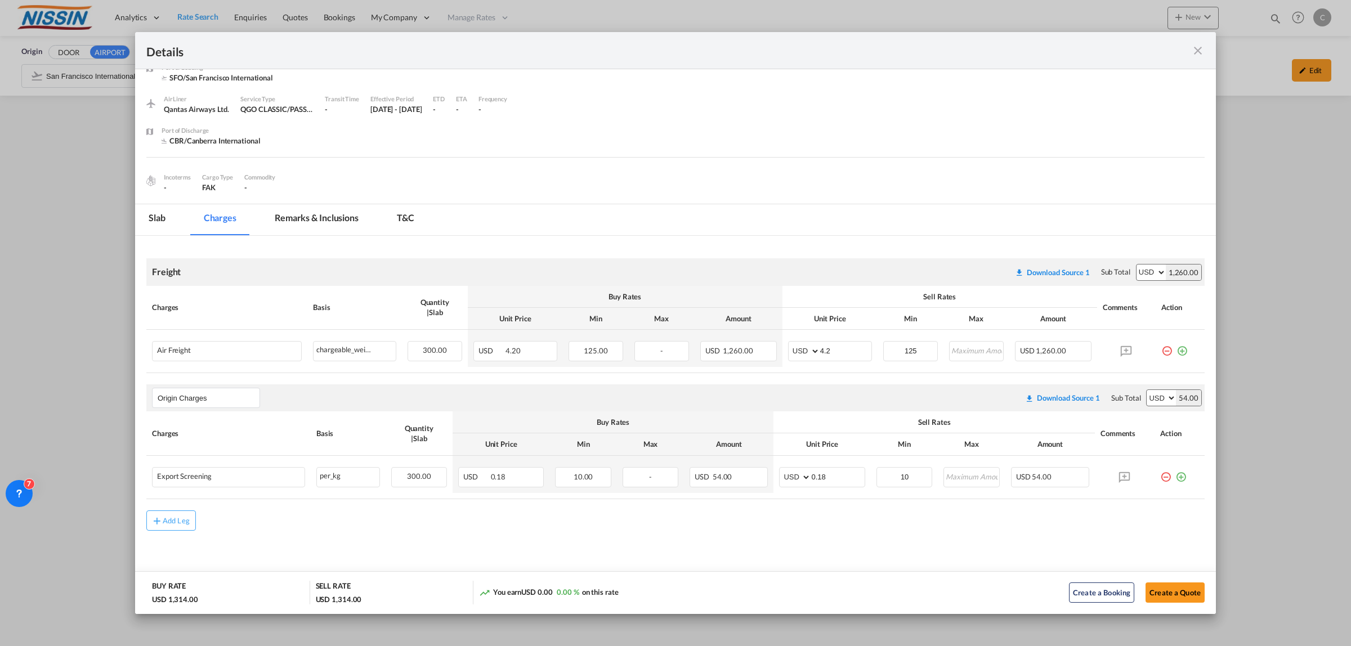
scroll to position [27, 0]
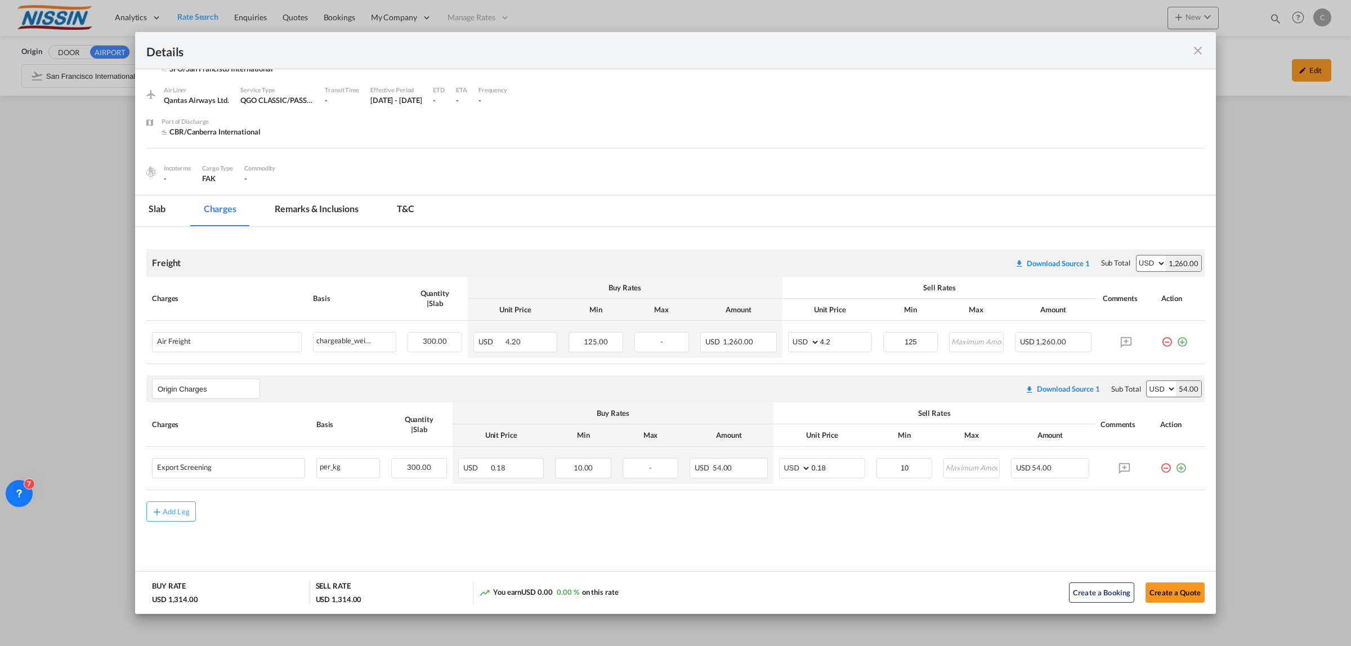
drag, startPoint x: 1200, startPoint y: 56, endPoint x: 1180, endPoint y: 56, distance: 19.7
click at [1200, 56] on md-icon "icon-close fg-AAA8AD m-0 cursor" at bounding box center [1198, 51] width 14 height 14
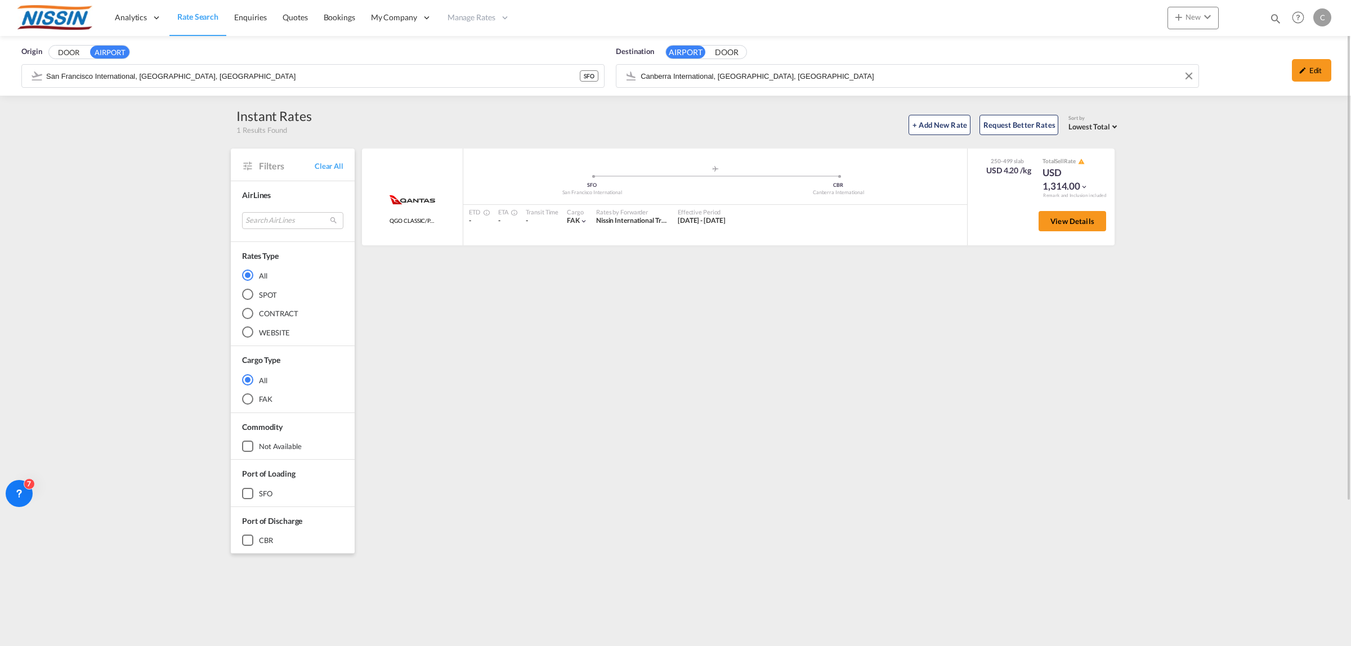
click at [822, 80] on input "Canberra International, [GEOGRAPHIC_DATA], [GEOGRAPHIC_DATA]" at bounding box center [916, 76] width 552 height 17
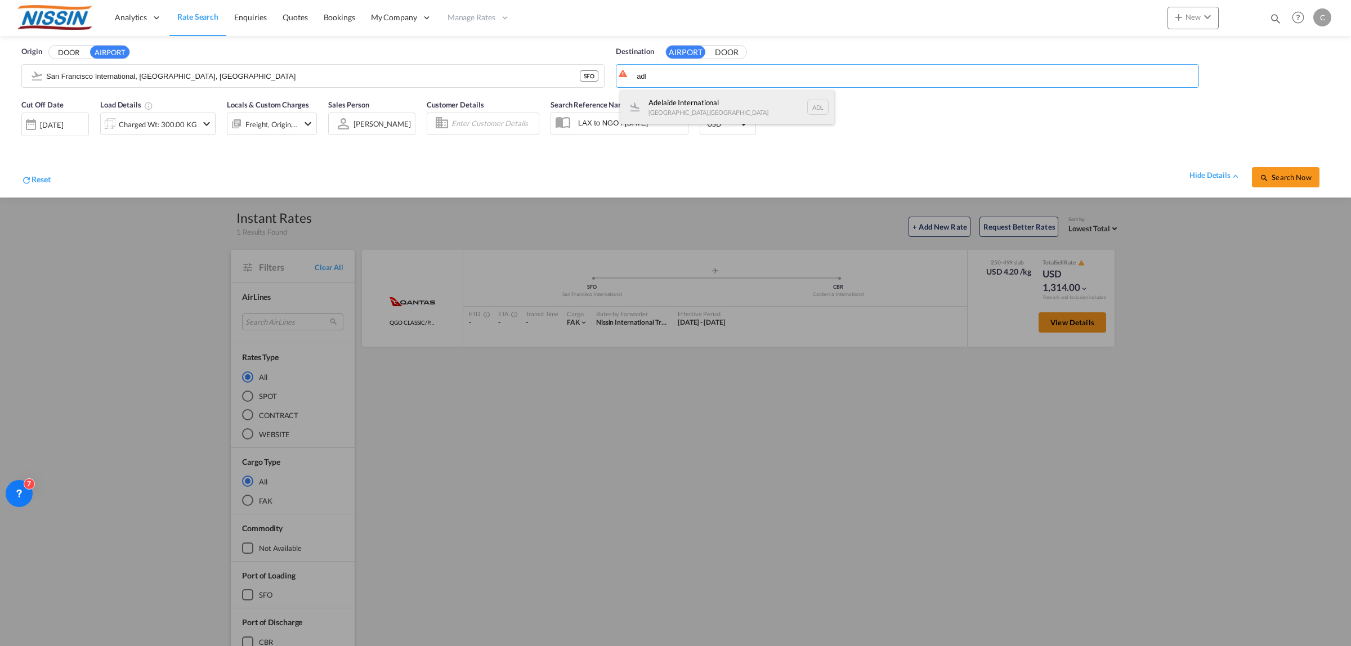
click at [733, 102] on div "Adelaide International [GEOGRAPHIC_DATA] , [GEOGRAPHIC_DATA] ADL" at bounding box center [727, 107] width 214 height 34
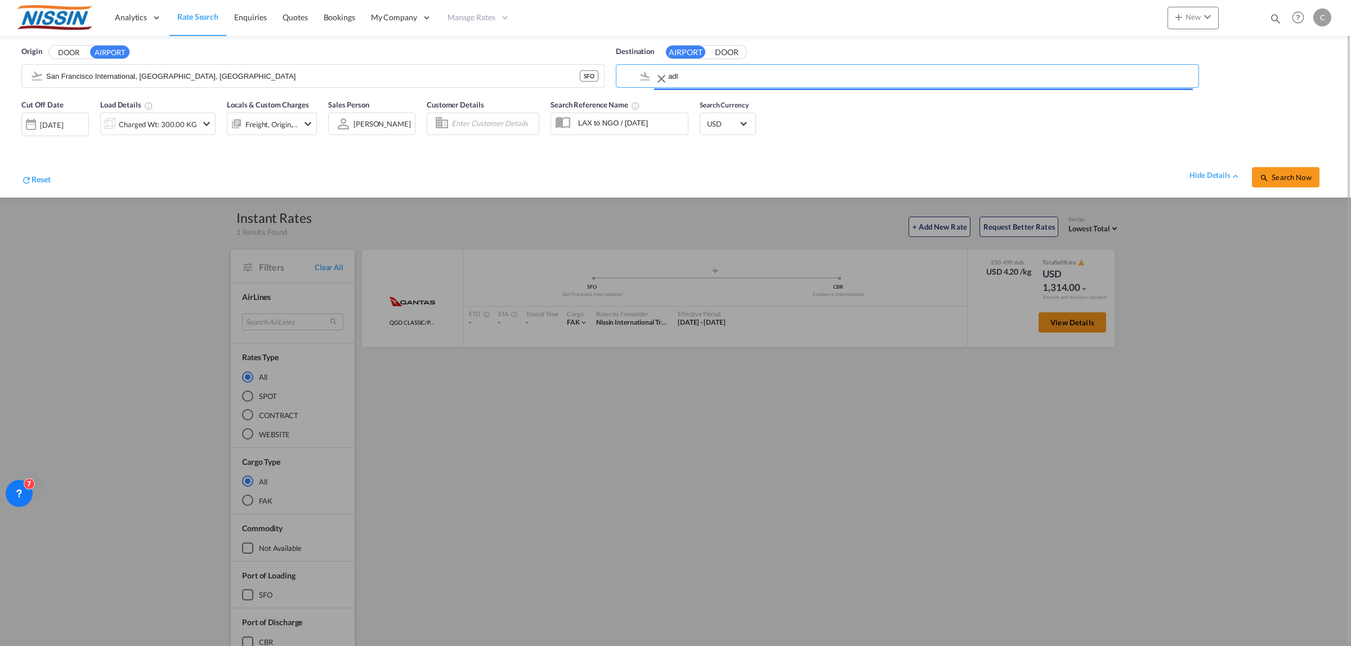
type input "Adelaide International, [GEOGRAPHIC_DATA], ADL"
click at [1200, 174] on span "Search Now" at bounding box center [1284, 177] width 51 height 9
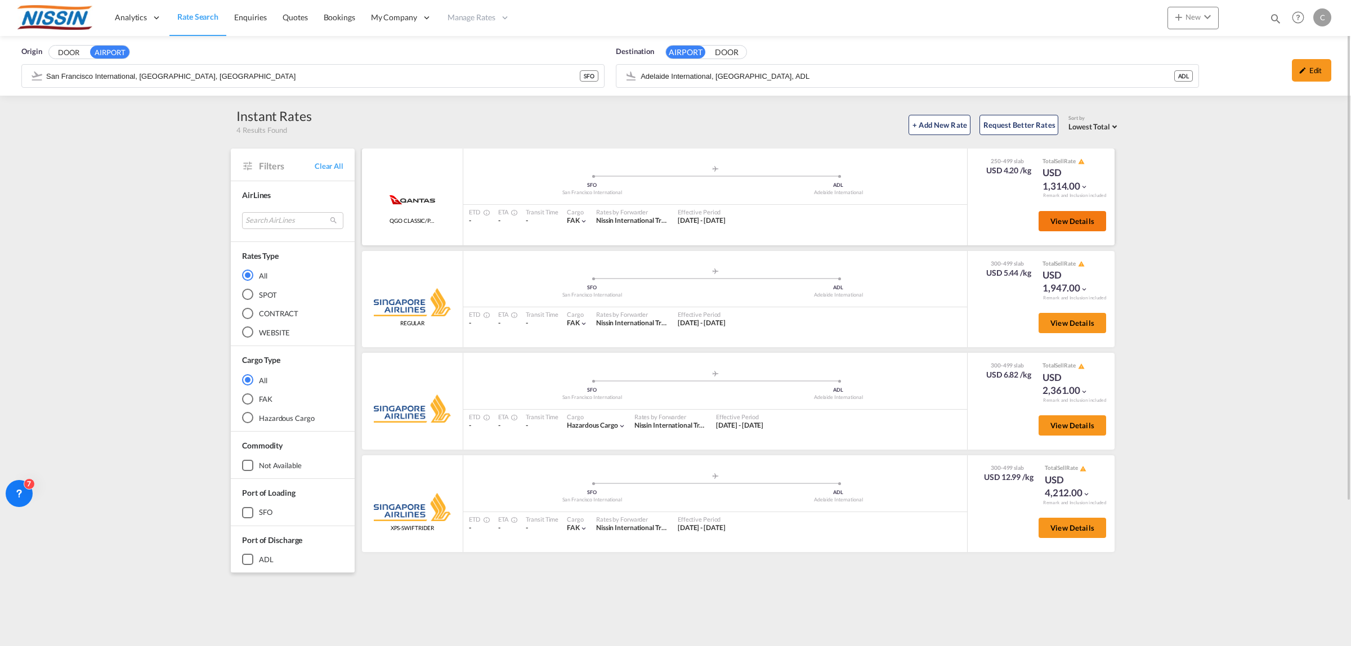
click at [1079, 224] on button "View Details" at bounding box center [1072, 221] width 68 height 20
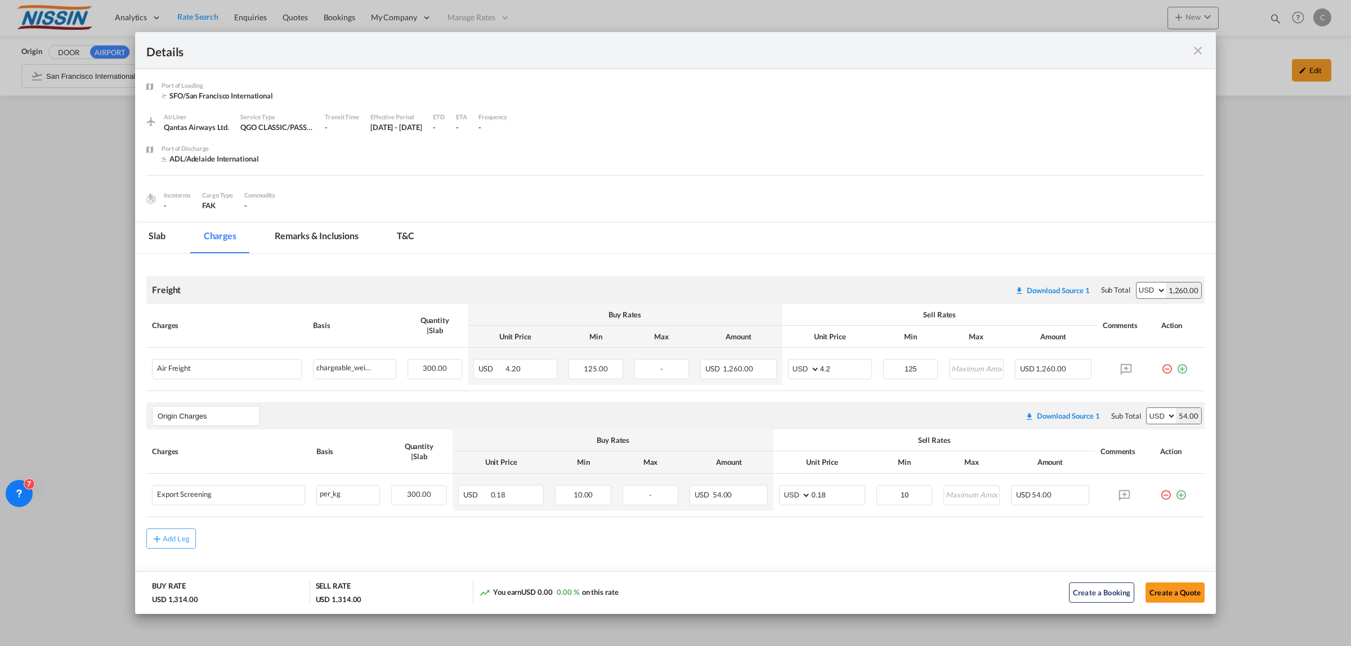
click at [1195, 50] on md-icon "icon-close fg-AAA8AD m-0 cursor" at bounding box center [1198, 51] width 14 height 14
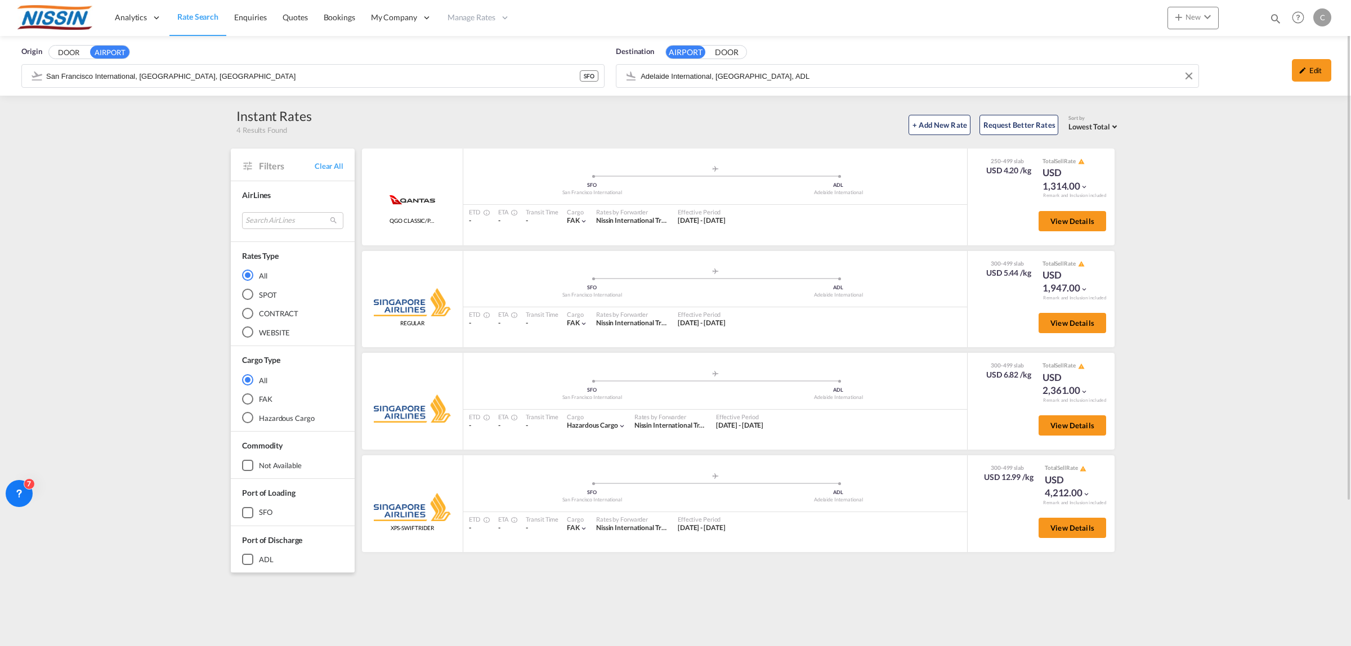
click at [783, 74] on input "Adelaide International, [GEOGRAPHIC_DATA], ADL" at bounding box center [916, 76] width 552 height 17
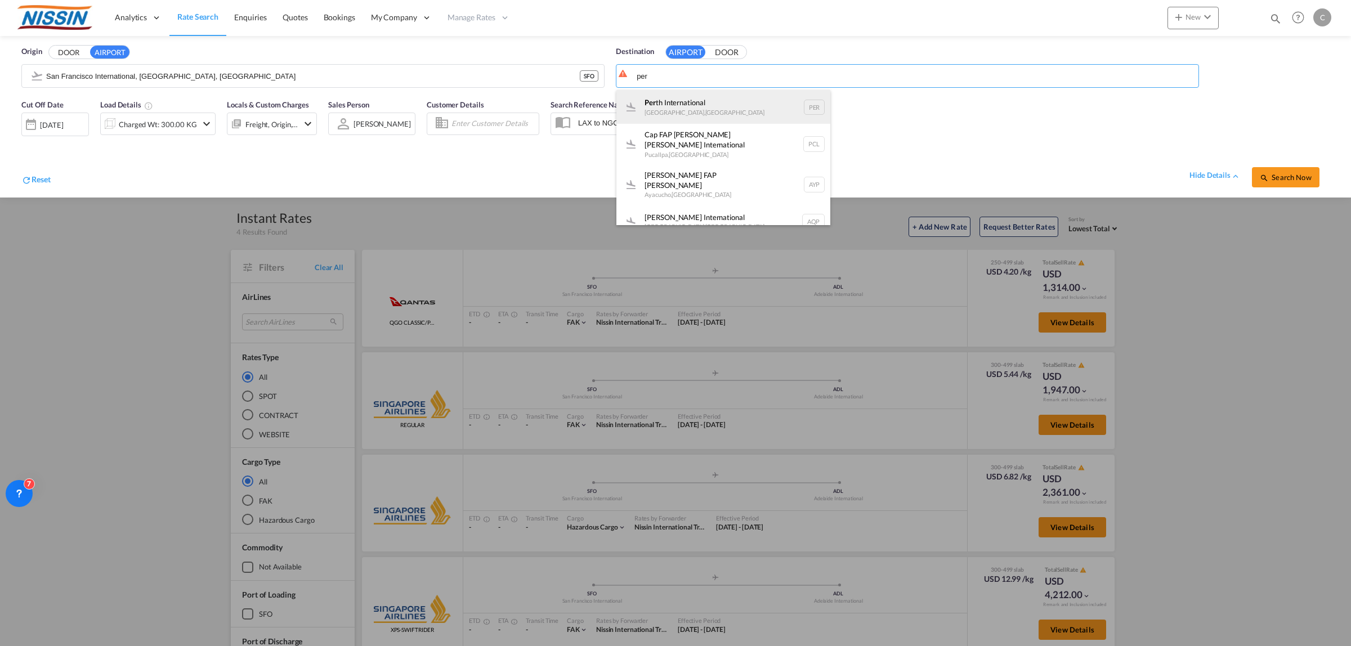
click at [709, 102] on div "Per th International [GEOGRAPHIC_DATA] , [GEOGRAPHIC_DATA] PER" at bounding box center [723, 107] width 214 height 34
type input "[GEOGRAPHIC_DATA], [GEOGRAPHIC_DATA], [GEOGRAPHIC_DATA]"
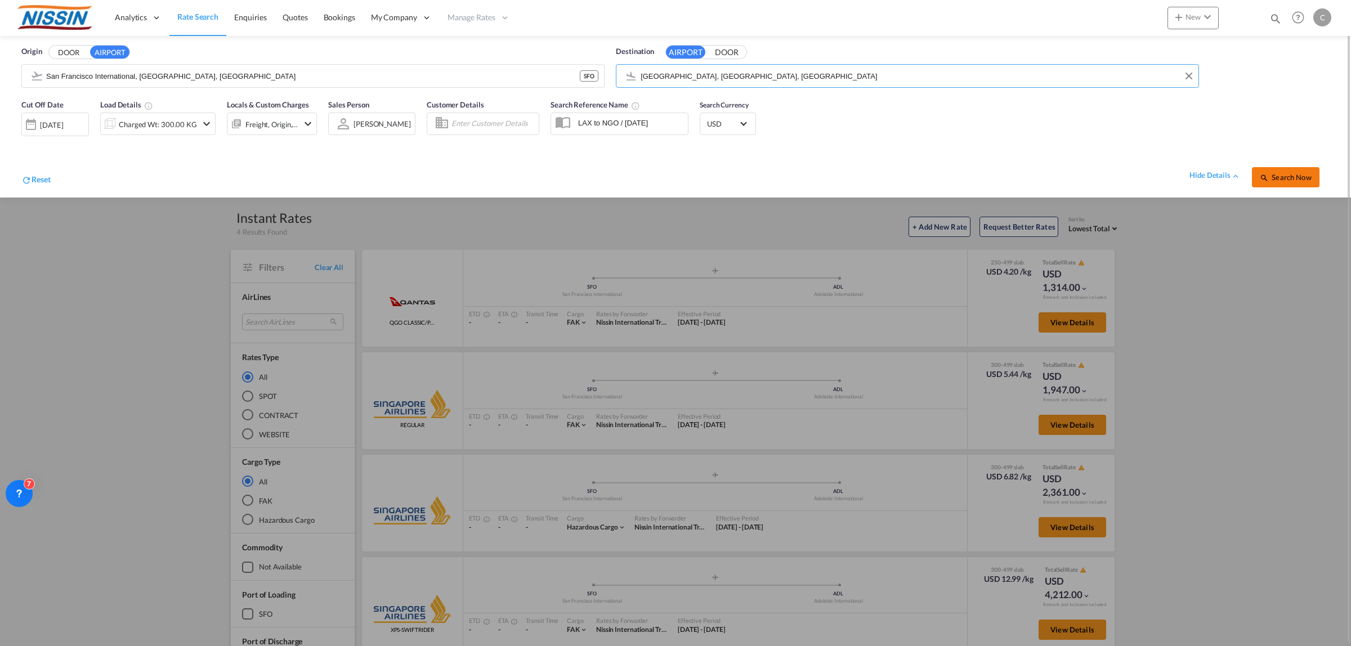
click at [1200, 177] on span "Search Now" at bounding box center [1284, 177] width 51 height 9
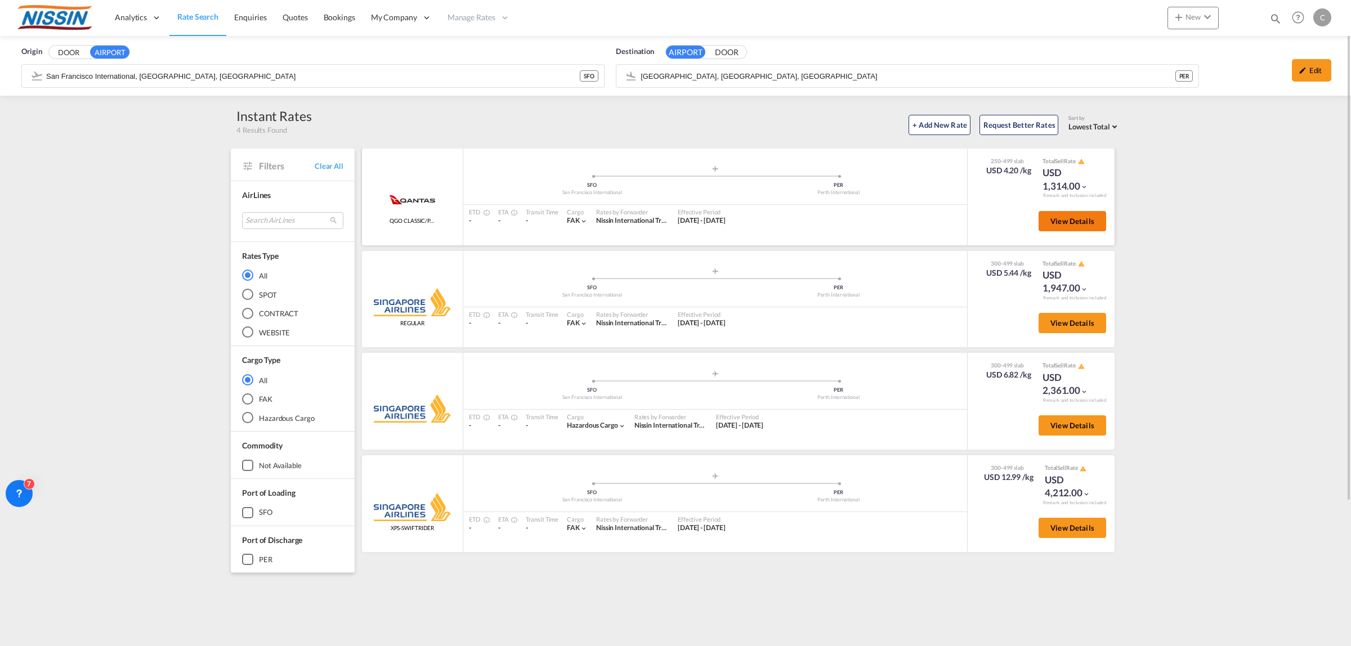
click at [1073, 223] on span "View Details" at bounding box center [1072, 221] width 44 height 9
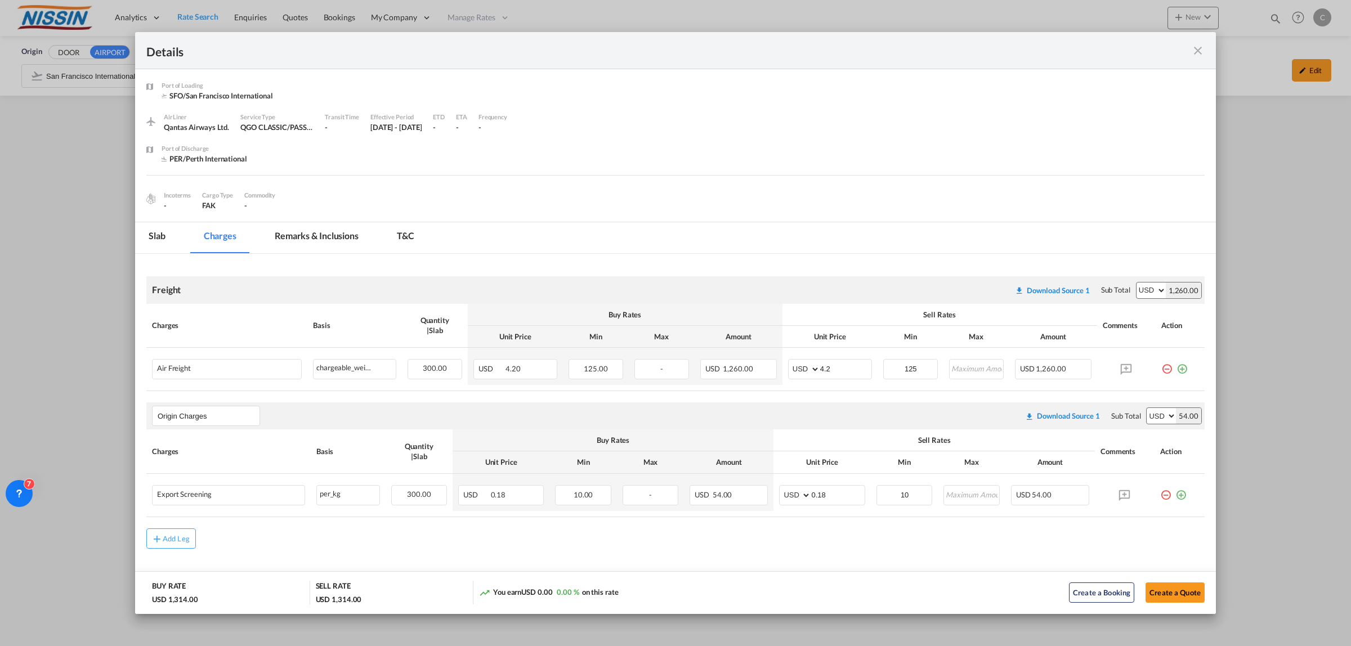
click at [1193, 53] on md-icon "icon-close fg-AAA8AD m-0 cursor" at bounding box center [1198, 51] width 14 height 14
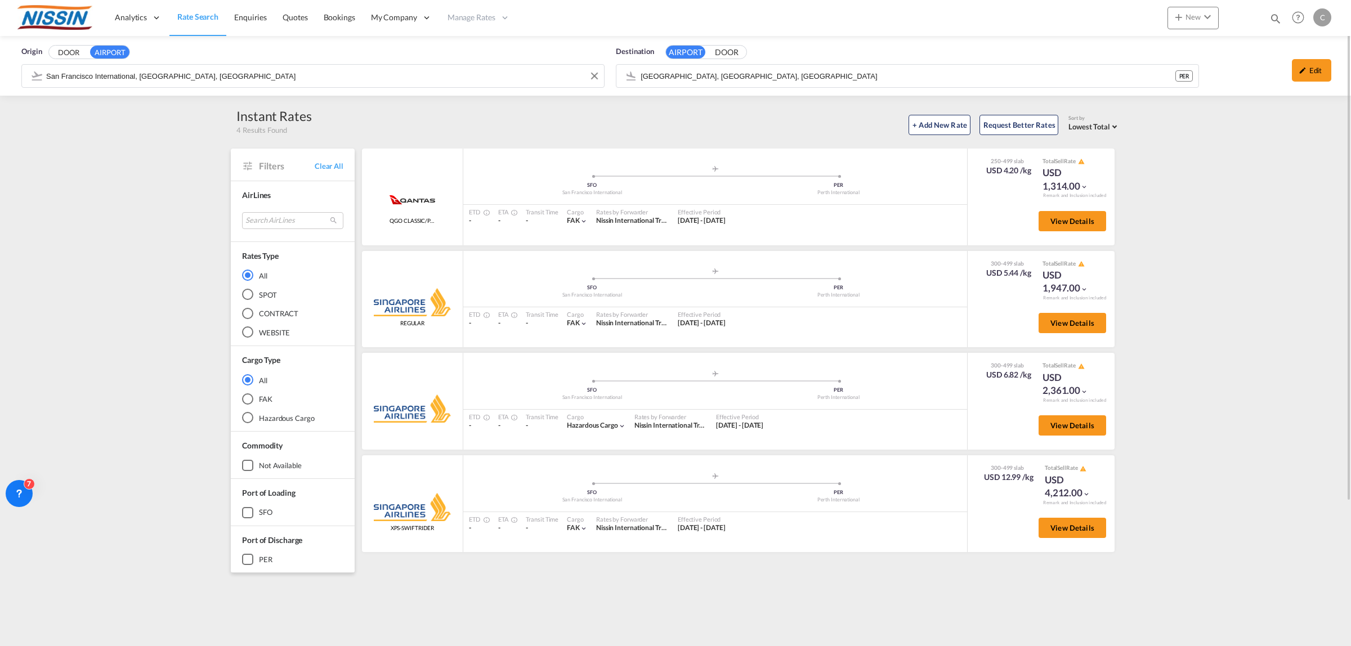
click at [257, 74] on input "San Francisco International, [GEOGRAPHIC_DATA], [GEOGRAPHIC_DATA]" at bounding box center [322, 76] width 552 height 17
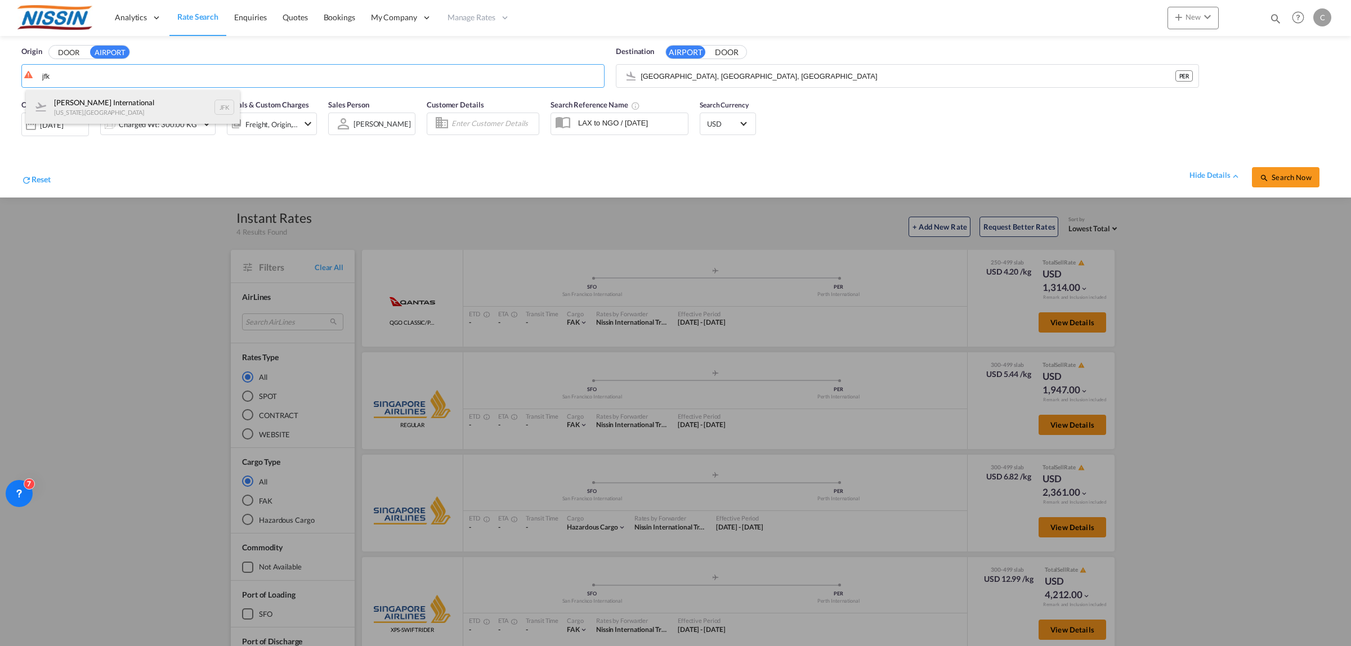
click at [125, 100] on div "[PERSON_NAME] International [US_STATE] , [GEOGRAPHIC_DATA]" at bounding box center [133, 107] width 214 height 34
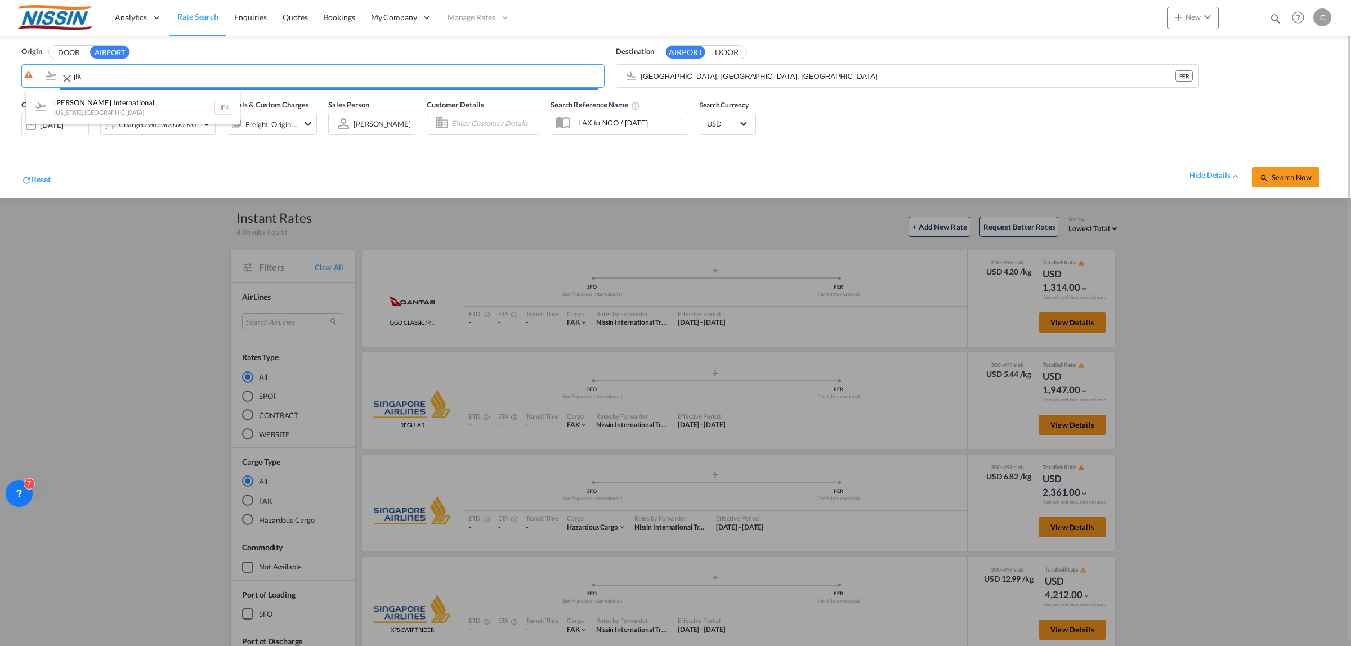
type input "[PERSON_NAME] International, [US_STATE], [GEOGRAPHIC_DATA]"
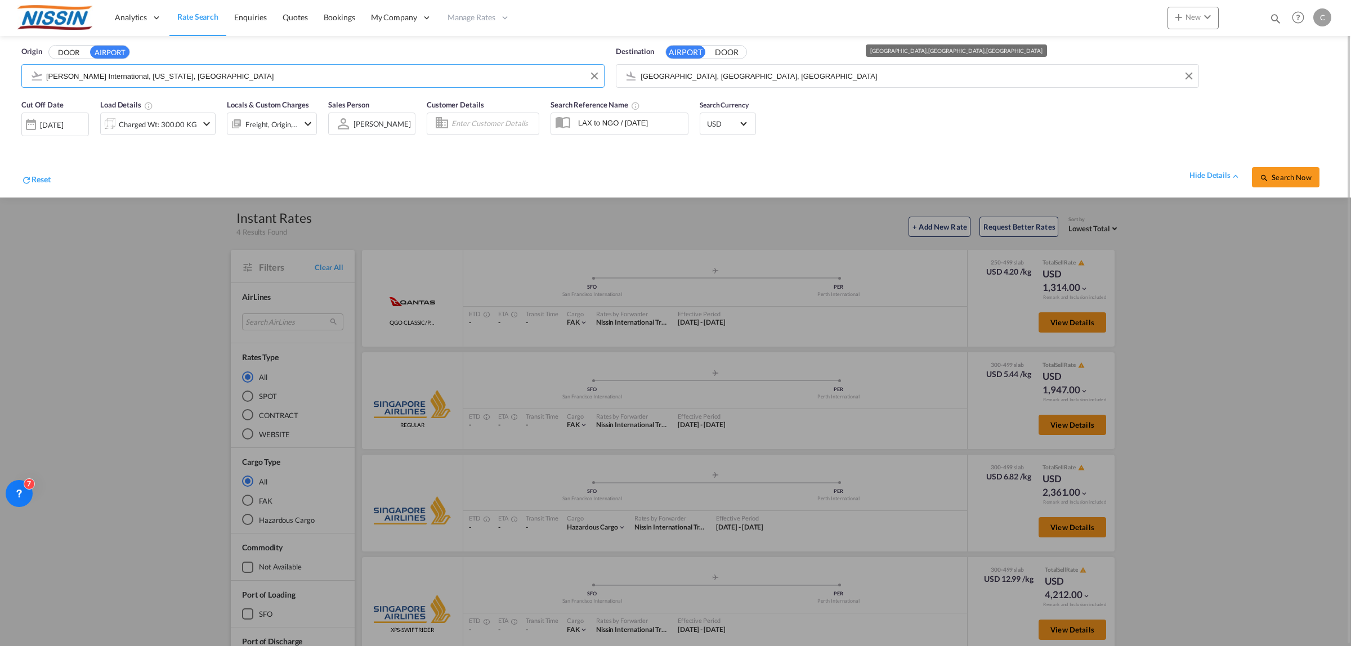
click at [772, 75] on input "[GEOGRAPHIC_DATA], [GEOGRAPHIC_DATA], [GEOGRAPHIC_DATA]" at bounding box center [916, 76] width 552 height 17
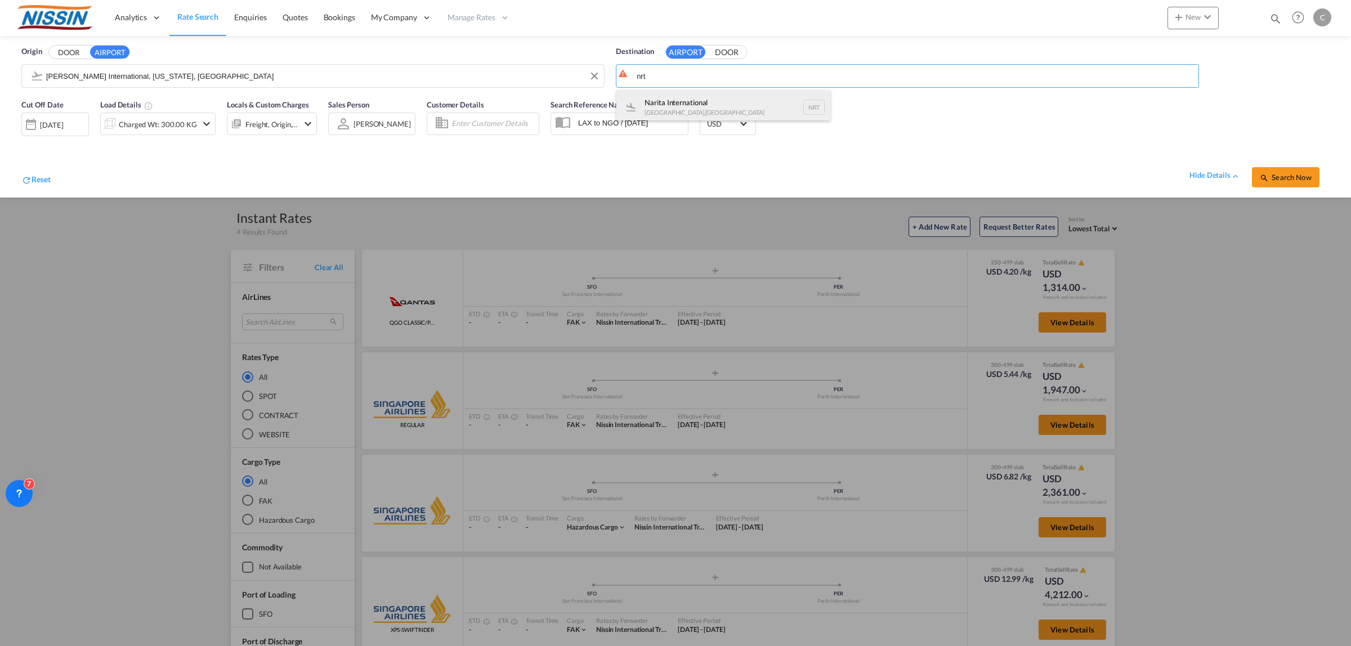
click at [678, 100] on div "Narita International [GEOGRAPHIC_DATA] , [GEOGRAPHIC_DATA] NRT" at bounding box center [723, 107] width 214 height 34
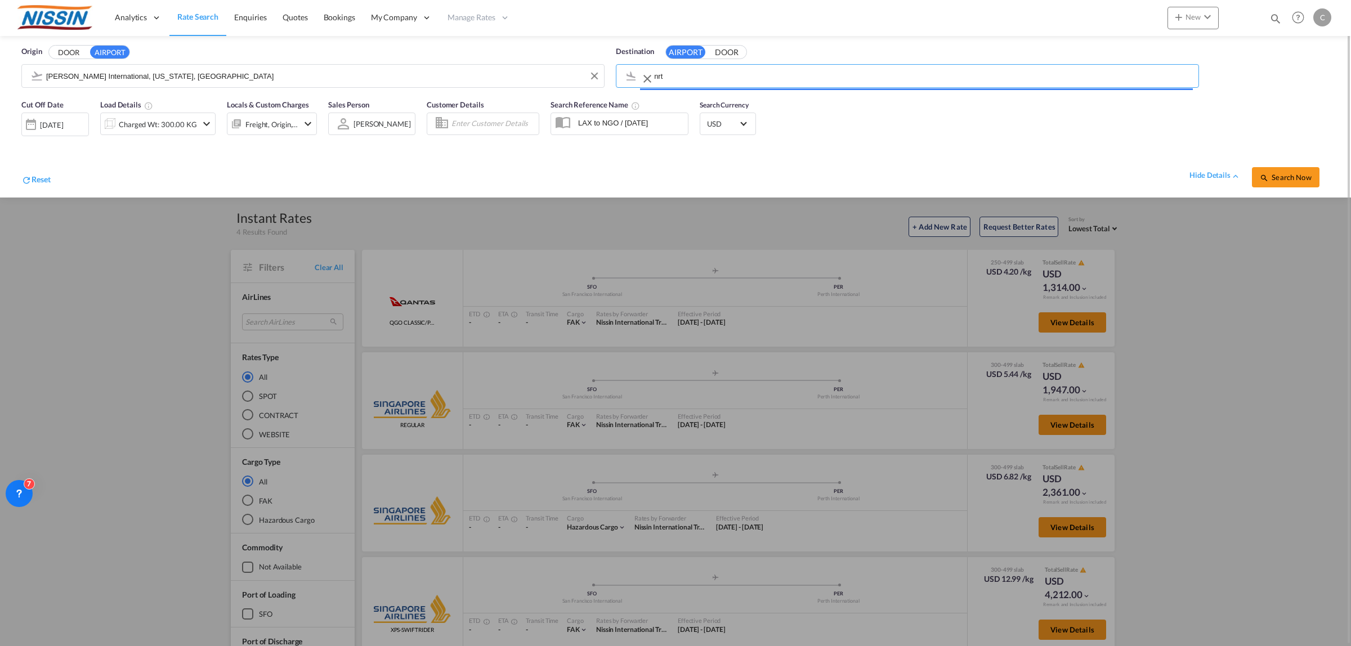
type input "Narita International, [GEOGRAPHIC_DATA], NRT"
click at [1200, 174] on span "Search Now" at bounding box center [1284, 177] width 51 height 9
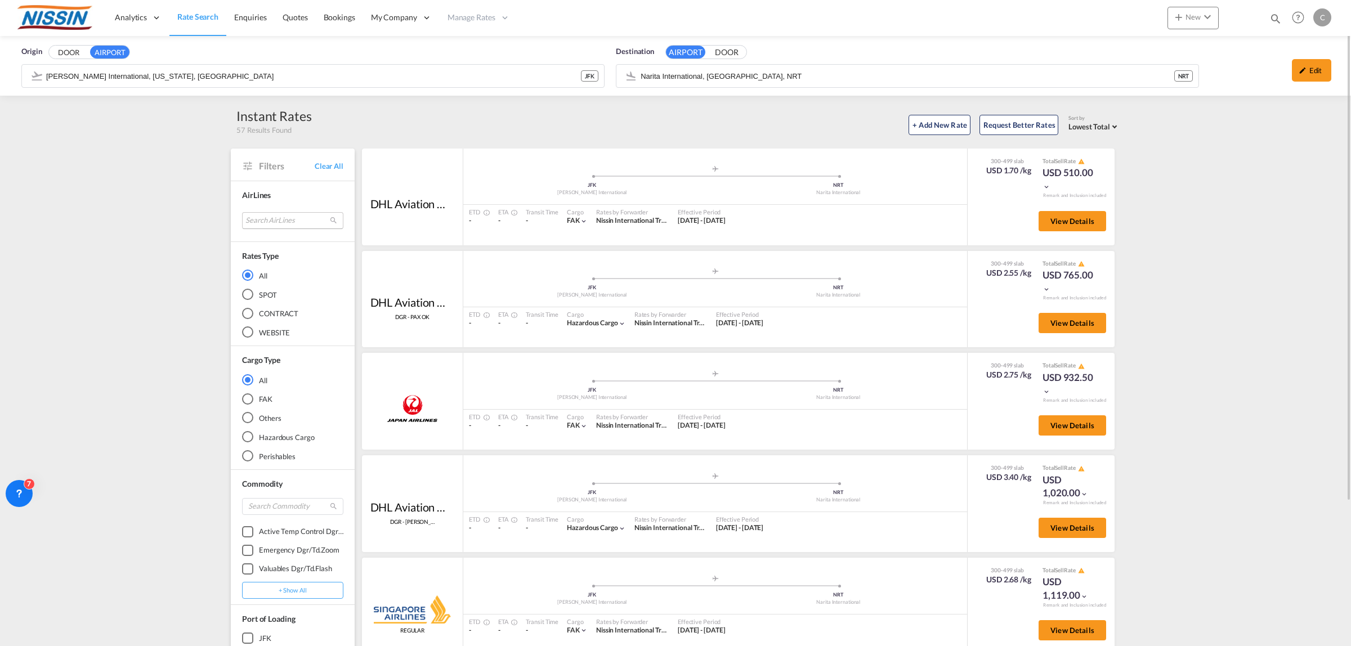
click at [290, 221] on md-select "Search AirLines air express s.a. cma cgm air cargo ddwl logistics fast logistic…" at bounding box center [292, 220] width 101 height 17
click at [301, 195] on input "search" at bounding box center [287, 195] width 121 height 10
type input "nippon"
click at [234, 248] on div at bounding box center [232, 248] width 11 height 11
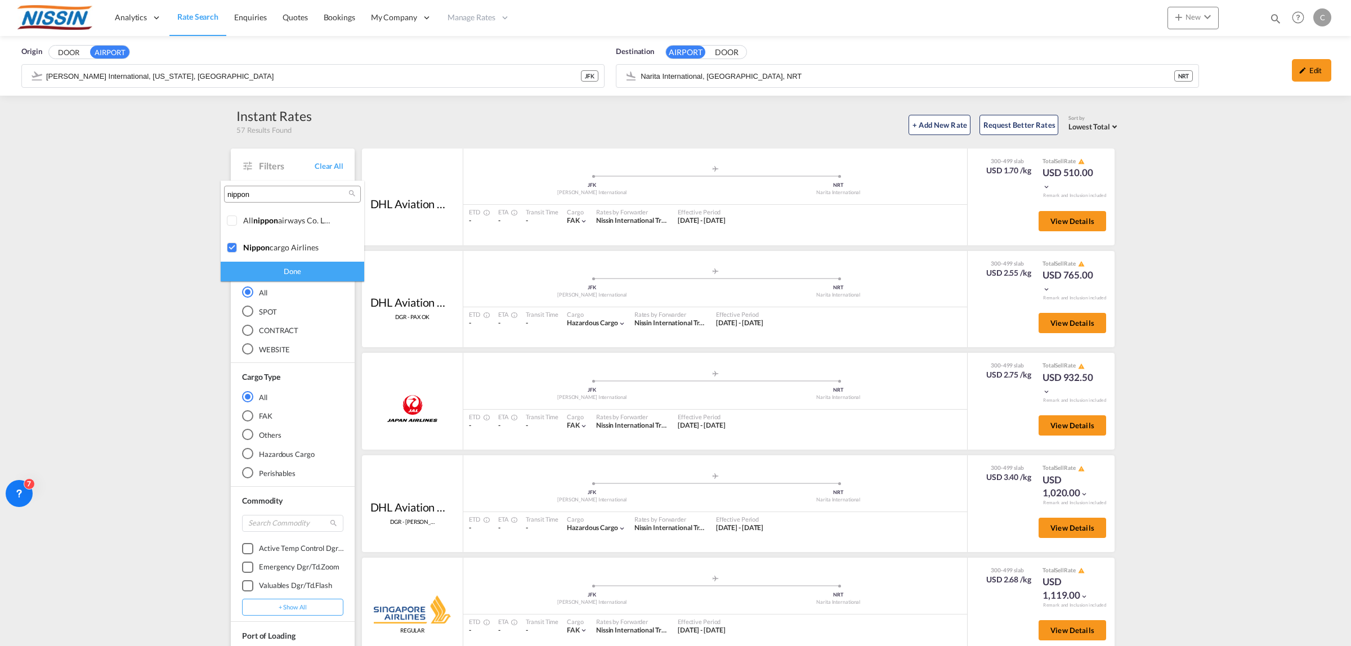
click at [285, 276] on div "Done" at bounding box center [292, 272] width 143 height 20
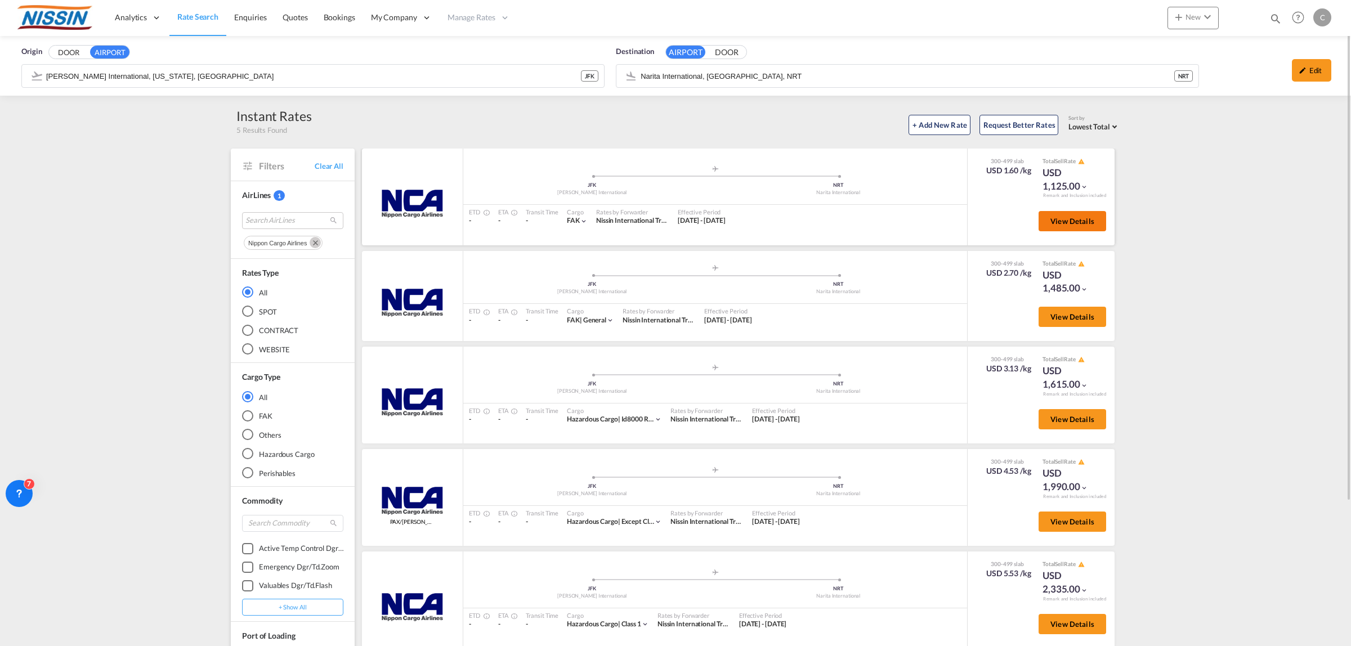
click at [1062, 217] on span "View Details" at bounding box center [1072, 221] width 44 height 9
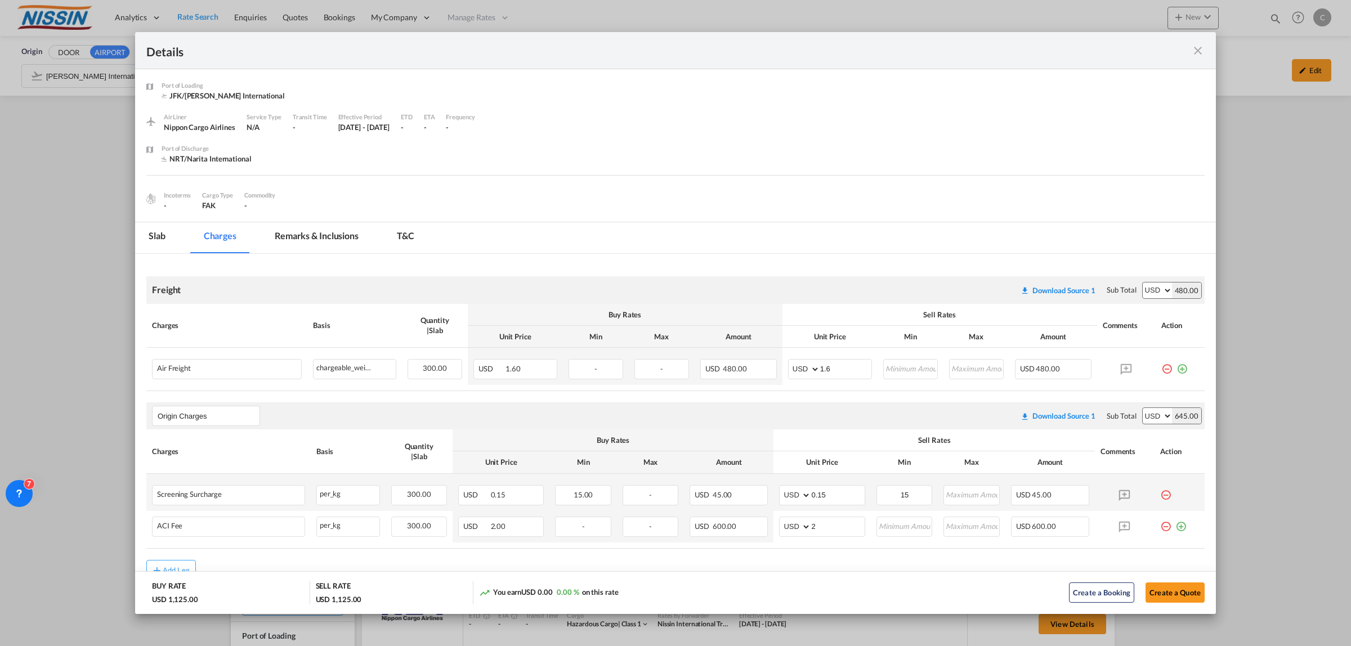
scroll to position [59, 0]
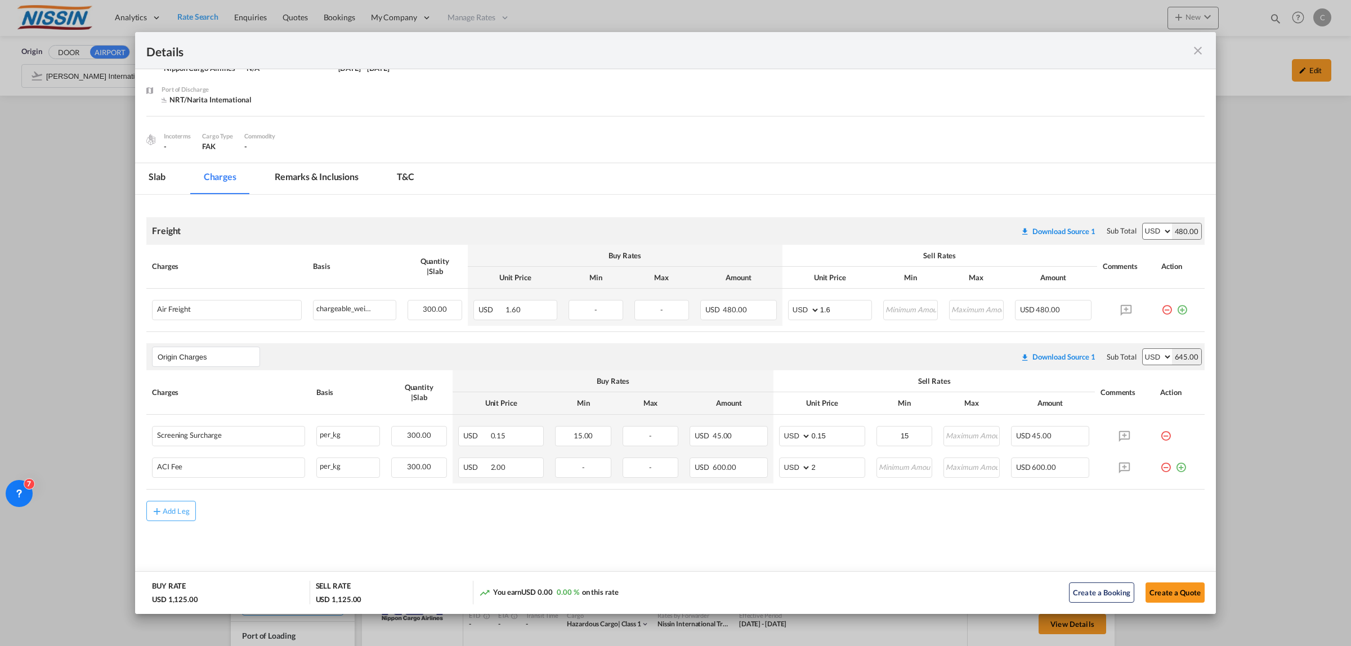
click at [1196, 49] on md-icon "icon-close fg-AAA8AD m-0 cursor" at bounding box center [1198, 51] width 14 height 14
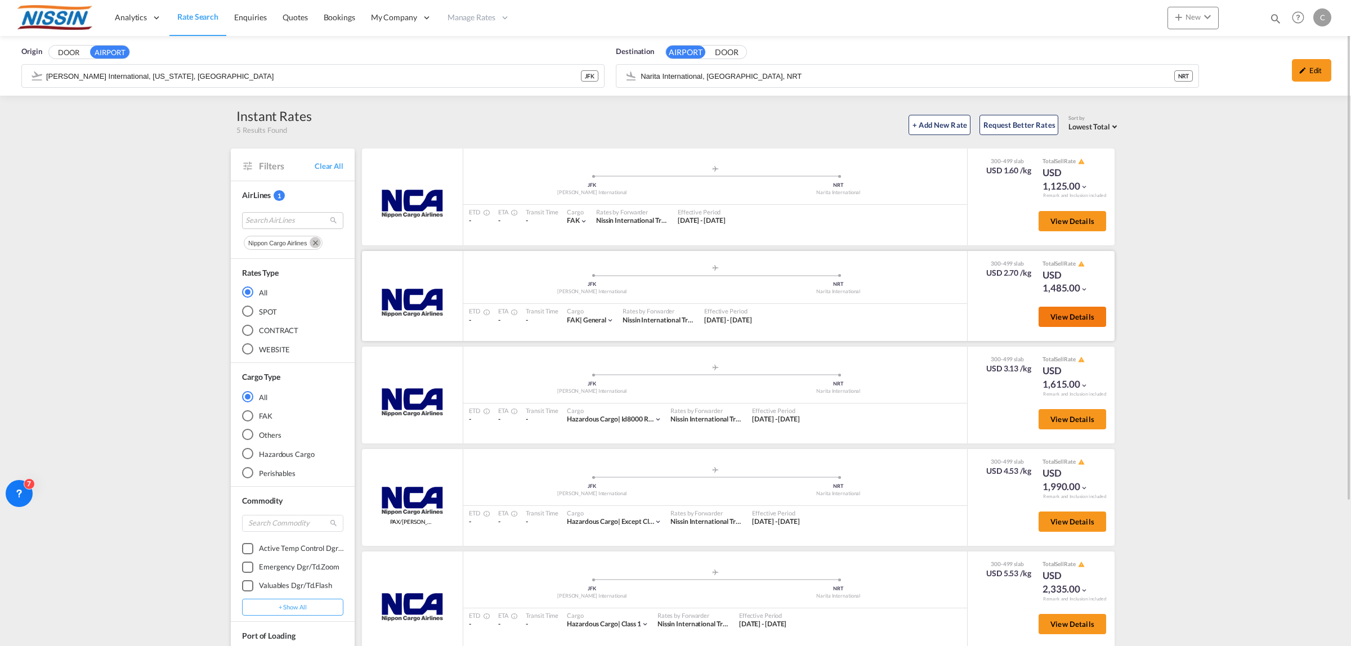
click at [1078, 316] on span "View Details" at bounding box center [1072, 316] width 44 height 9
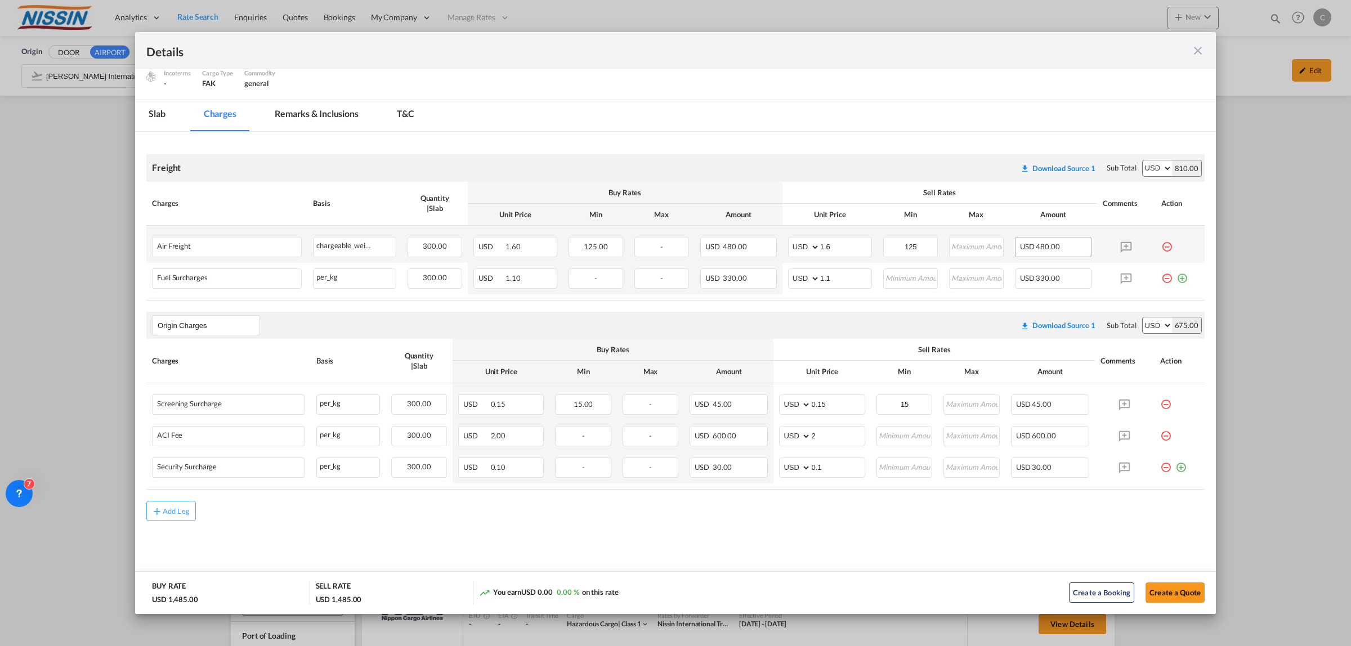
scroll to position [0, 0]
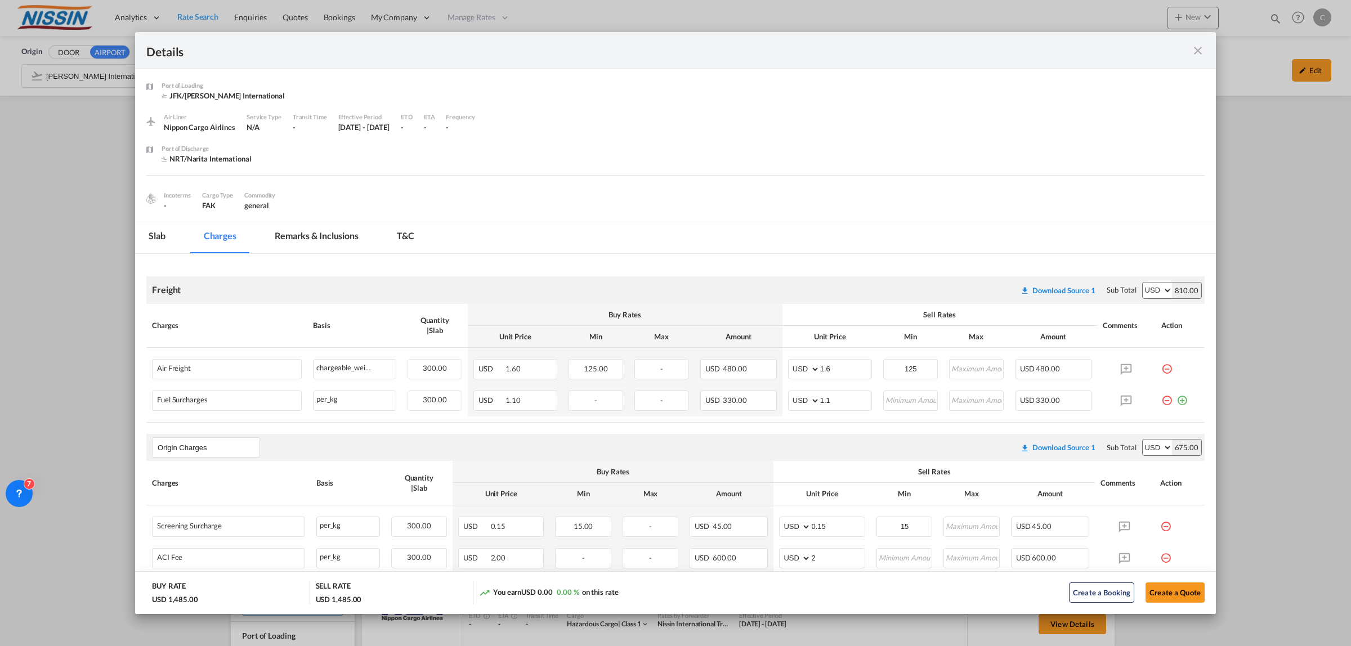
click at [1197, 47] on md-icon "icon-close fg-AAA8AD m-0 cursor" at bounding box center [1198, 51] width 14 height 14
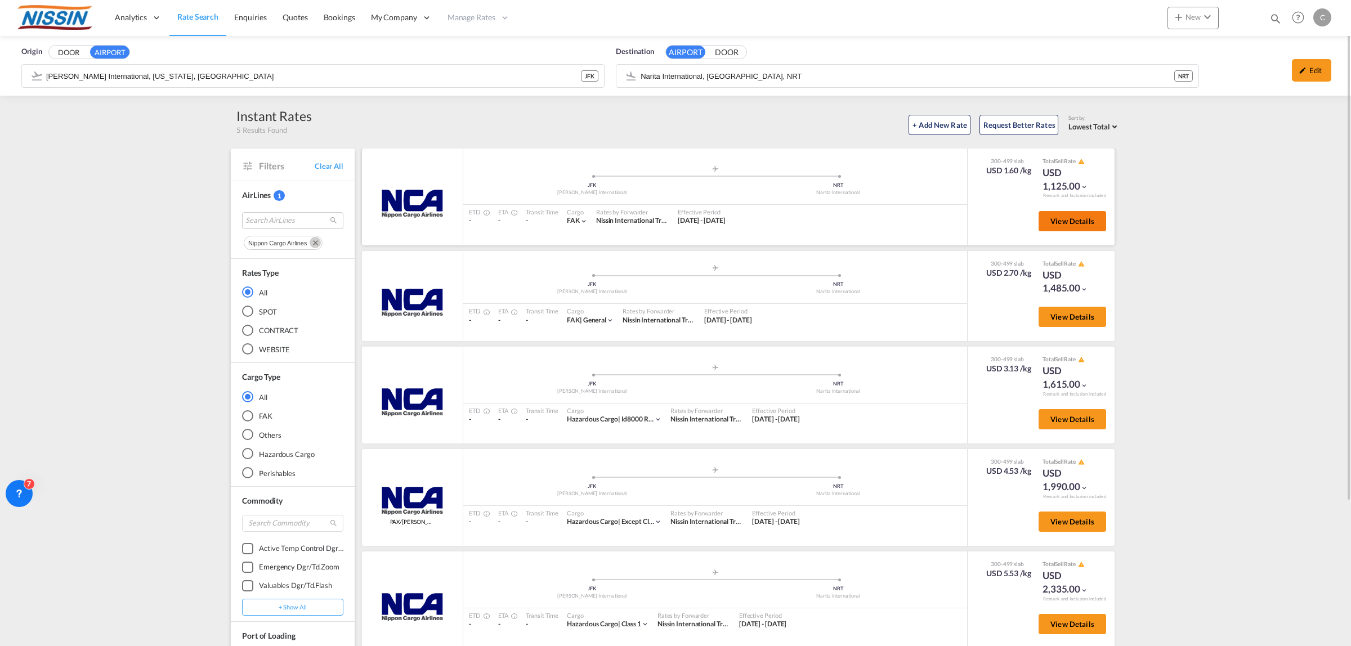
click at [1076, 214] on button "View Details" at bounding box center [1072, 221] width 68 height 20
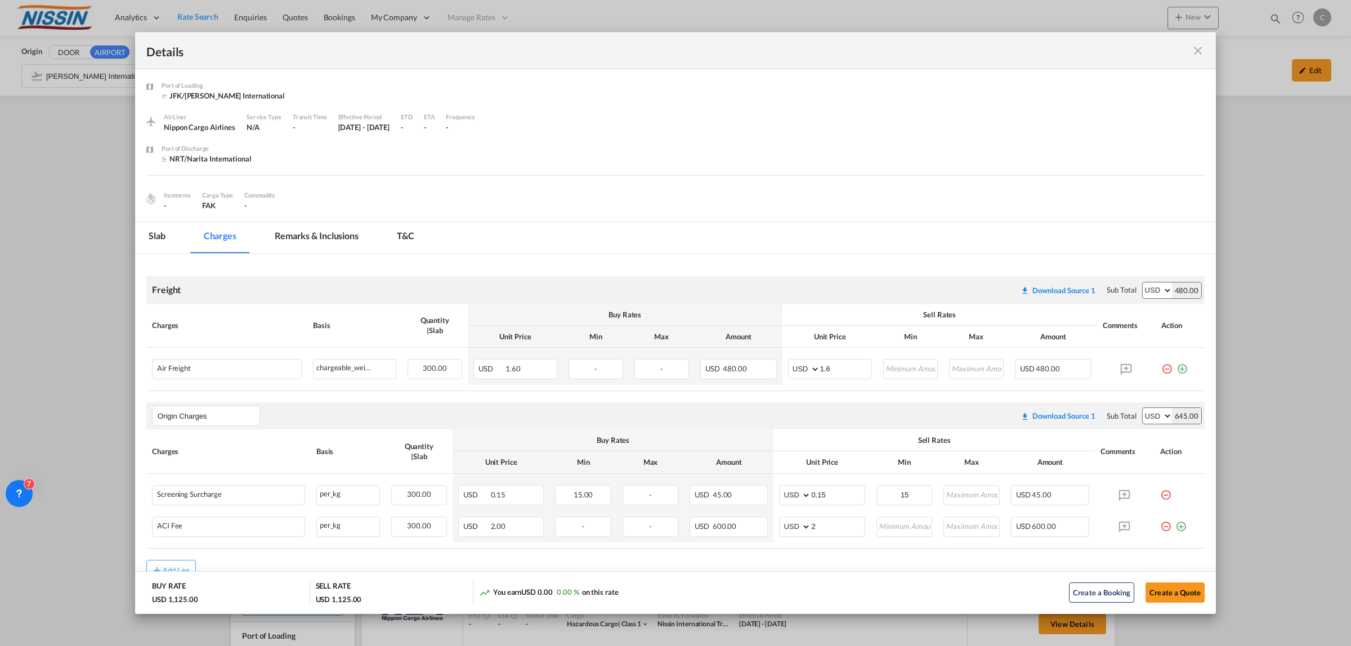
click at [1196, 51] on md-icon "icon-close fg-AAA8AD m-0 cursor" at bounding box center [1198, 51] width 14 height 14
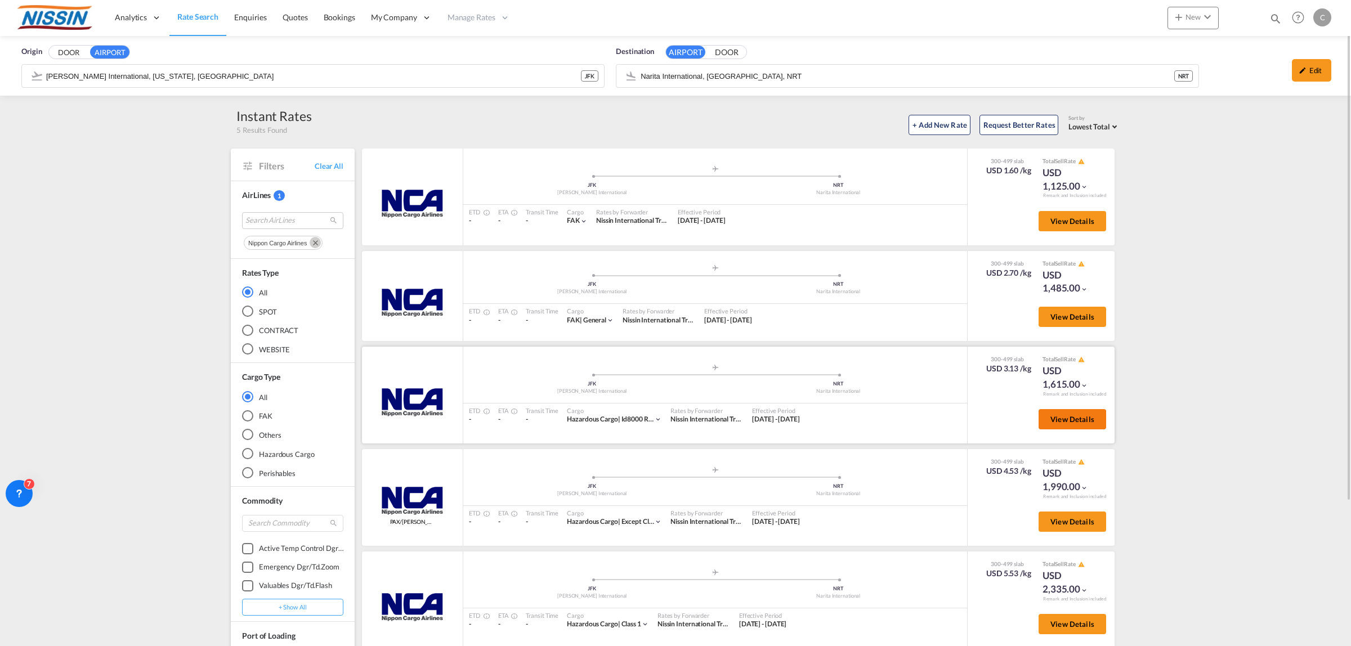
click at [1091, 415] on span "View Details" at bounding box center [1072, 419] width 44 height 9
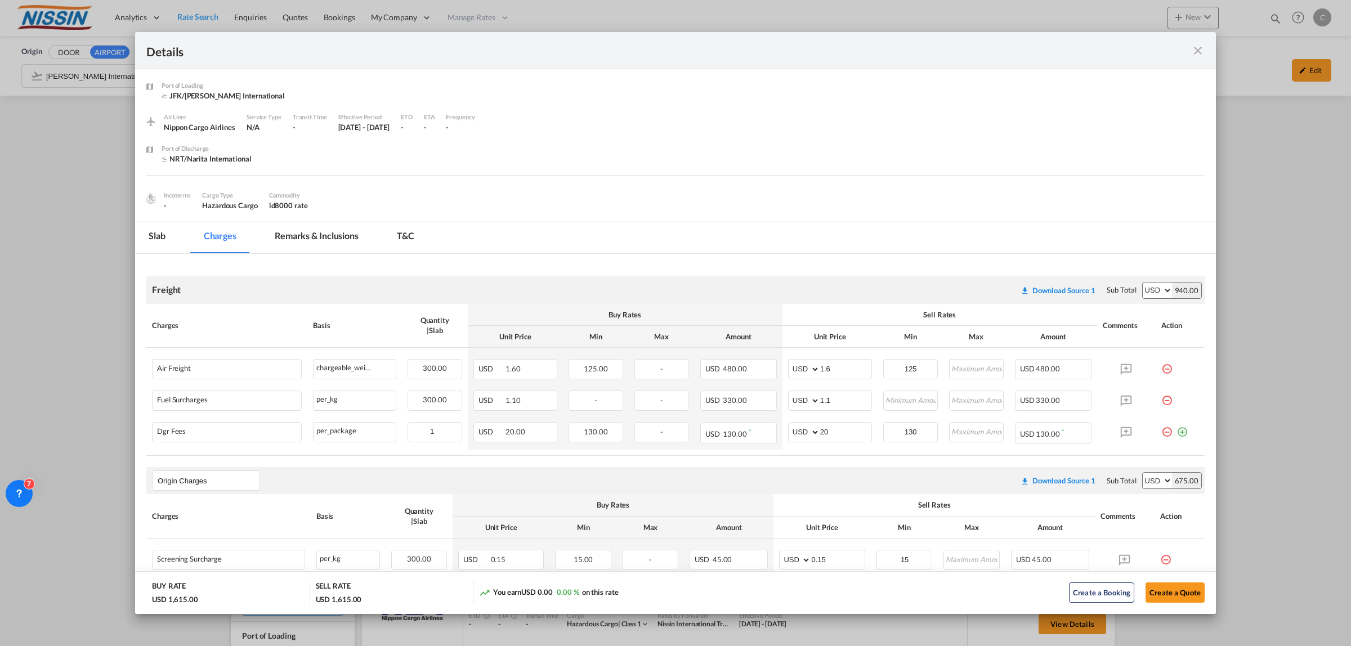
click at [1200, 47] on div "Details" at bounding box center [675, 50] width 1080 height 37
click at [1193, 51] on md-icon "icon-close fg-AAA8AD m-0 cursor" at bounding box center [1198, 51] width 14 height 14
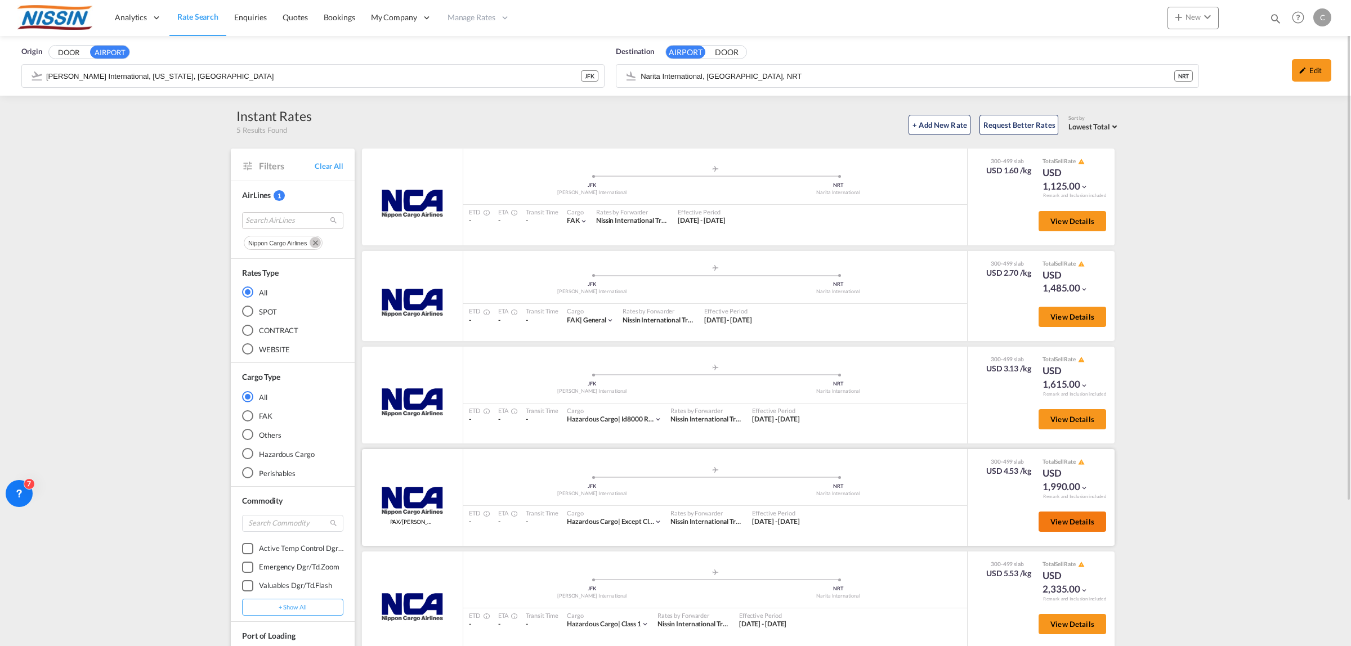
click at [1068, 517] on span "View Details" at bounding box center [1072, 521] width 44 height 9
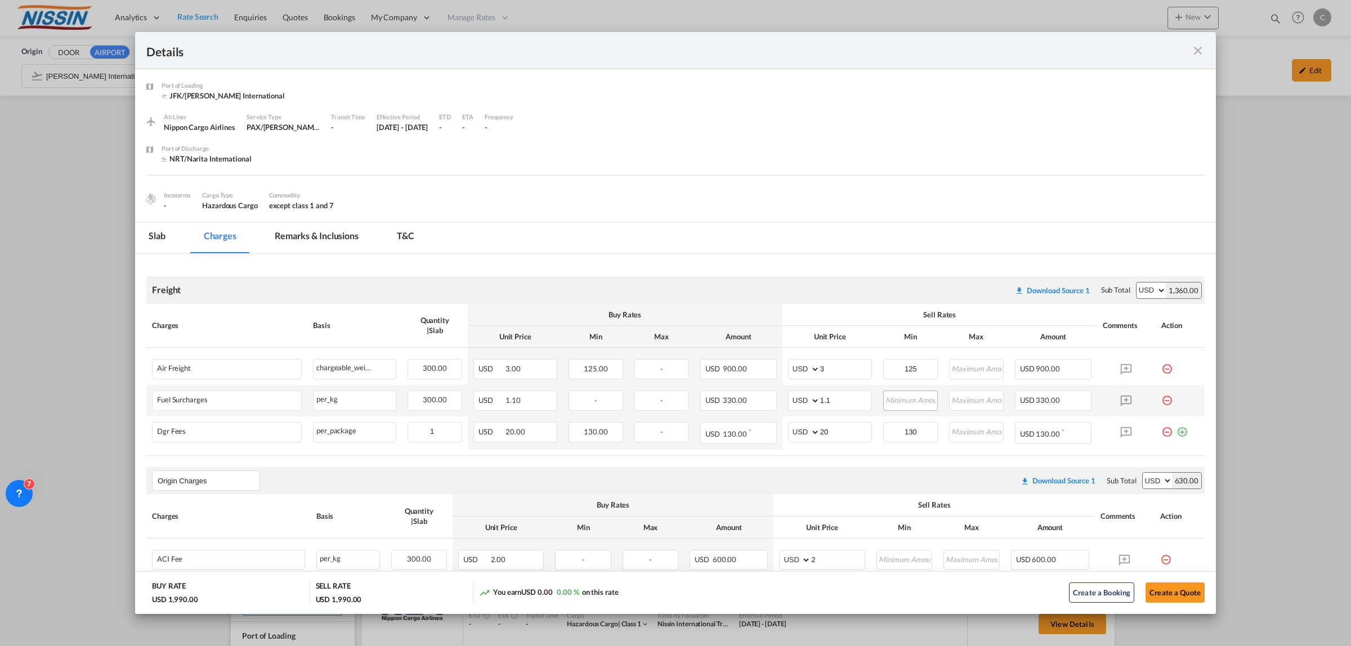
scroll to position [70, 0]
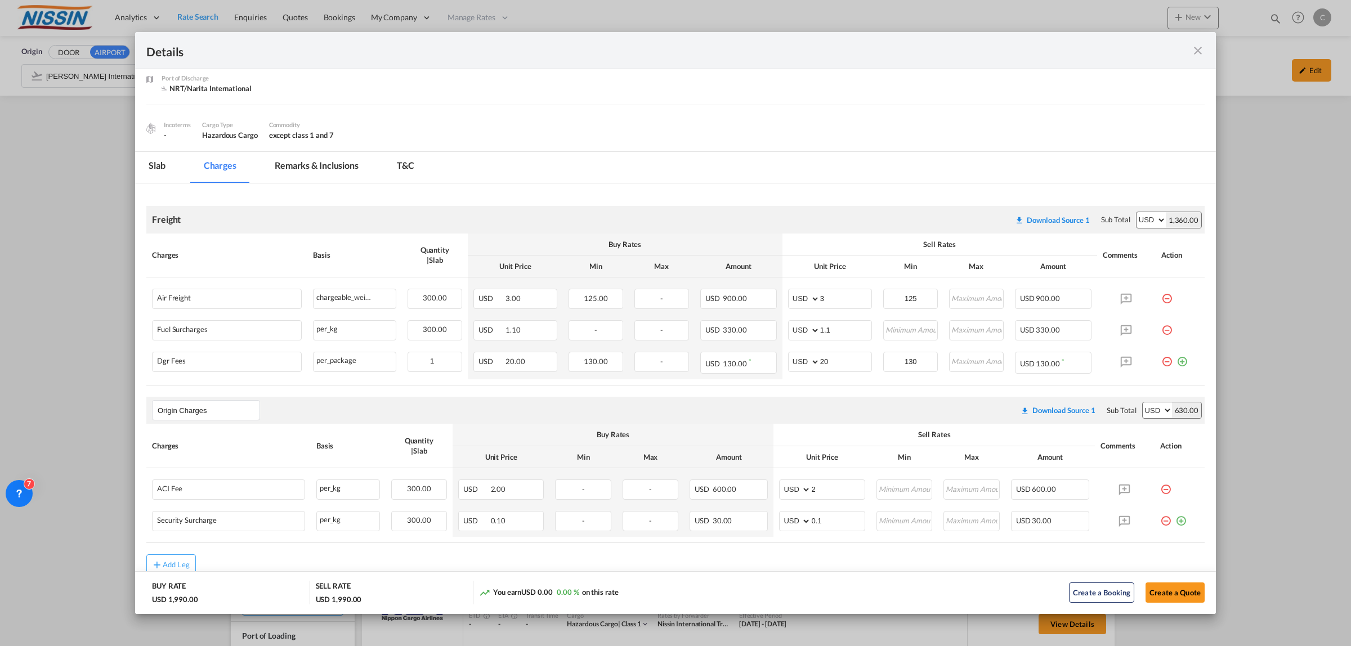
click at [1200, 48] on md-icon "icon-close fg-AAA8AD m-0 cursor" at bounding box center [1198, 51] width 14 height 14
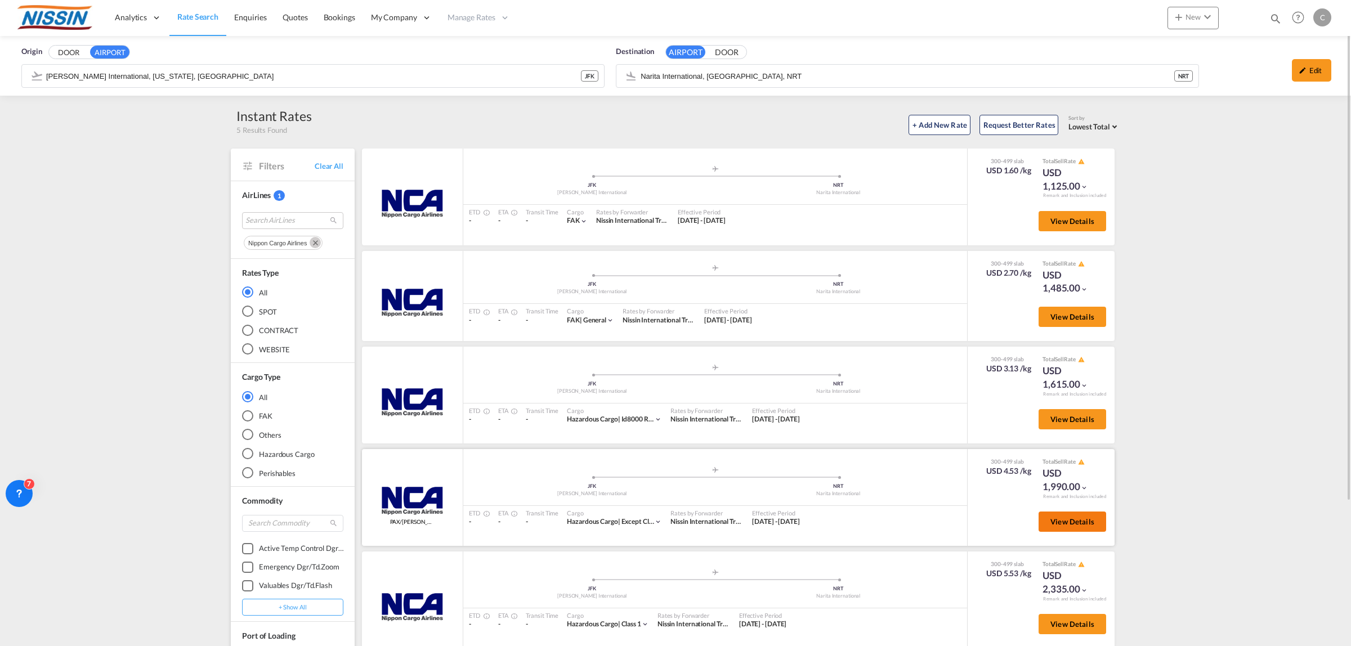
click at [1071, 517] on span "View Details" at bounding box center [1072, 521] width 44 height 9
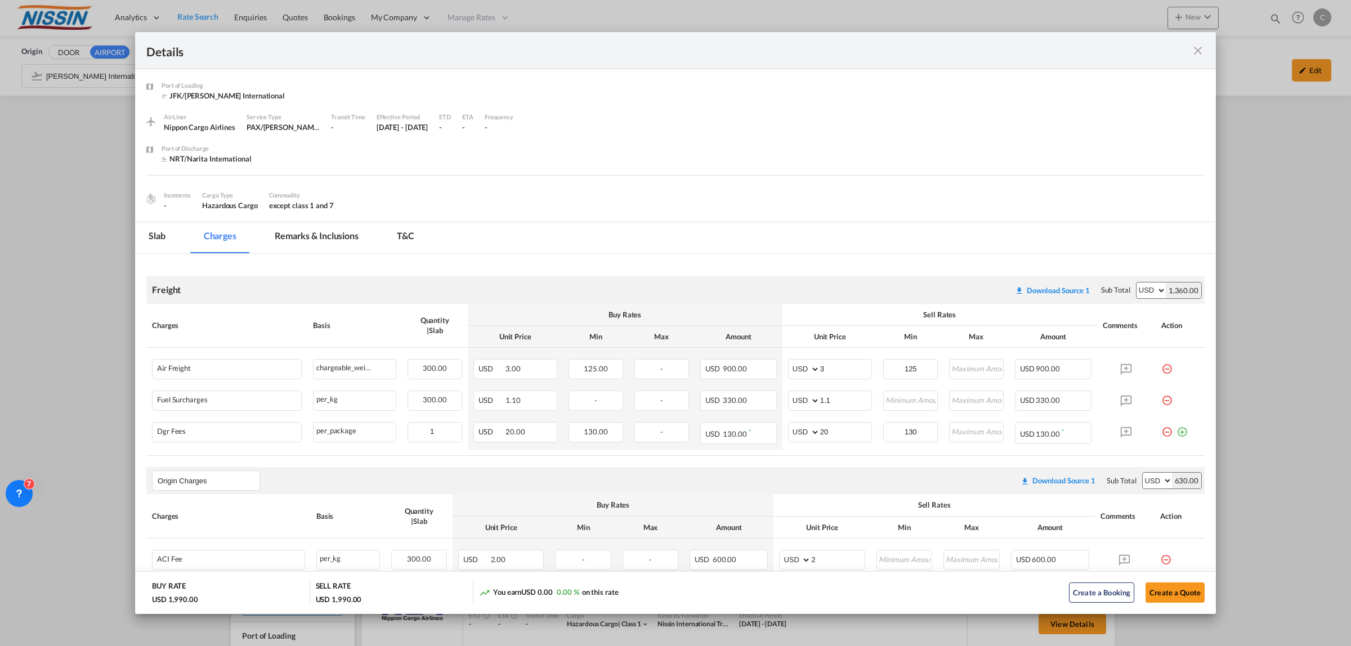
click at [1191, 52] on md-icon "icon-close fg-AAA8AD m-0 cursor" at bounding box center [1198, 51] width 14 height 14
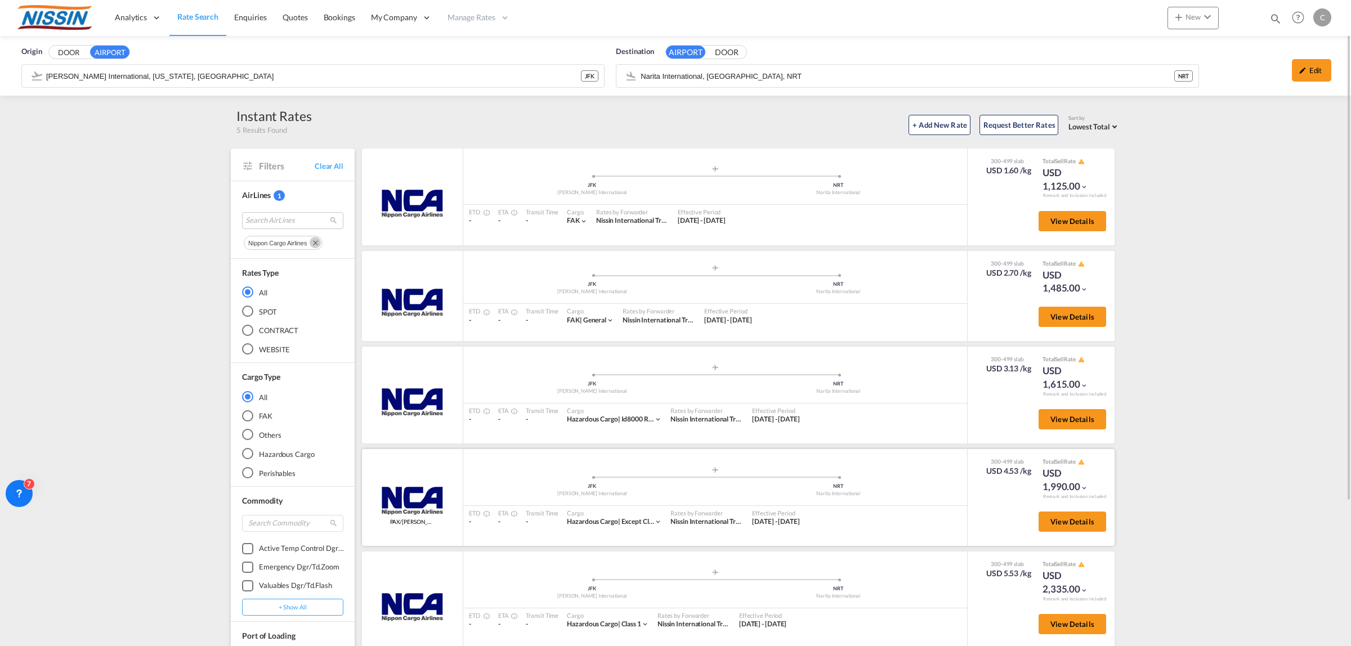
scroll to position [141, 0]
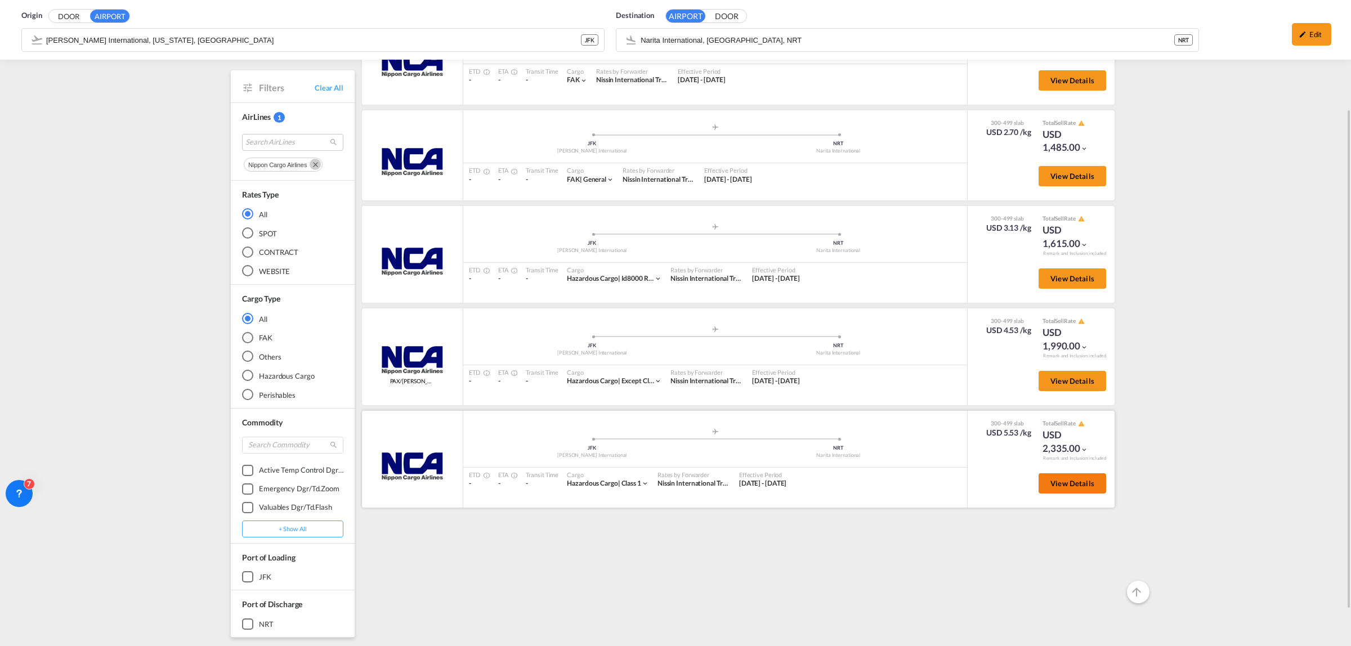
click at [1064, 481] on span "View Details" at bounding box center [1072, 483] width 44 height 9
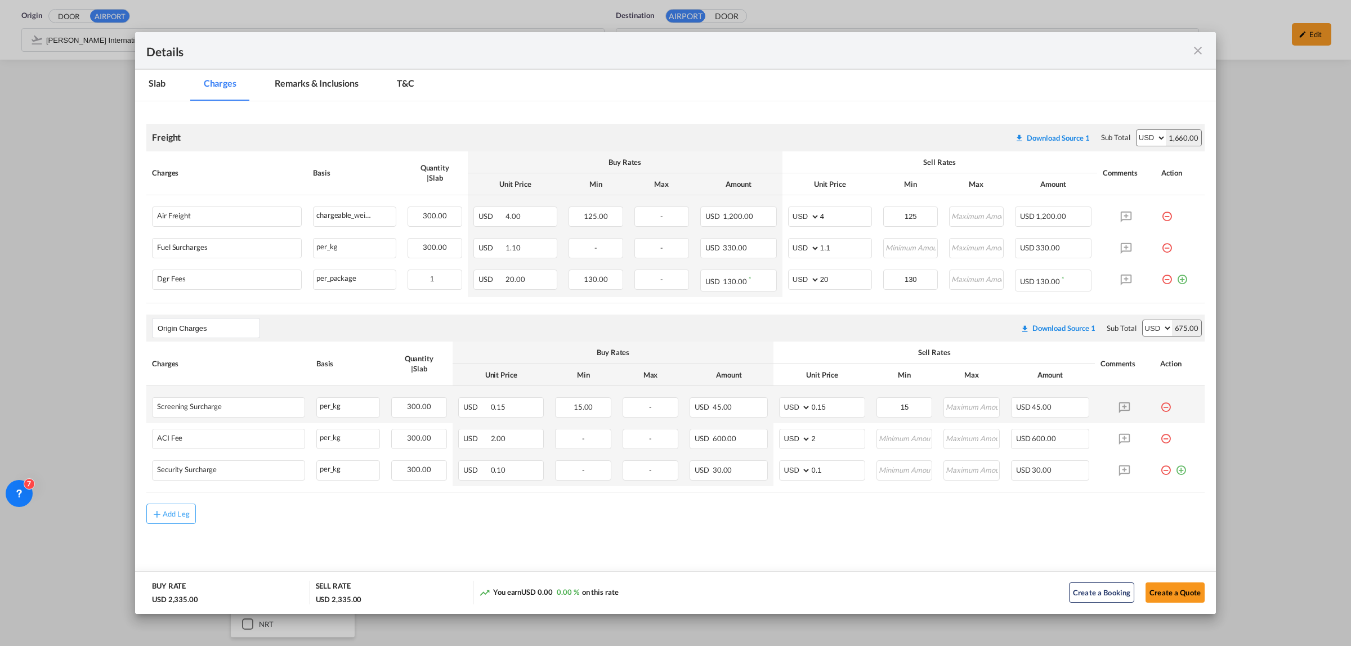
scroll to position [155, 0]
click at [1200, 51] on md-icon "icon-close fg-AAA8AD m-0 cursor" at bounding box center [1198, 51] width 14 height 14
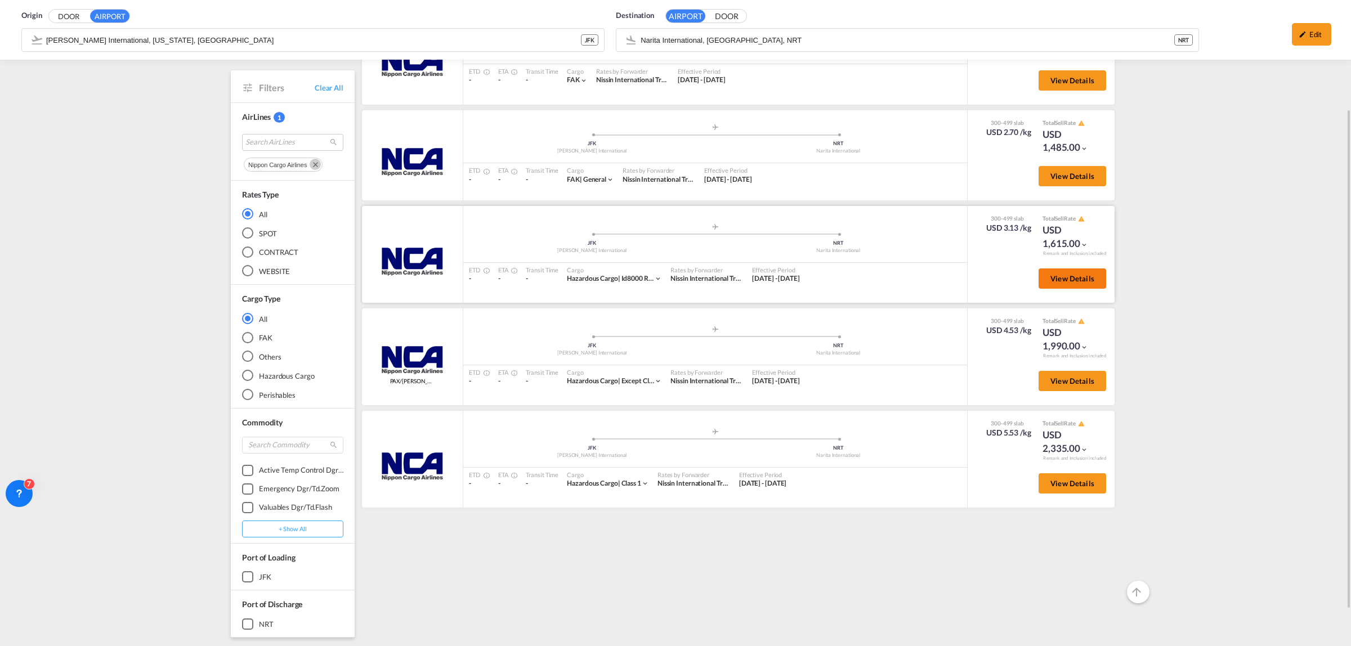
click at [1075, 277] on span "View Details" at bounding box center [1072, 278] width 44 height 9
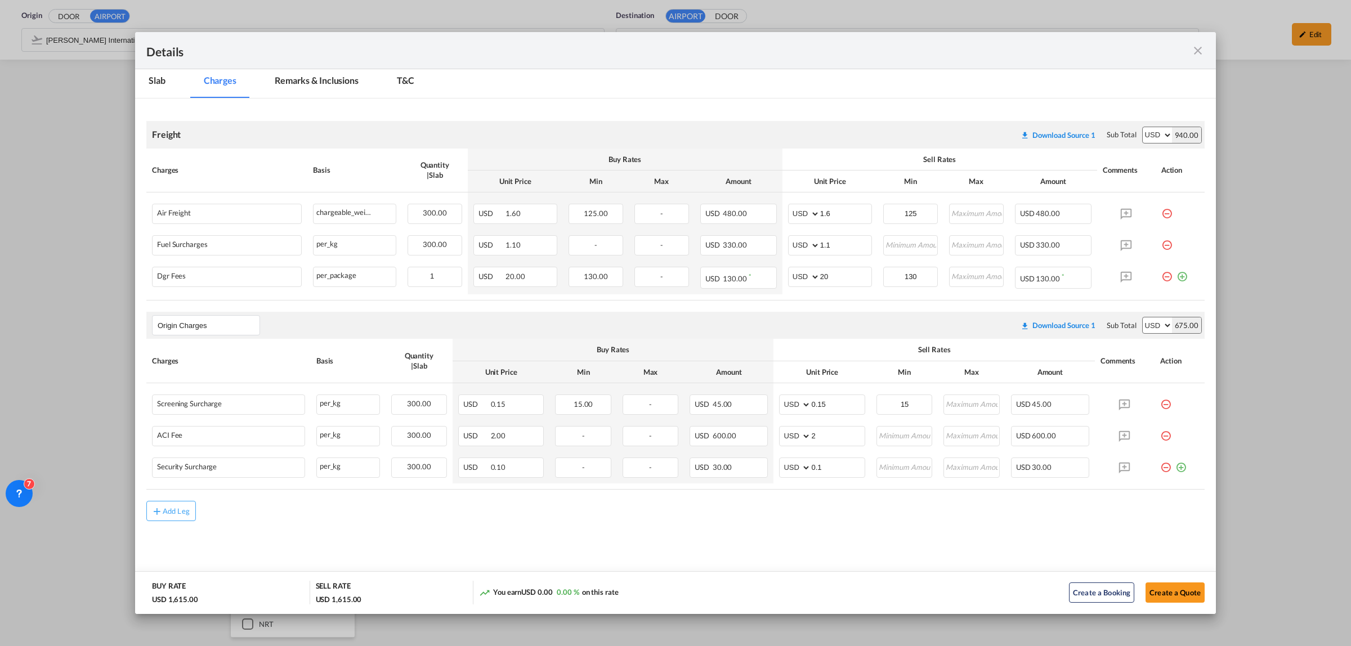
click at [1193, 48] on md-icon "icon-close fg-AAA8AD m-0 cursor" at bounding box center [1198, 51] width 14 height 14
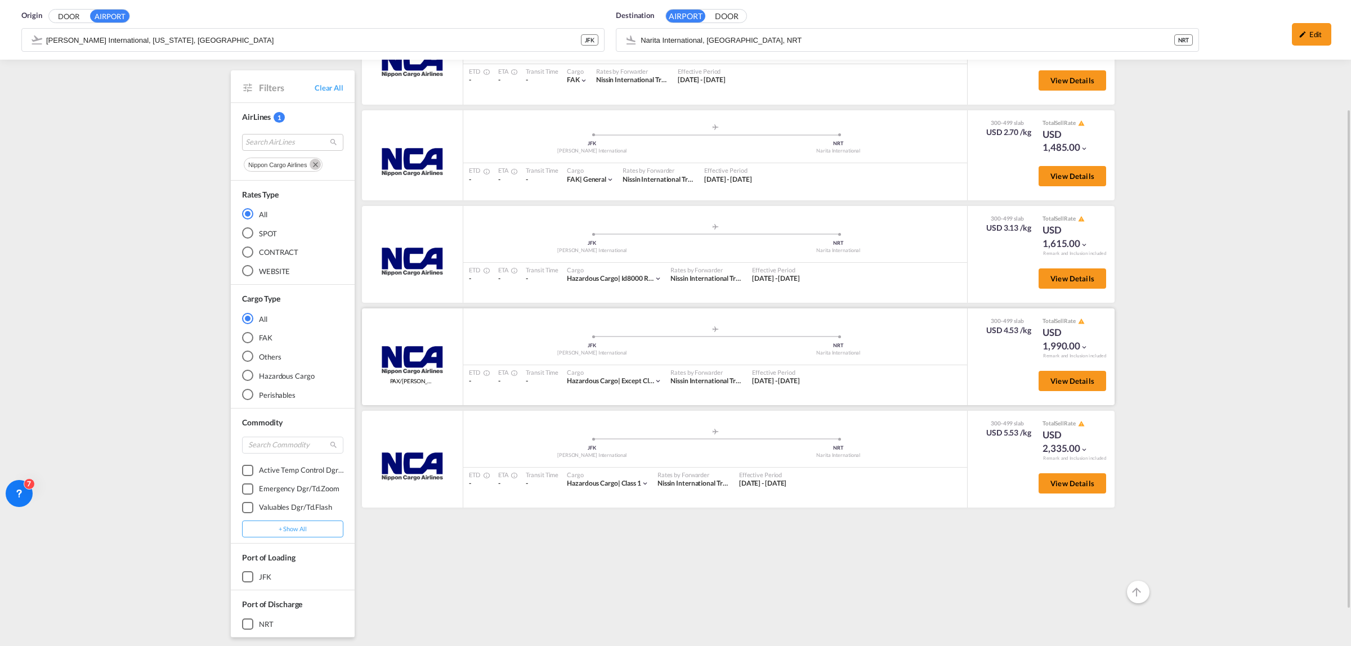
scroll to position [0, 0]
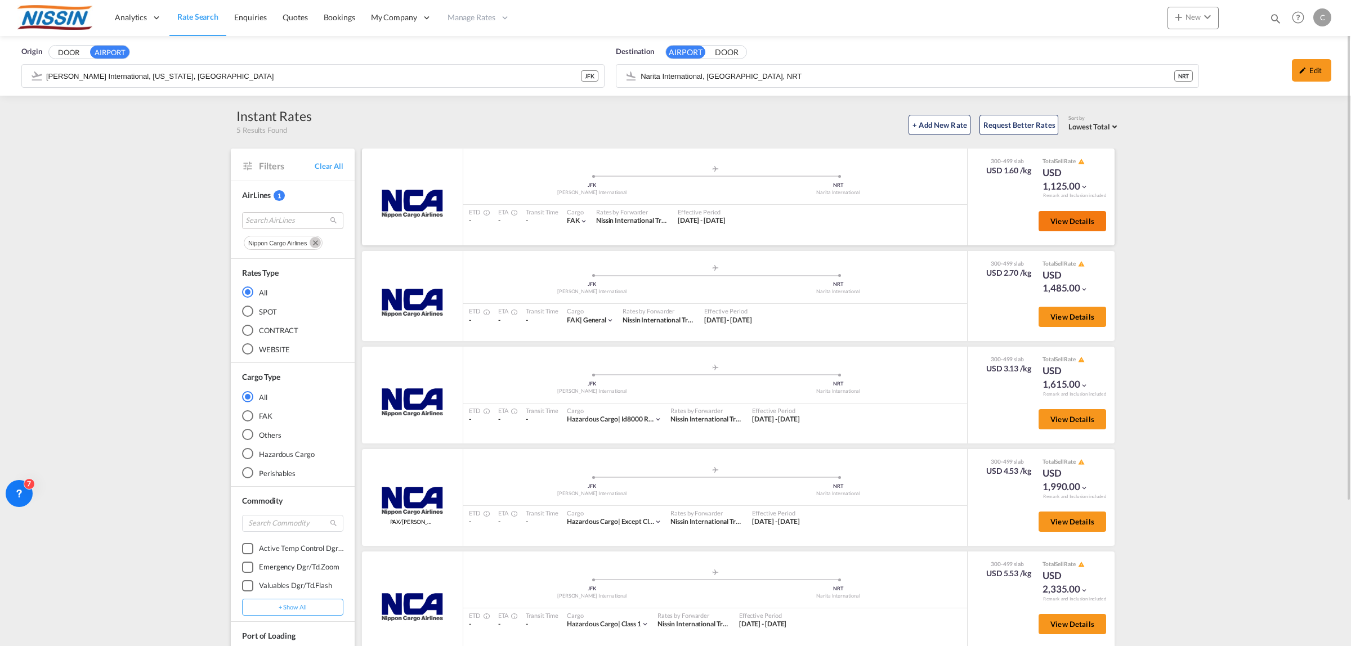
click at [1082, 220] on span "View Details" at bounding box center [1072, 221] width 44 height 9
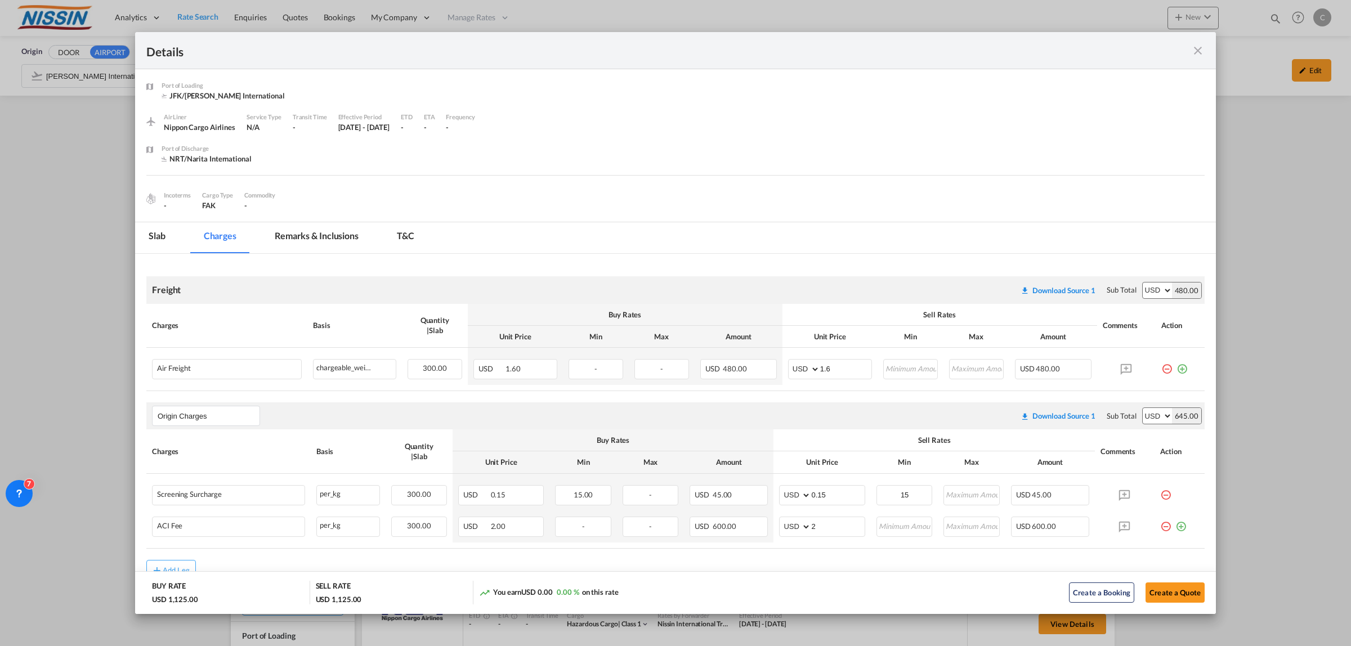
click at [1200, 48] on md-icon "icon-close fg-AAA8AD m-0 cursor" at bounding box center [1198, 51] width 14 height 14
